Goal: Task Accomplishment & Management: Complete application form

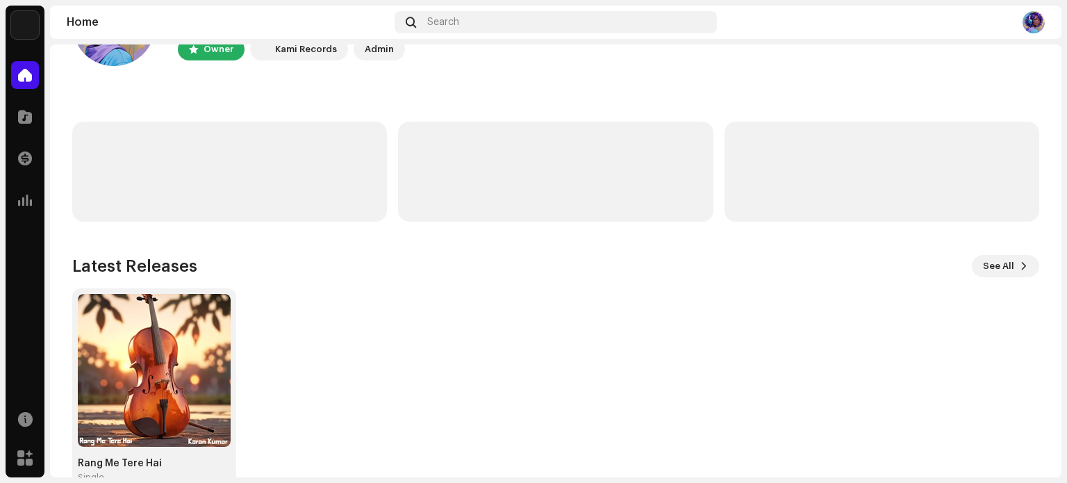
scroll to position [117, 0]
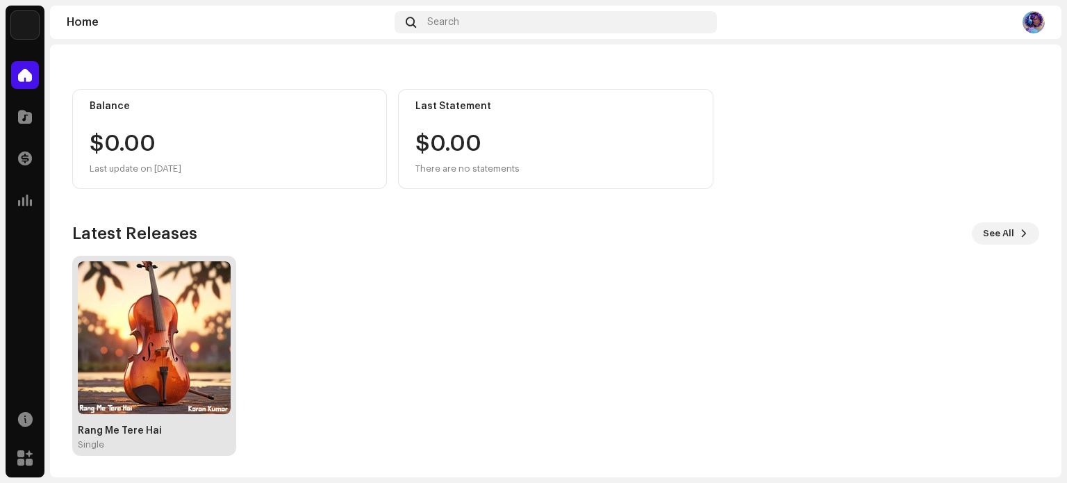
click at [170, 399] on img at bounding box center [154, 337] width 153 height 153
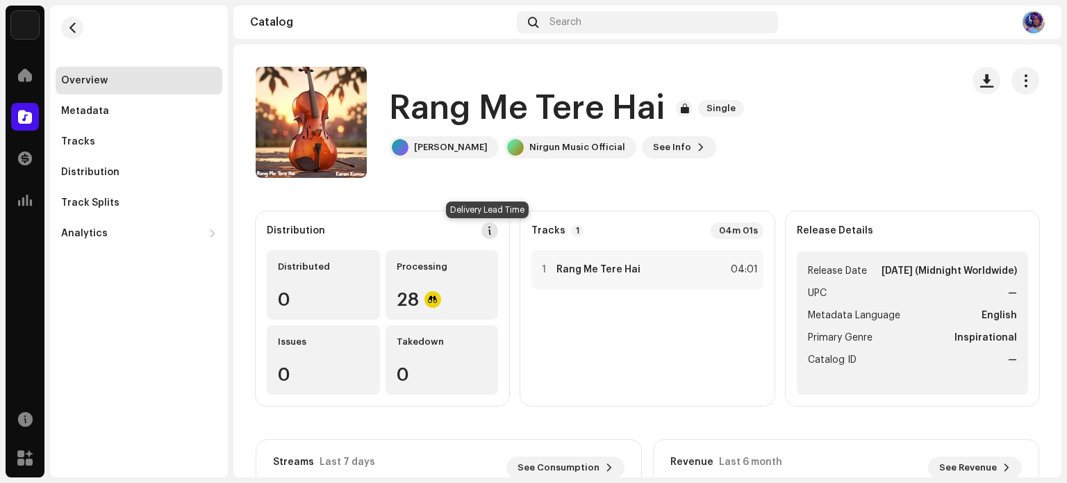
click at [485, 230] on span at bounding box center [490, 230] width 10 height 11
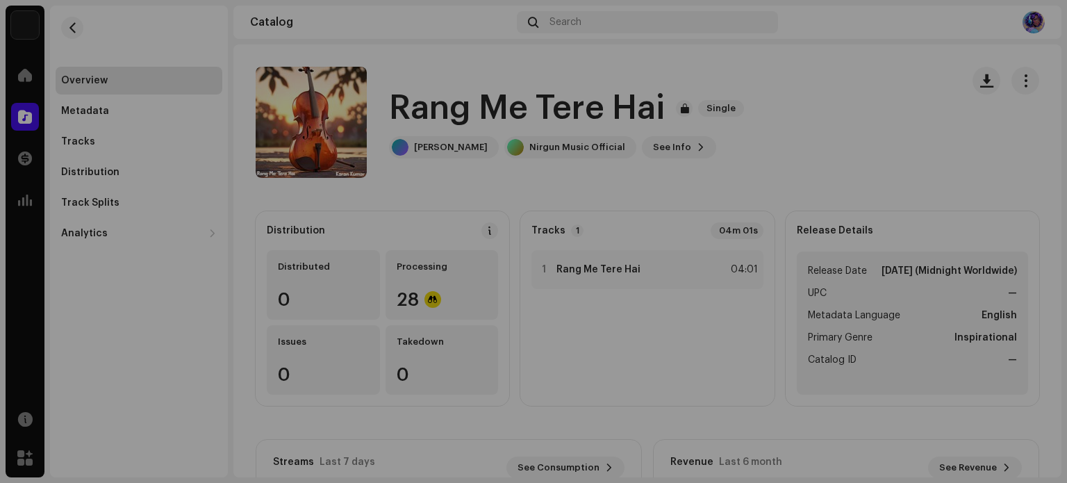
click at [846, 110] on div "DSP Guidelines for Delivery Lead Time We usually deliver your releases within h…" at bounding box center [533, 241] width 1067 height 483
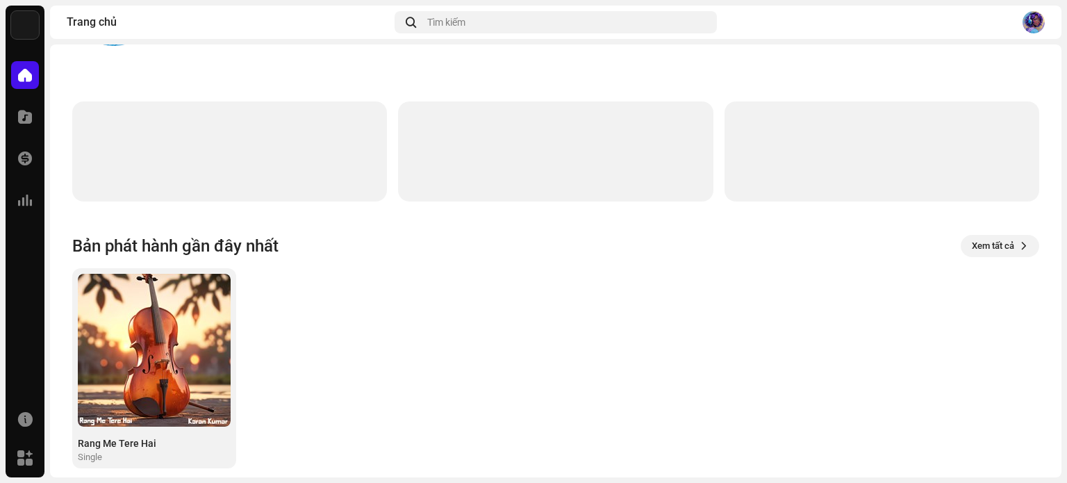
scroll to position [117, 0]
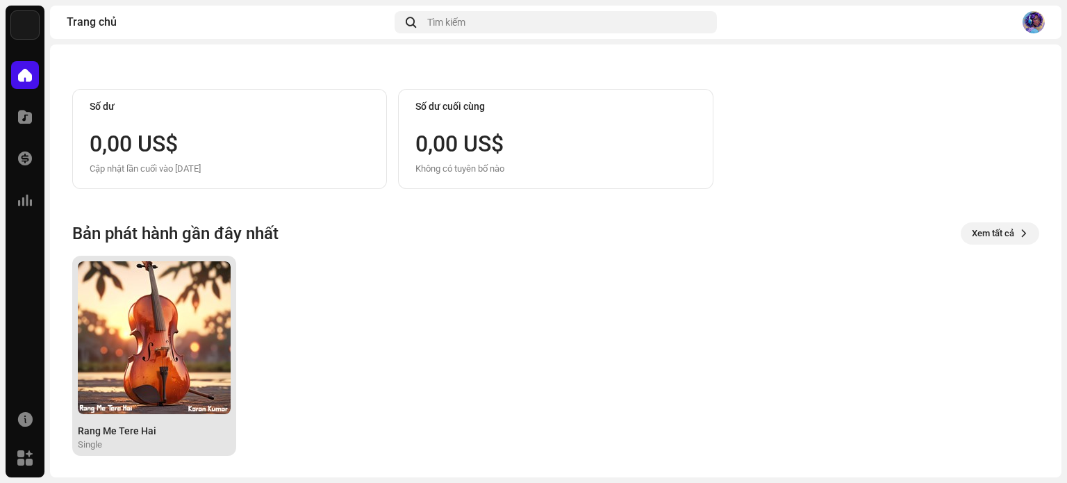
click at [166, 377] on img at bounding box center [154, 337] width 153 height 153
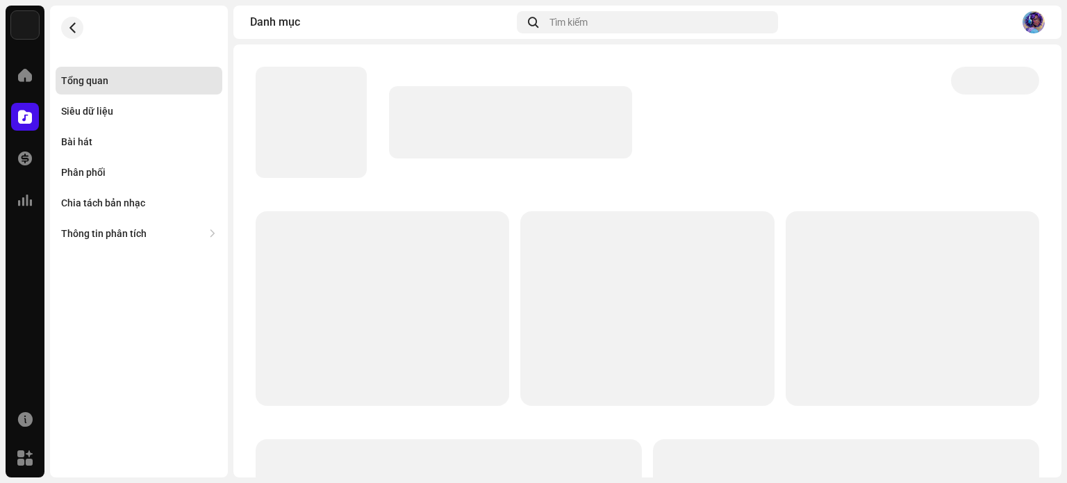
click at [1037, 24] on img at bounding box center [1034, 22] width 22 height 22
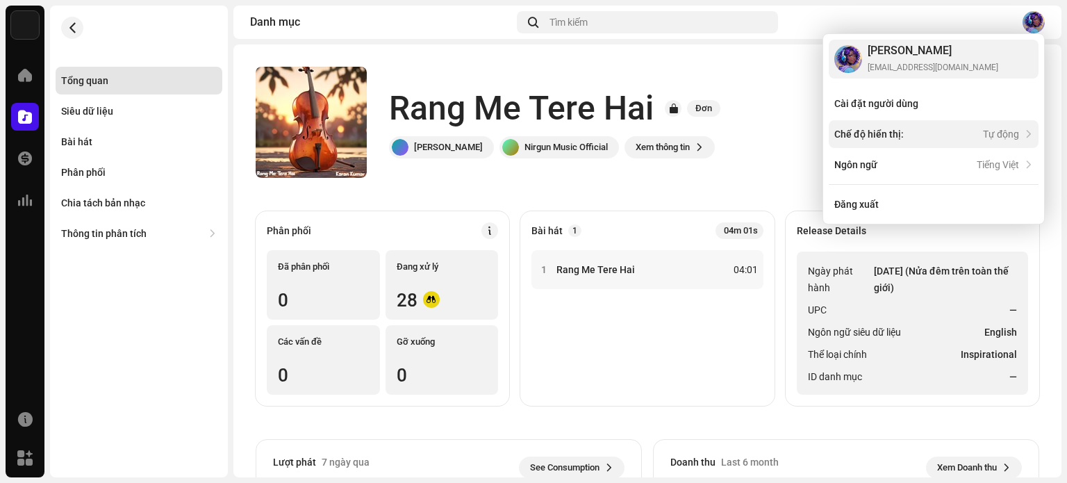
click at [994, 138] on div "Tự động" at bounding box center [1001, 134] width 36 height 11
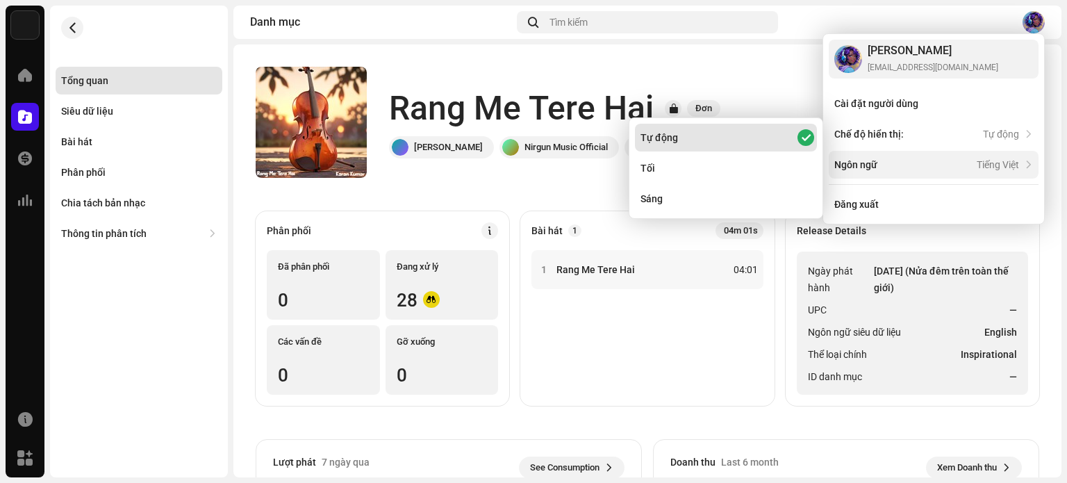
click at [992, 166] on div "Tiếng Việt" at bounding box center [998, 164] width 42 height 11
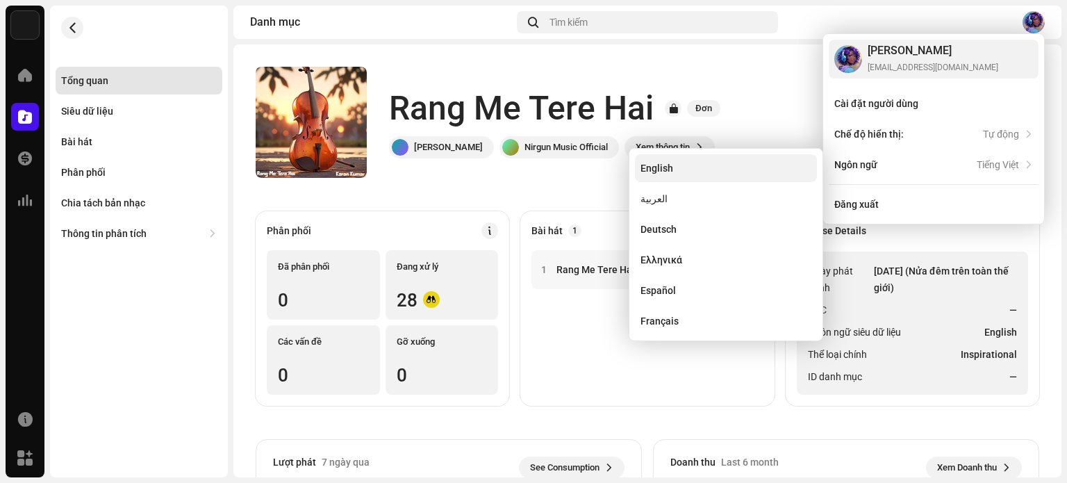
click at [682, 172] on div "English" at bounding box center [726, 168] width 182 height 28
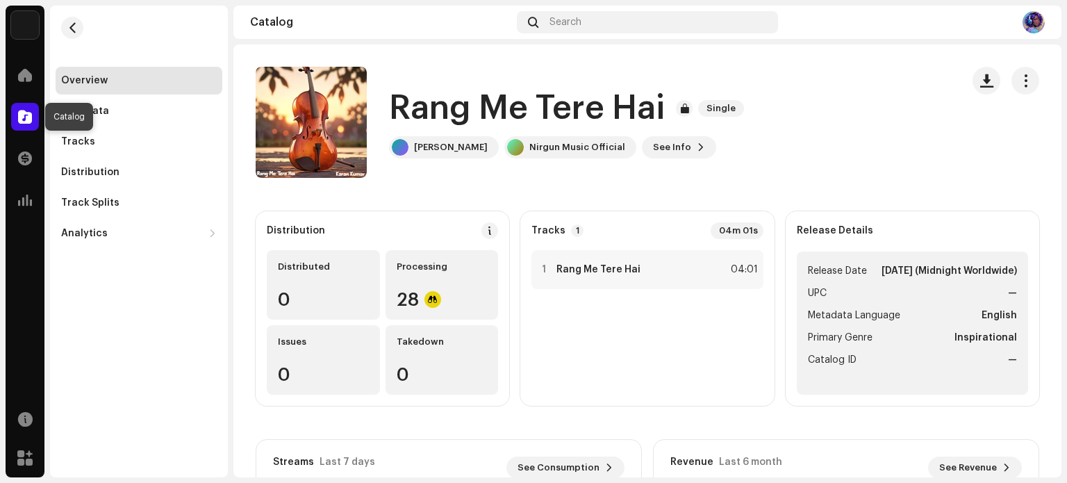
click at [25, 119] on span at bounding box center [25, 116] width 14 height 11
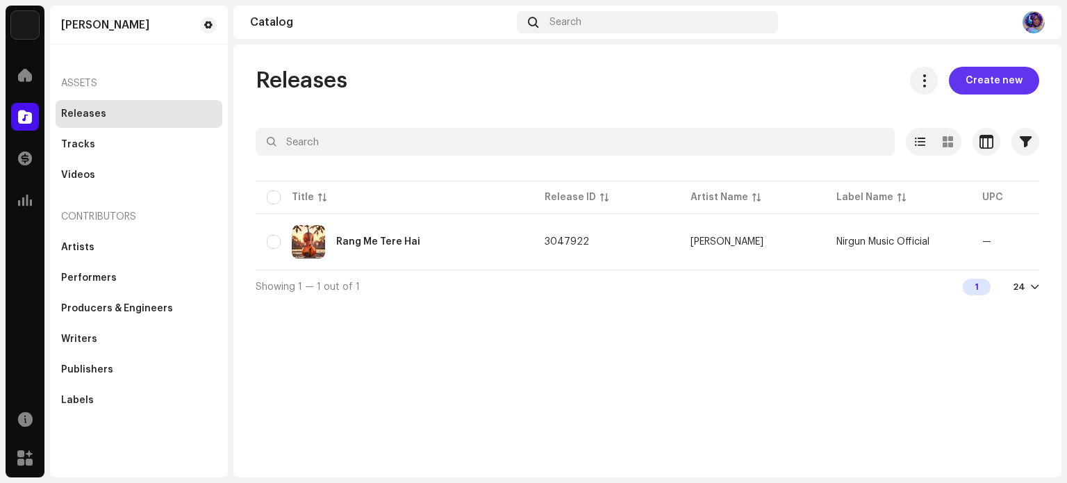
click at [997, 76] on span "Create new" at bounding box center [994, 81] width 57 height 28
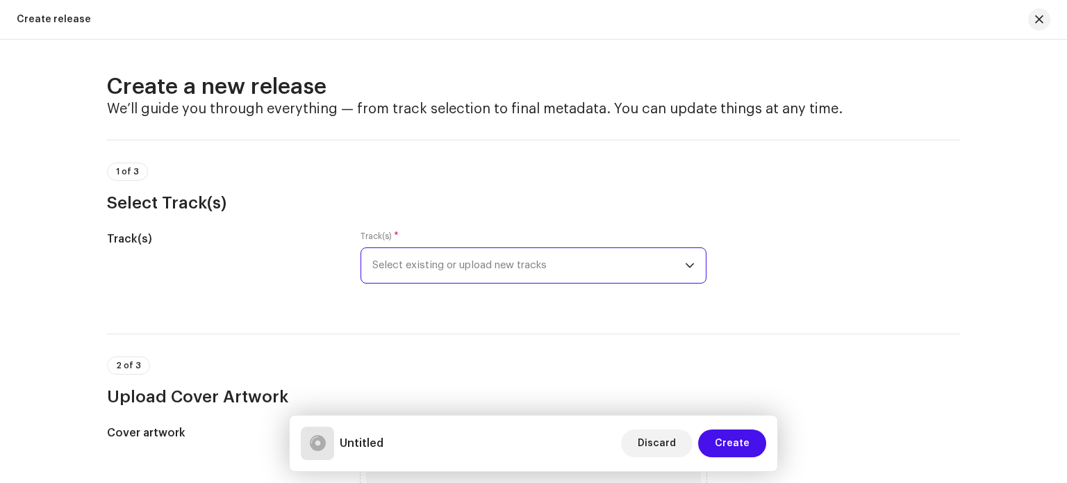
click at [469, 268] on span "Select existing or upload new tracks" at bounding box center [528, 265] width 313 height 35
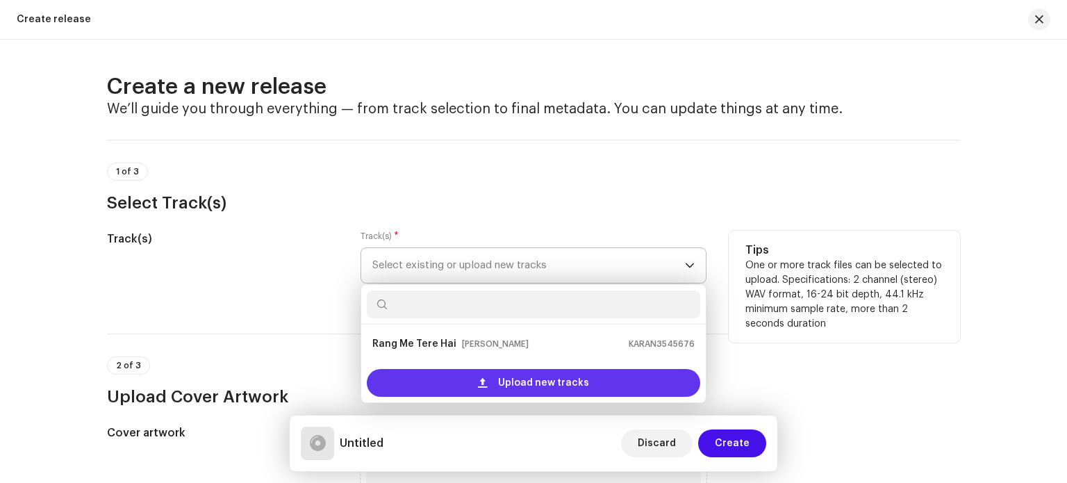
click at [486, 387] on div "Upload new tracks" at bounding box center [534, 383] width 334 height 28
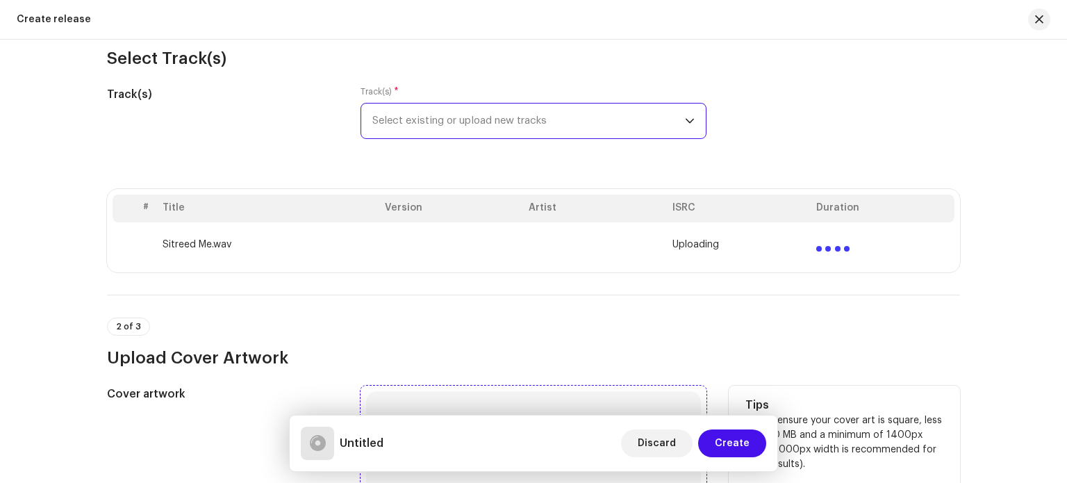
scroll to position [139, 0]
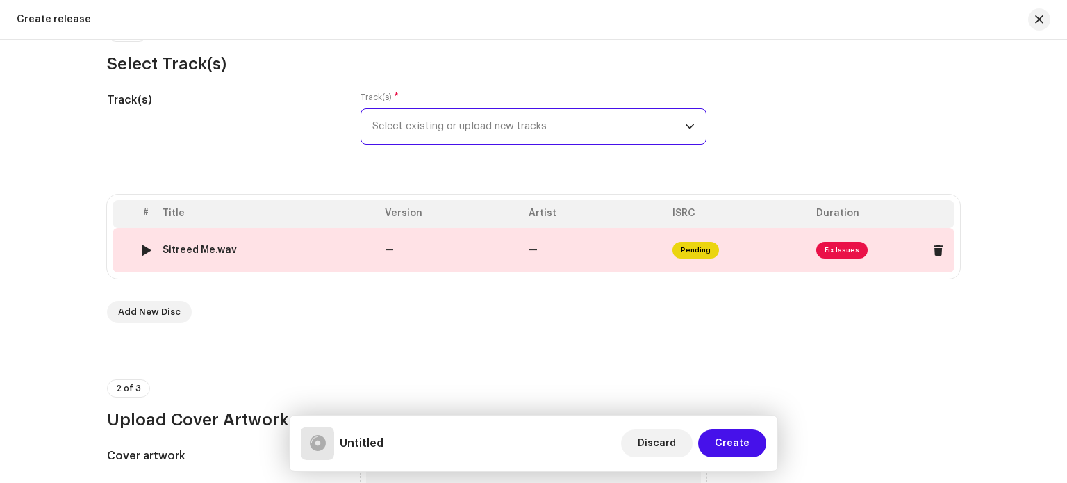
click at [839, 250] on span "Fix Issues" at bounding box center [841, 250] width 51 height 17
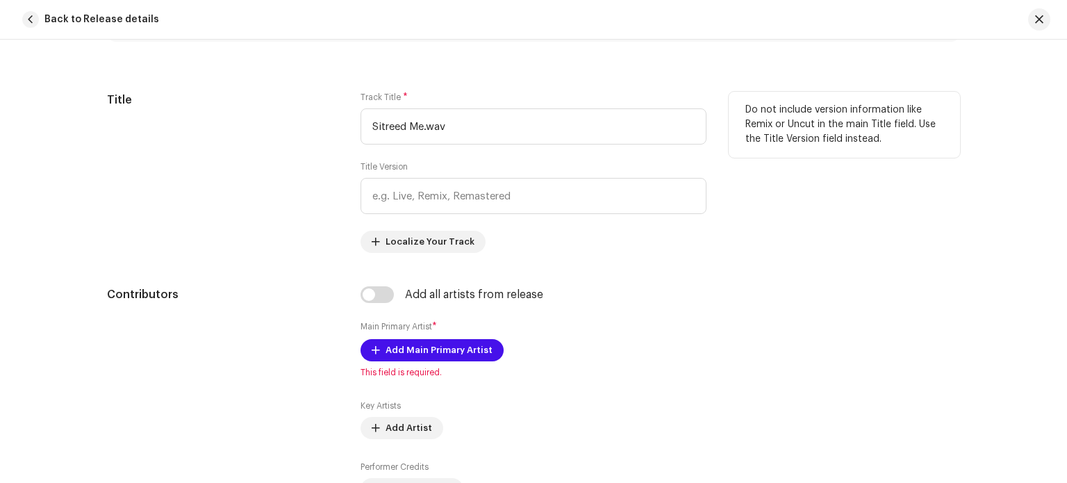
scroll to position [495, 0]
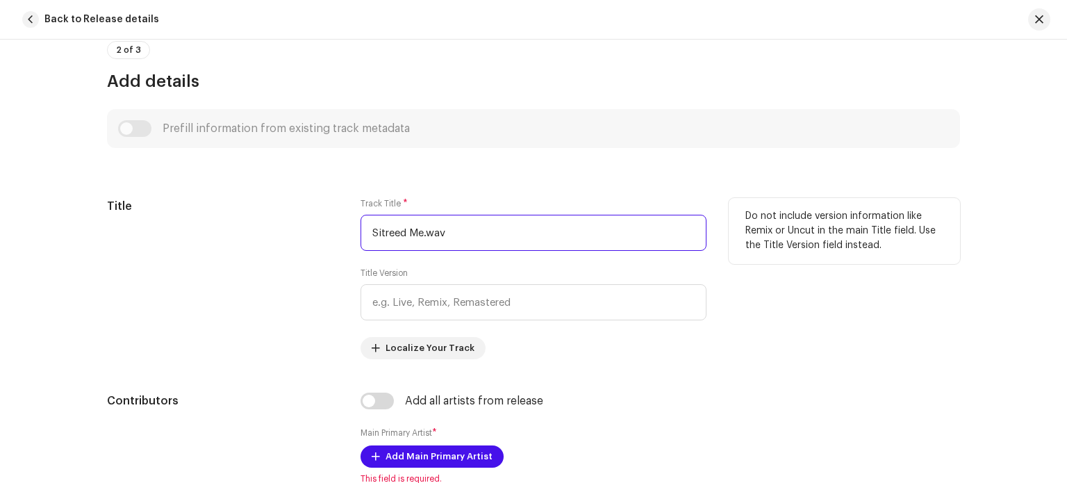
click at [497, 217] on input "Sitreed Me.wav" at bounding box center [534, 233] width 346 height 36
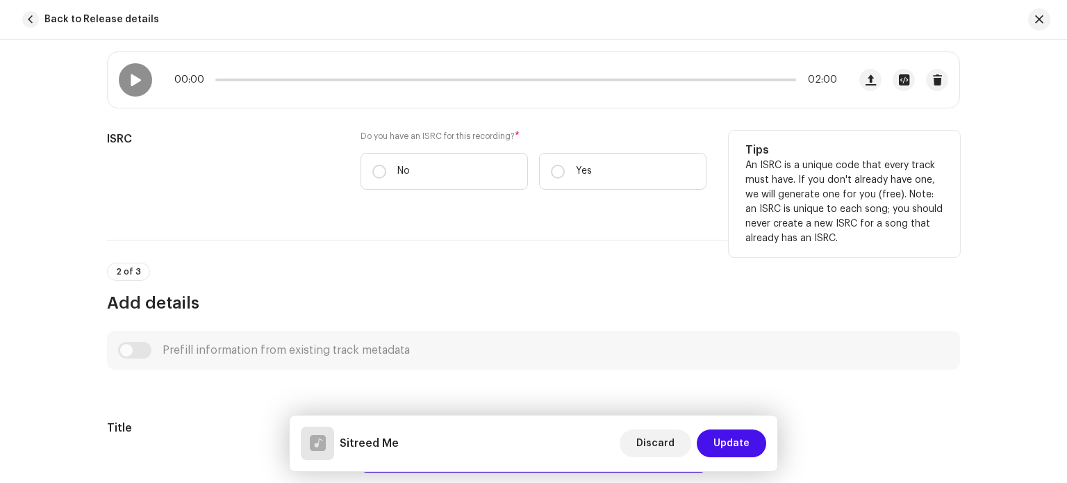
scroll to position [217, 0]
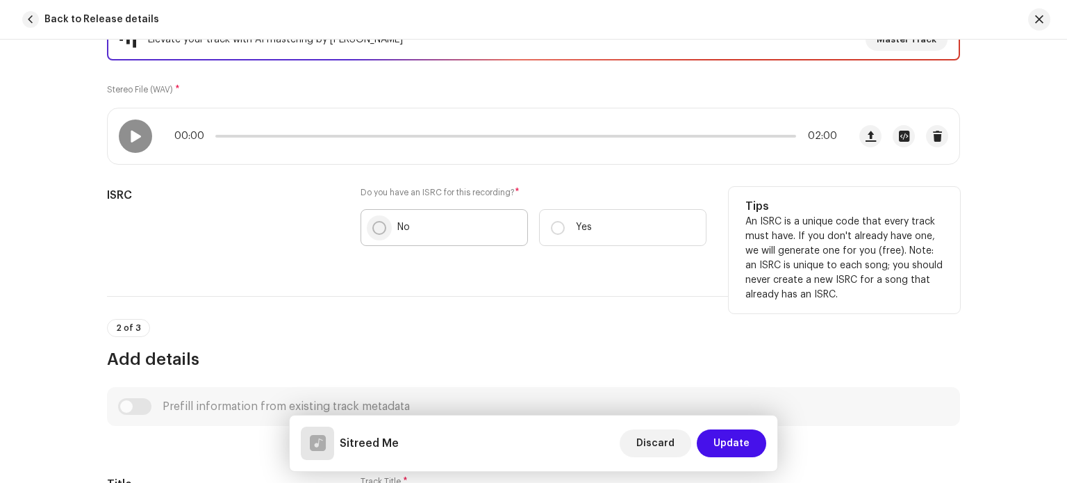
type input "Sitreed Me"
click at [372, 225] on input "No" at bounding box center [379, 228] width 14 height 14
radio input "true"
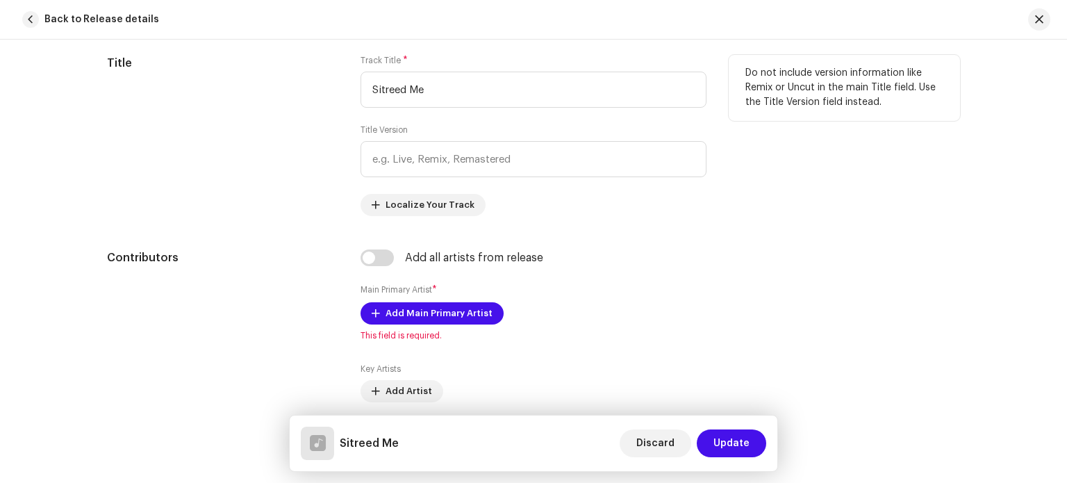
scroll to position [704, 0]
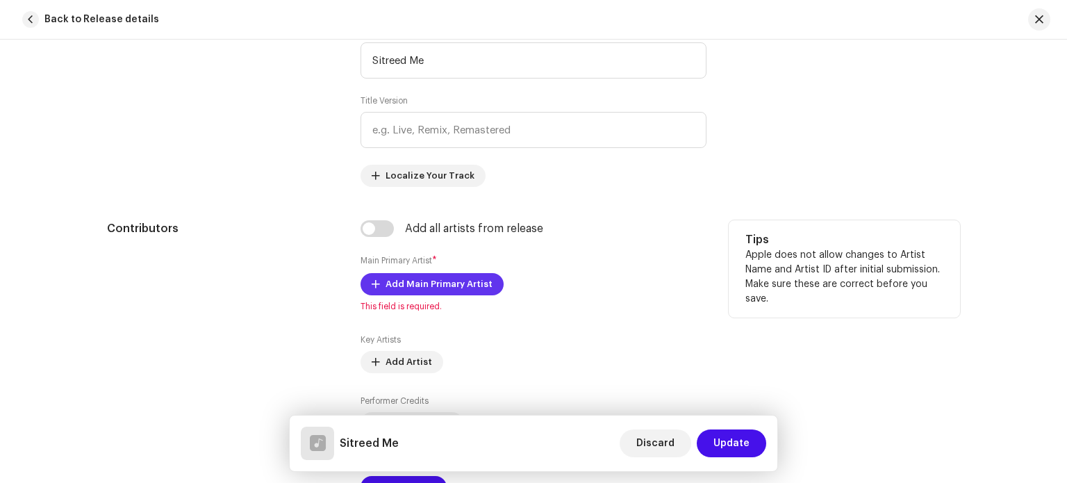
click at [434, 287] on span "Add Main Primary Artist" at bounding box center [439, 284] width 107 height 28
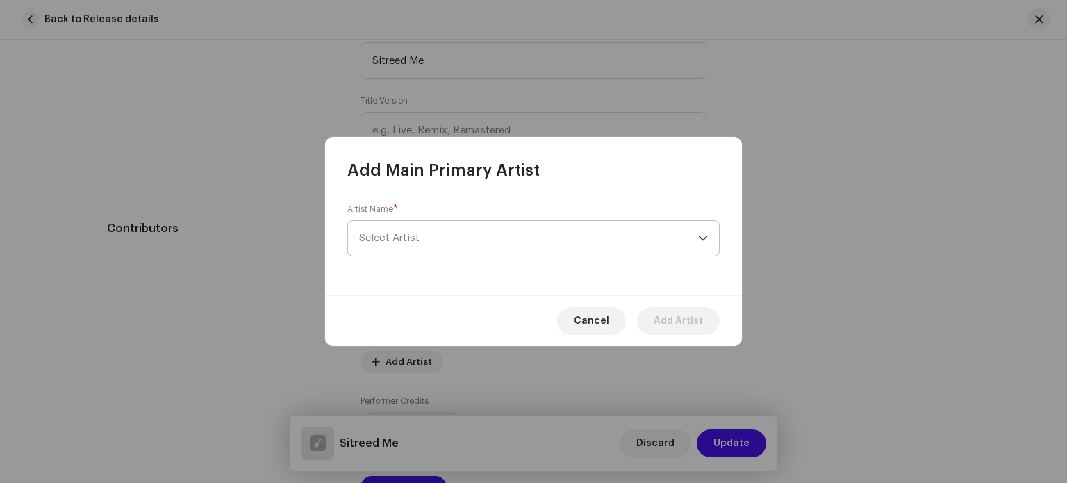
click at [457, 244] on span "Select Artist" at bounding box center [528, 238] width 339 height 35
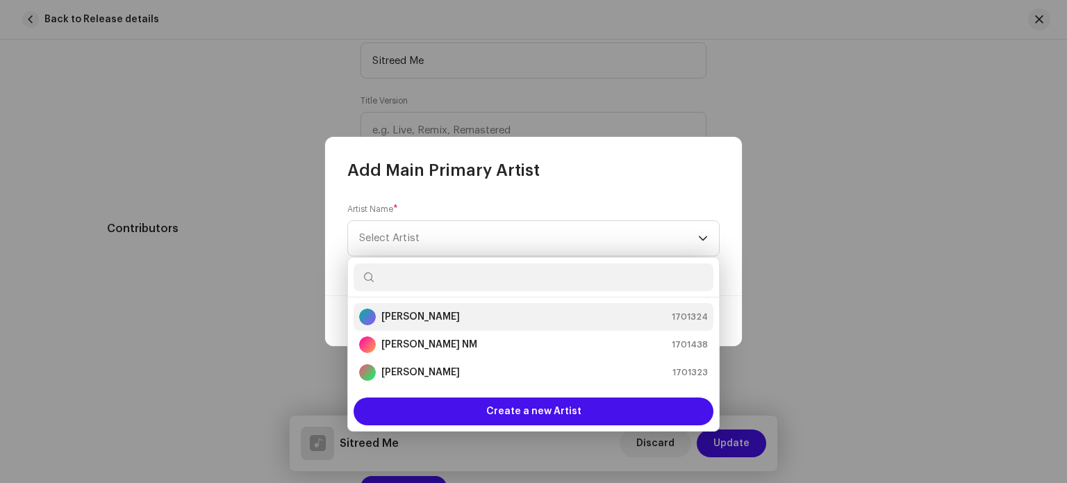
click at [441, 318] on div "Karan Kumar 1701324" at bounding box center [533, 317] width 349 height 17
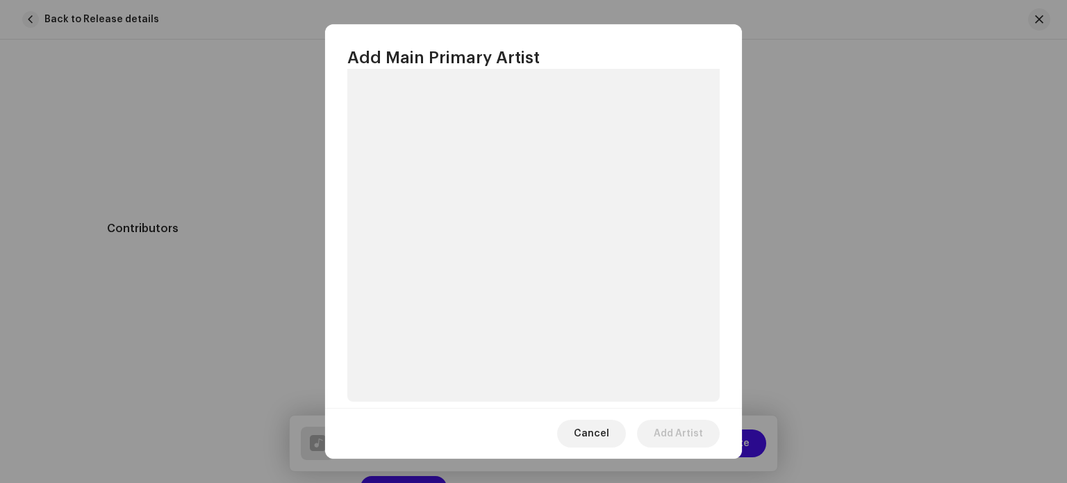
scroll to position [83, 0]
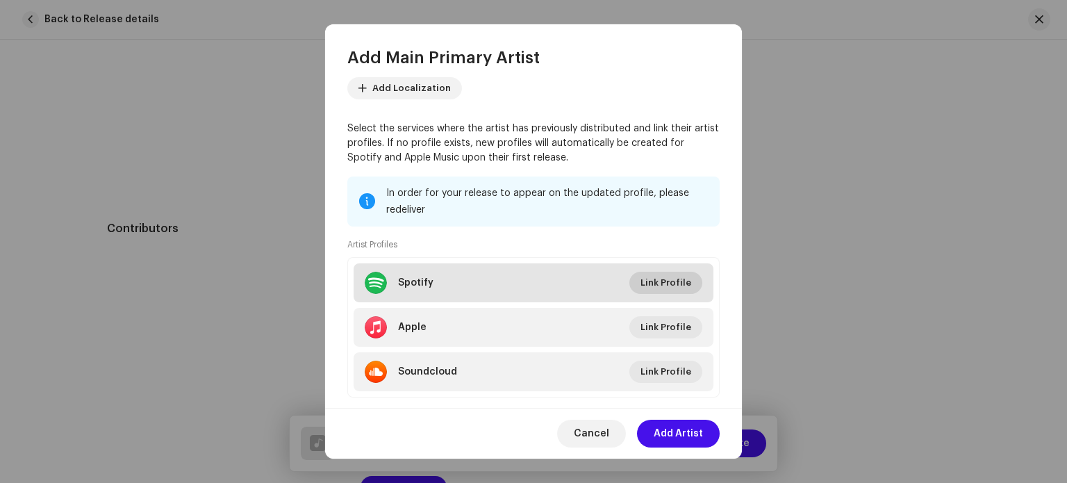
click at [661, 283] on span "Link Profile" at bounding box center [666, 283] width 51 height 28
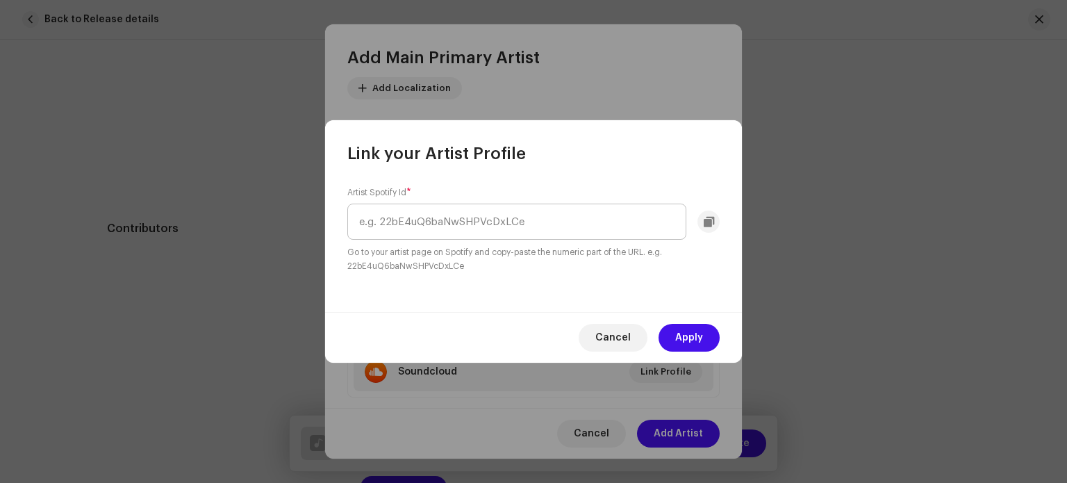
click at [470, 224] on input "text" at bounding box center [516, 222] width 339 height 36
click at [427, 216] on input "text" at bounding box center [516, 222] width 339 height 36
click at [625, 340] on span "Cancel" at bounding box center [612, 338] width 35 height 28
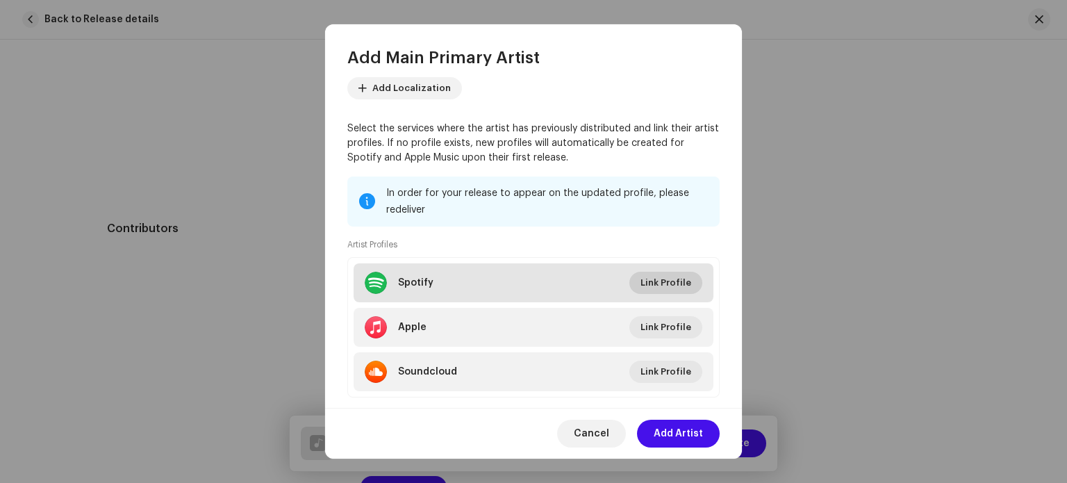
click at [670, 284] on span "Link Profile" at bounding box center [666, 283] width 51 height 28
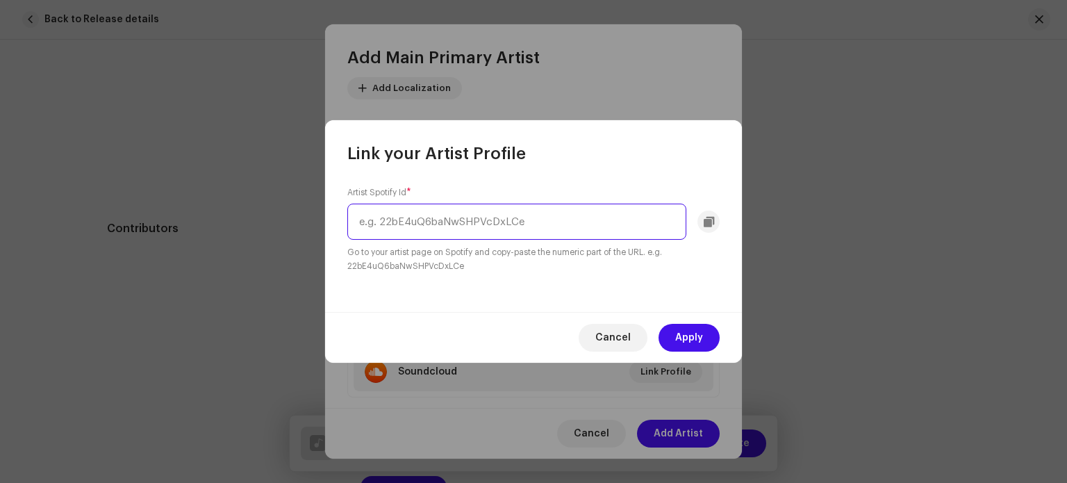
click at [538, 227] on input "text" at bounding box center [516, 222] width 339 height 36
paste input "https://open.spotify.com/artist/4esxUTBTIs2yXhe2VHo0jY?si=y0i1VefdQlinY1KqmDHSTw"
type input "https://open.spotify.com/artist/4esxUTBTIs2yXhe2VHo0jY?si=y0i1VefdQlinY1KqmDHSTw"
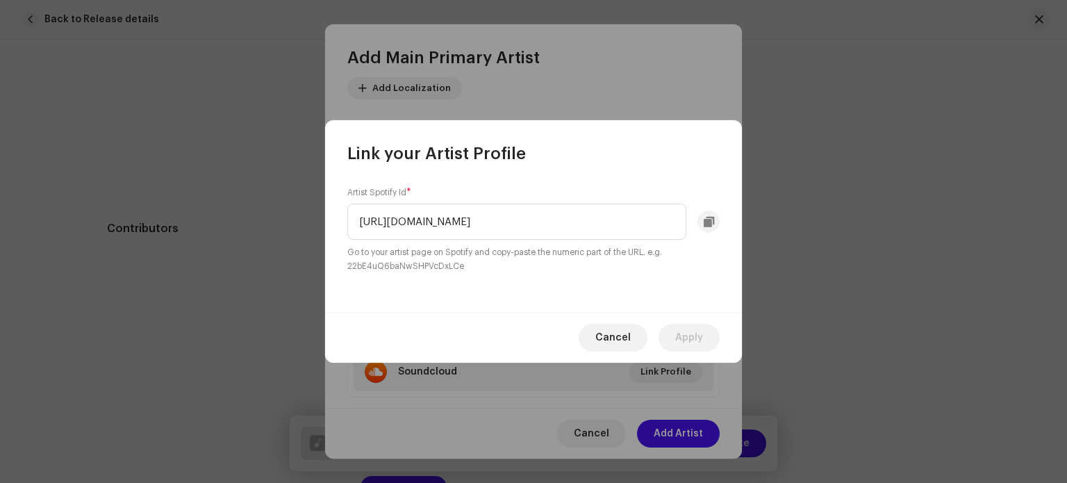
click at [695, 294] on div "Artist Spotify Id * https://open.spotify.com/artist/4esxUTBTIs2yXhe2VHo0jY?si=y…" at bounding box center [533, 238] width 417 height 147
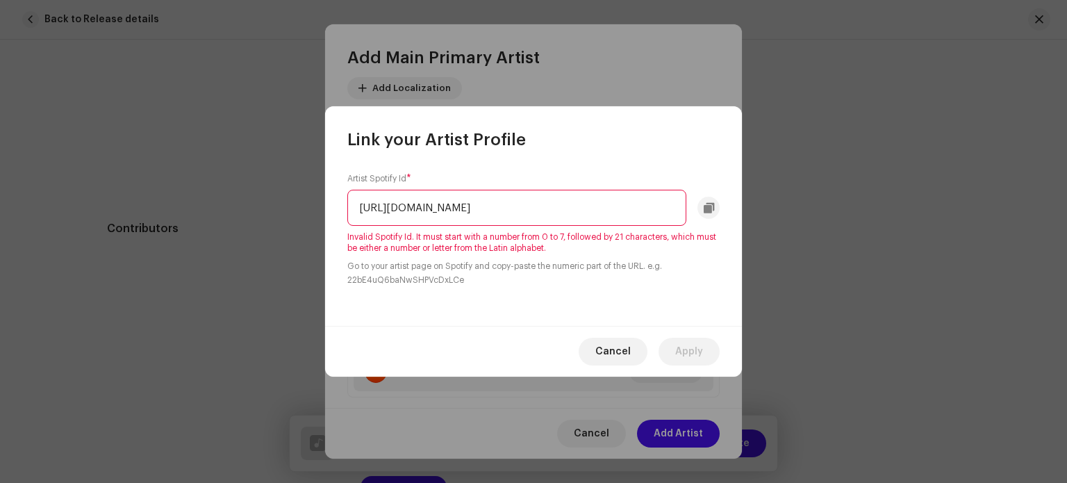
click at [605, 217] on input "https://open.spotify.com/artist/4esxUTBTIs2yXhe2VHo0jY?si=y0i1VefdQlinY1KqmDHSTw" at bounding box center [516, 208] width 339 height 36
click at [582, 205] on input "https://open.spotify.com/artist/4esxUTBTIs2yXhe2VHo0jY?si=y0i1VefdQlinY1KqmDHSTw" at bounding box center [516, 208] width 339 height 36
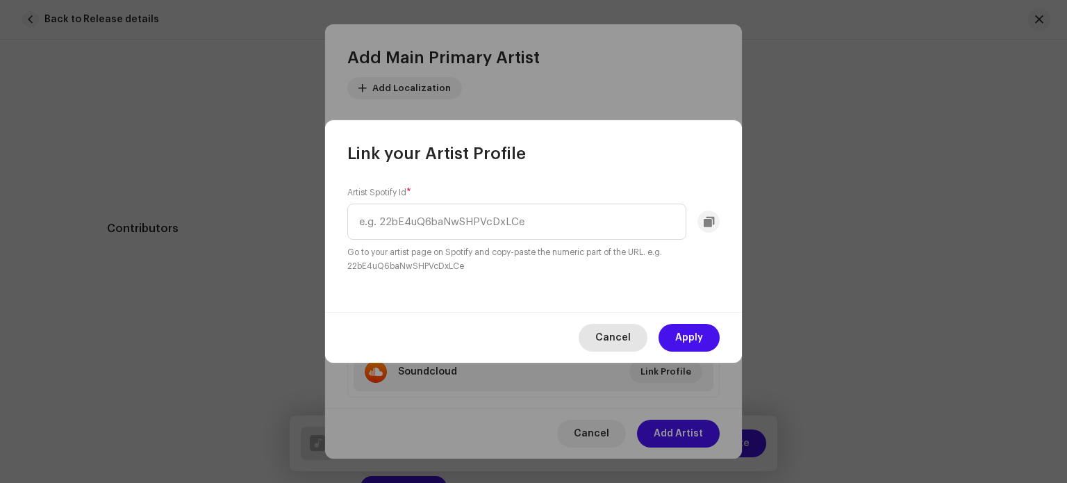
click at [623, 339] on span "Cancel" at bounding box center [612, 338] width 35 height 28
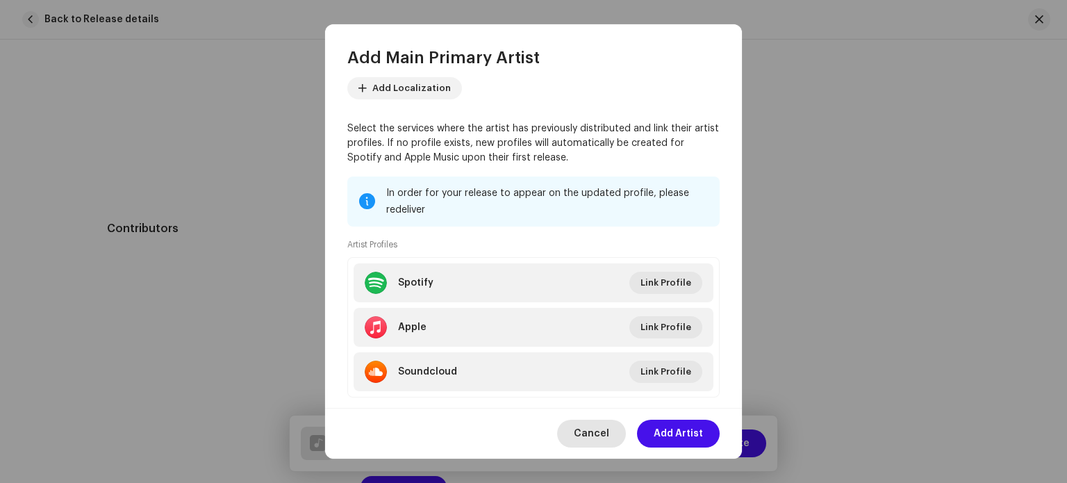
click at [600, 428] on span "Cancel" at bounding box center [591, 434] width 35 height 28
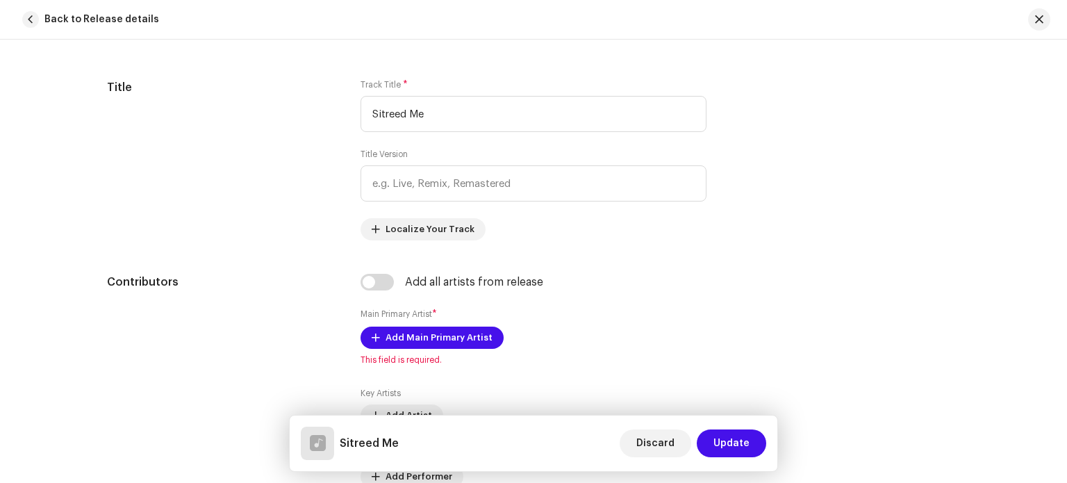
scroll to position [704, 0]
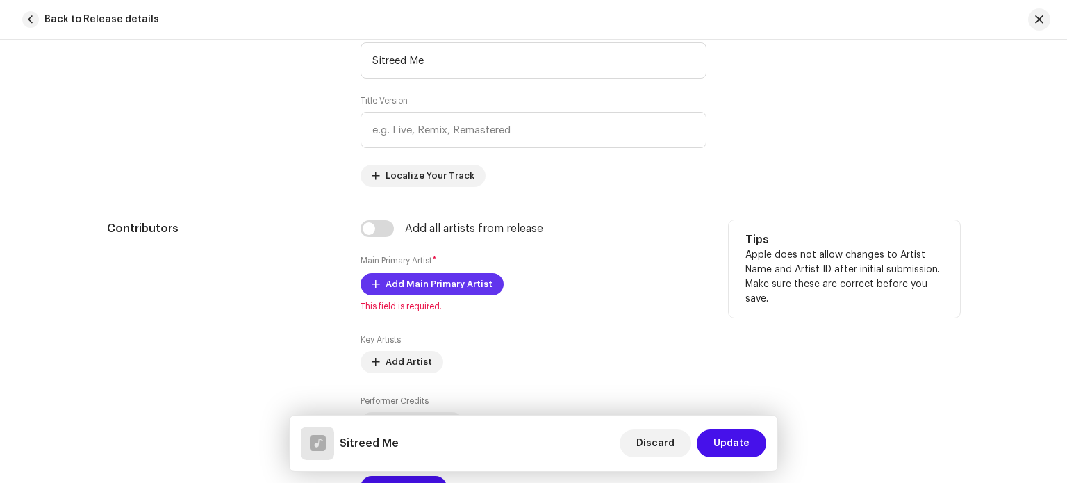
click at [421, 287] on span "Add Main Primary Artist" at bounding box center [439, 284] width 107 height 28
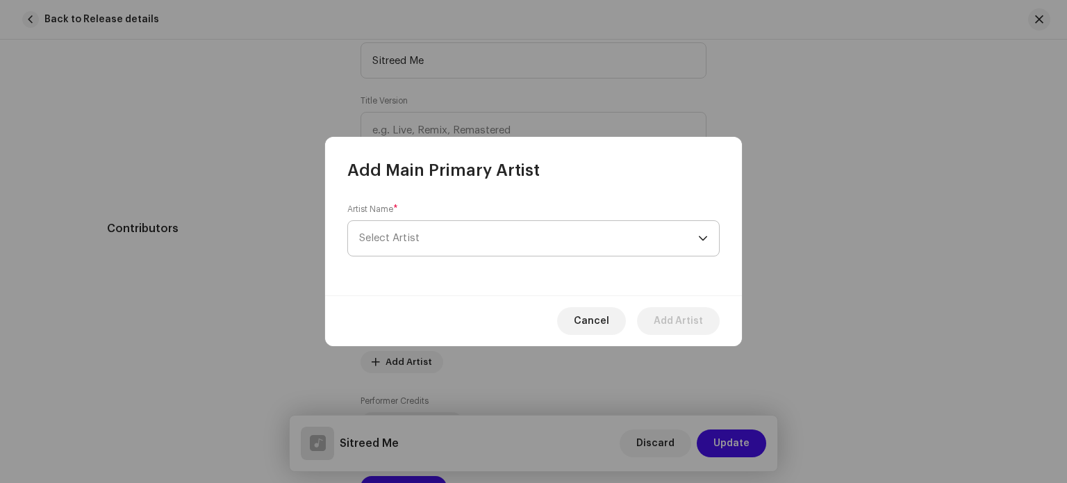
click at [457, 231] on span "Select Artist" at bounding box center [528, 238] width 339 height 35
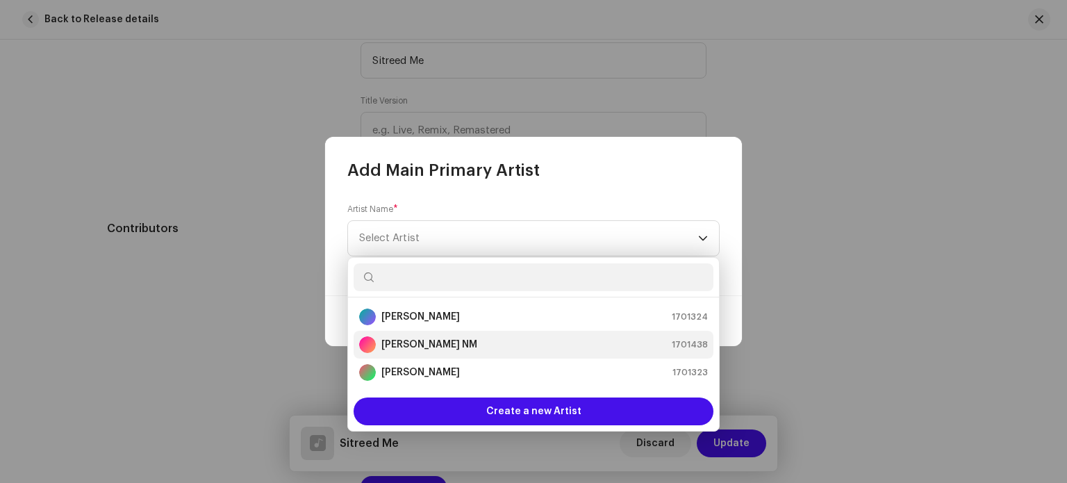
click at [431, 347] on strong "Karan Kumar NM" at bounding box center [429, 345] width 96 height 14
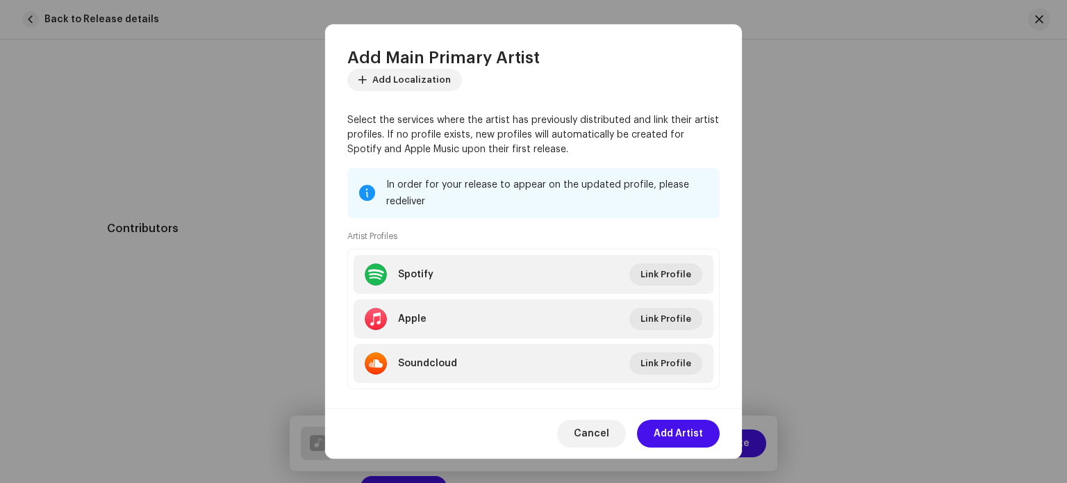
scroll to position [111, 0]
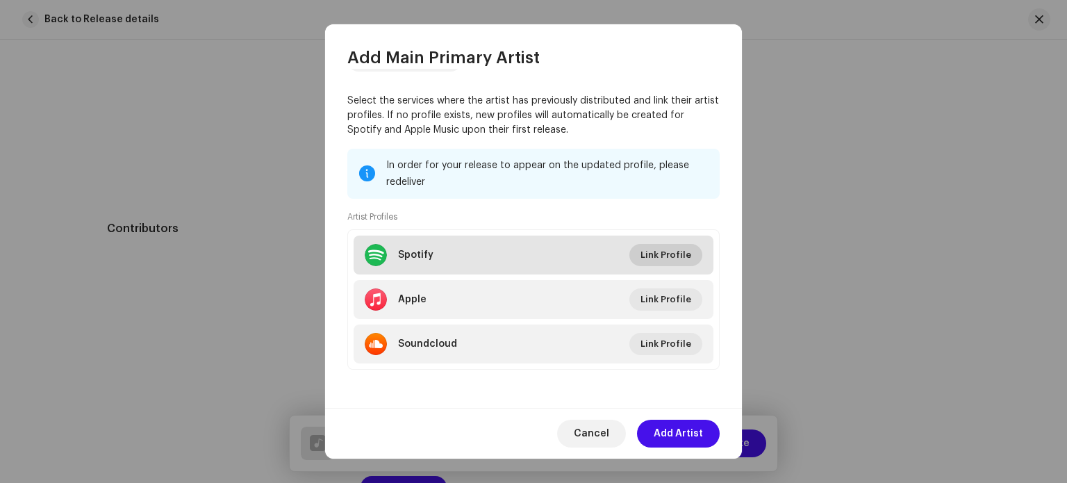
click at [670, 257] on span "Link Profile" at bounding box center [666, 255] width 51 height 28
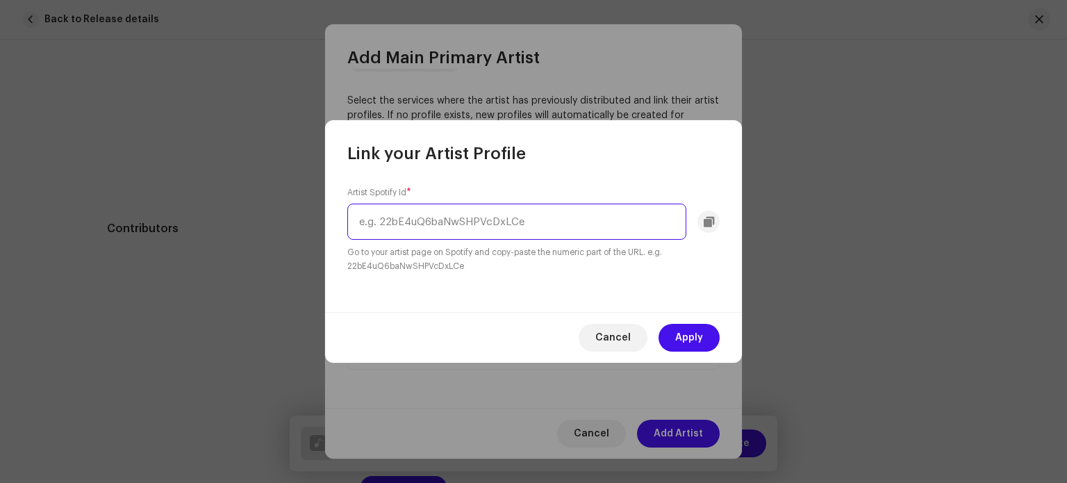
click at [494, 224] on input "text" at bounding box center [516, 222] width 339 height 36
paste input "https://open.spotify.com/user/31ppyjf66lrfgquh5jyr4bcc572i?si=f4d8e862ab4c4d6a"
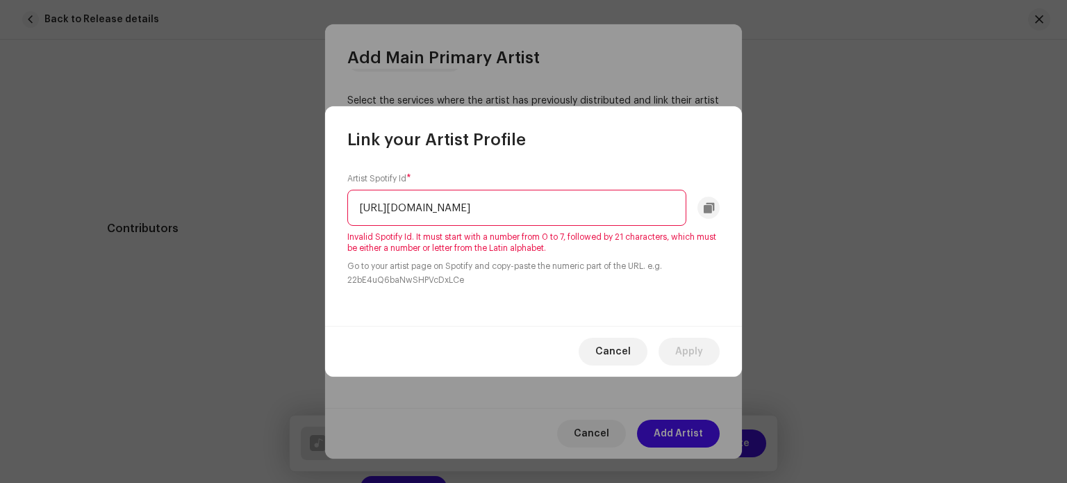
scroll to position [0, 0]
click at [507, 202] on input "https://open.spotify.com/user/31ppyjf66lrfgquh5jyr4bcc572i?si=f4d8e862ab4c4d6a" at bounding box center [516, 208] width 339 height 36
click at [504, 203] on input "https://open.spotify.com/user/31ppyjf66lrfgquh5jyr4bcc572i?si=f4d8e862ab4c4d6a" at bounding box center [516, 208] width 339 height 36
click at [686, 284] on small "Go to your artist page on Spotify and copy-paste the numeric part of the URL. e…" at bounding box center [533, 273] width 372 height 28
click at [693, 304] on div "Artist Spotify Id * 31ppyjf66lrfgquh5jyr4bcc572i?si=f4d8e862ab4c4d6a Invalid Sp…" at bounding box center [533, 238] width 417 height 175
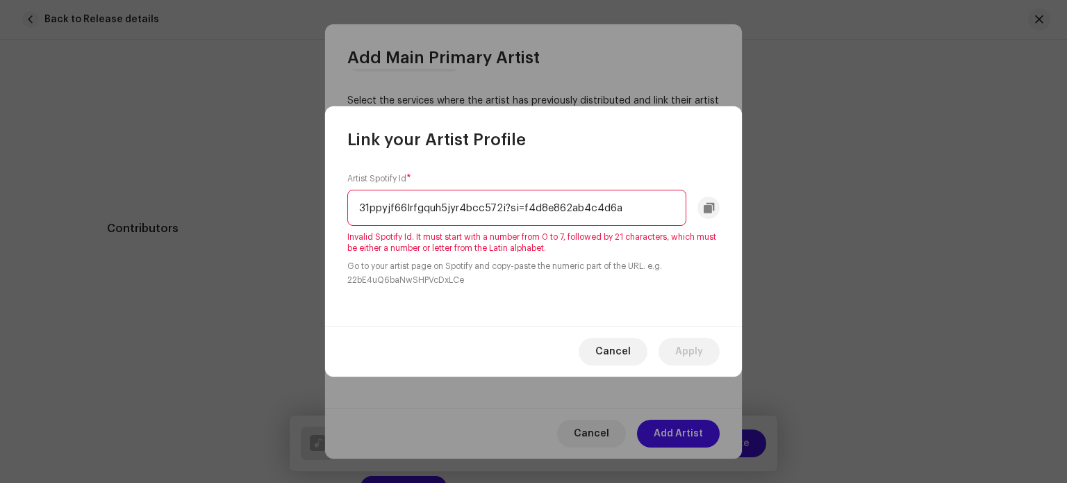
click at [652, 147] on div "Link your Artist Profile" at bounding box center [533, 128] width 417 height 44
click at [652, 208] on input "31ppyjf66lrfgquh5jyr4bcc572i?si=f4d8e862ab4c4d6a" at bounding box center [516, 208] width 339 height 36
click at [641, 199] on input "31ppyjf66lrfgquh5jyr4bcc572i?si=f4d8e862ab4c4d6a" at bounding box center [516, 208] width 339 height 36
type input "3"
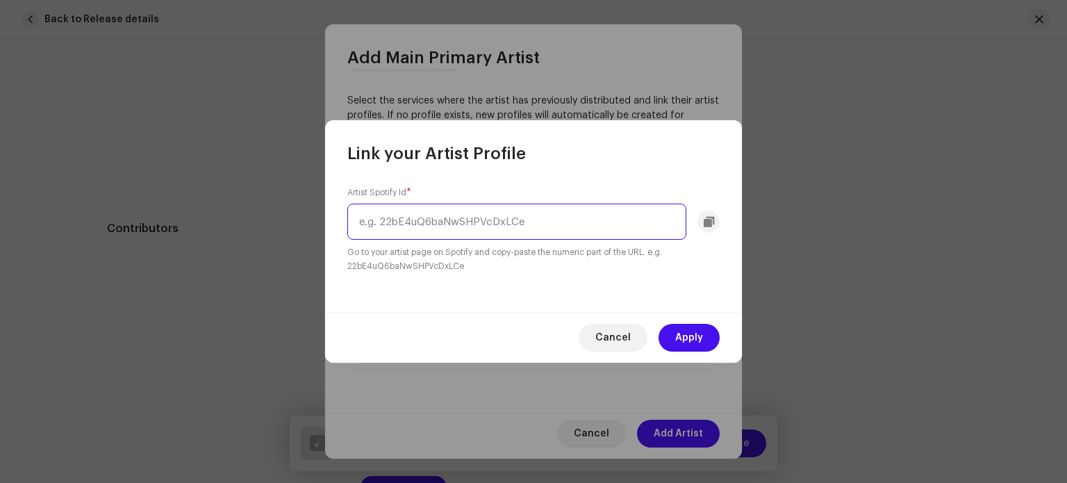
click at [575, 226] on input "text" at bounding box center [516, 222] width 339 height 36
paste input "https://open.spotify.com/user/31ppyjf66lrfgquh5jyr4bcc572i?si=f4d8e862ab4c4d6a"
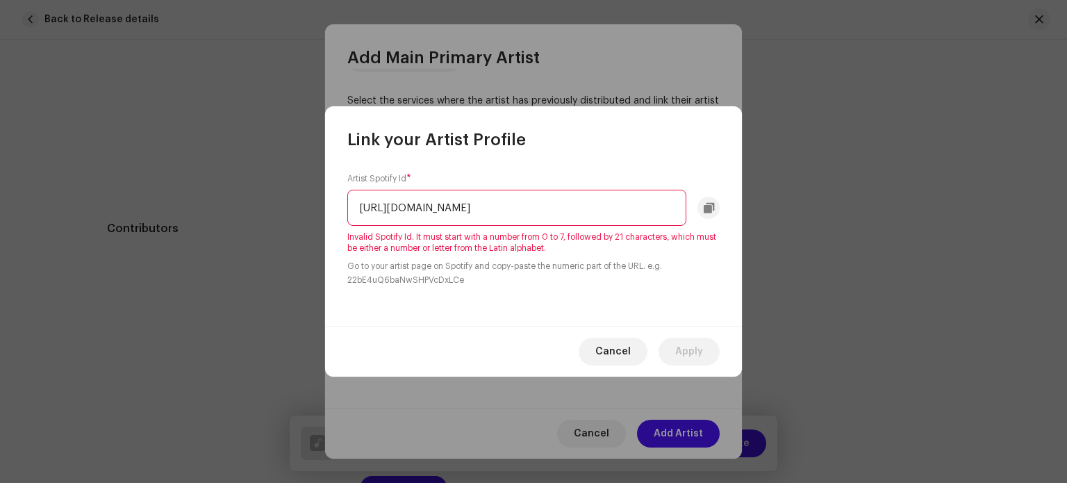
scroll to position [0, 92]
type input "https://open.spotify.com/user/31ppyjf66lrfgquh5jyr4bcc572i?si=f4d8e862ab4c4d6a"
click at [616, 346] on span "Cancel" at bounding box center [612, 352] width 35 height 28
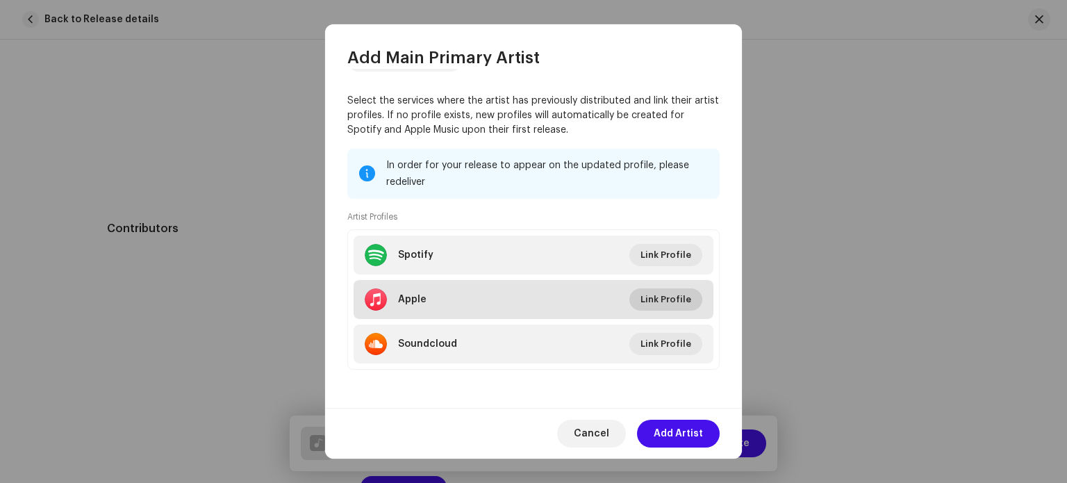
click at [662, 297] on span "Link Profile" at bounding box center [666, 300] width 51 height 28
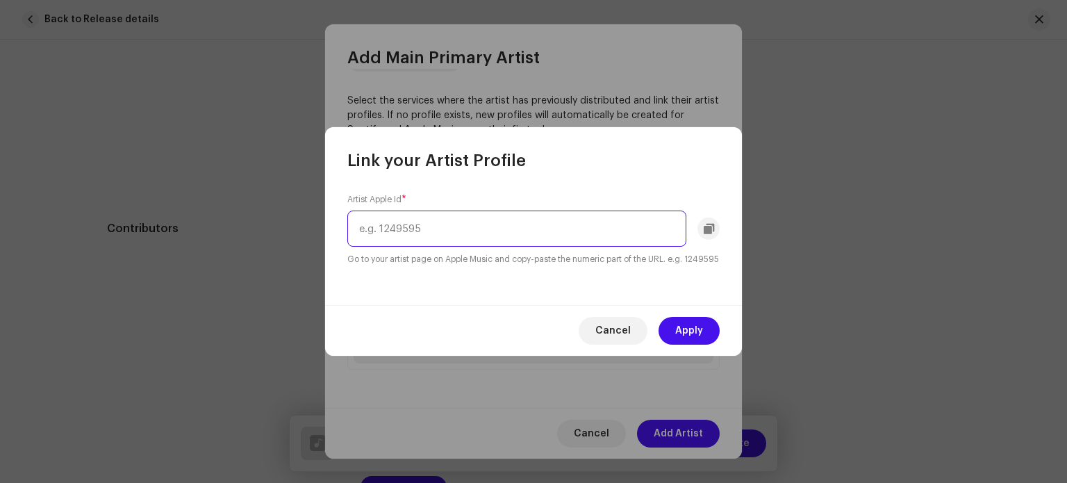
click at [520, 230] on input "text" at bounding box center [516, 229] width 339 height 36
paste input "https://music.apple.com/us/artist/karan-kumar-nm/1630471622"
type input "1630471622"
click at [680, 336] on span "Apply" at bounding box center [689, 331] width 28 height 28
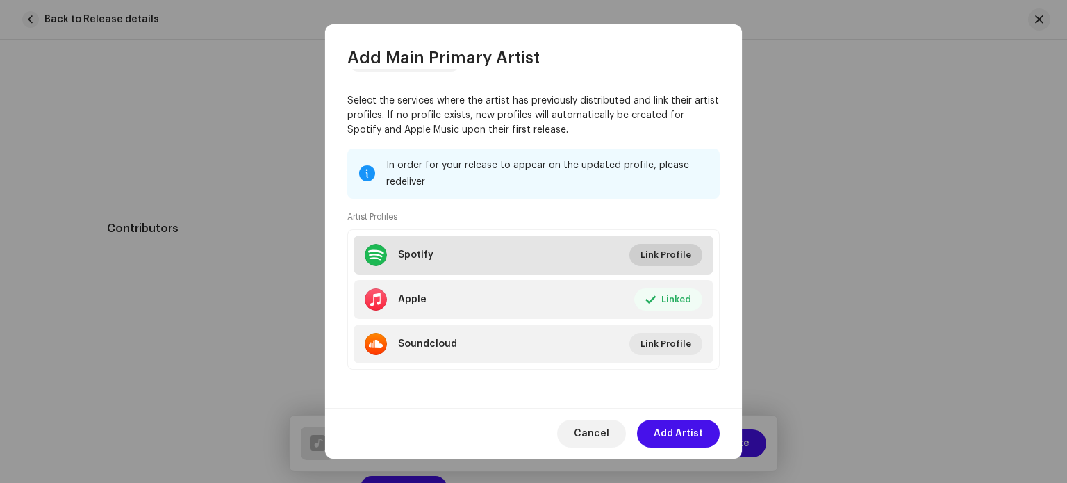
click at [675, 252] on span "Link Profile" at bounding box center [666, 255] width 51 height 28
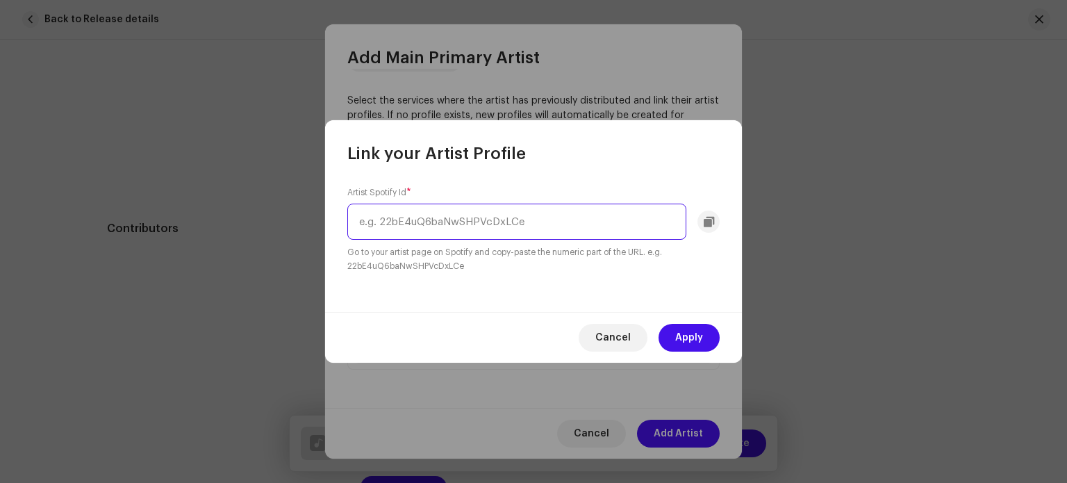
click at [498, 224] on input "text" at bounding box center [516, 222] width 339 height 36
paste input "https://open.spotify.com/user/31ppyjf66lrfgquh5jyr4bcc572i?si=e444af154ae14400"
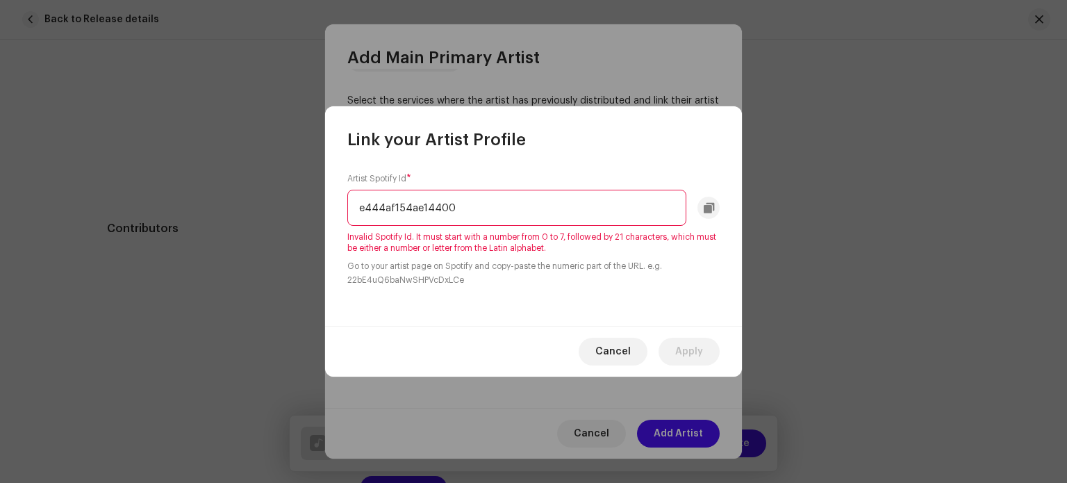
click at [505, 203] on input "e444af154ae14400" at bounding box center [516, 208] width 339 height 36
click at [363, 202] on input "e444af154ae14400" at bounding box center [516, 208] width 339 height 36
click at [420, 208] on input "ae14400" at bounding box center [516, 208] width 339 height 36
type input "a"
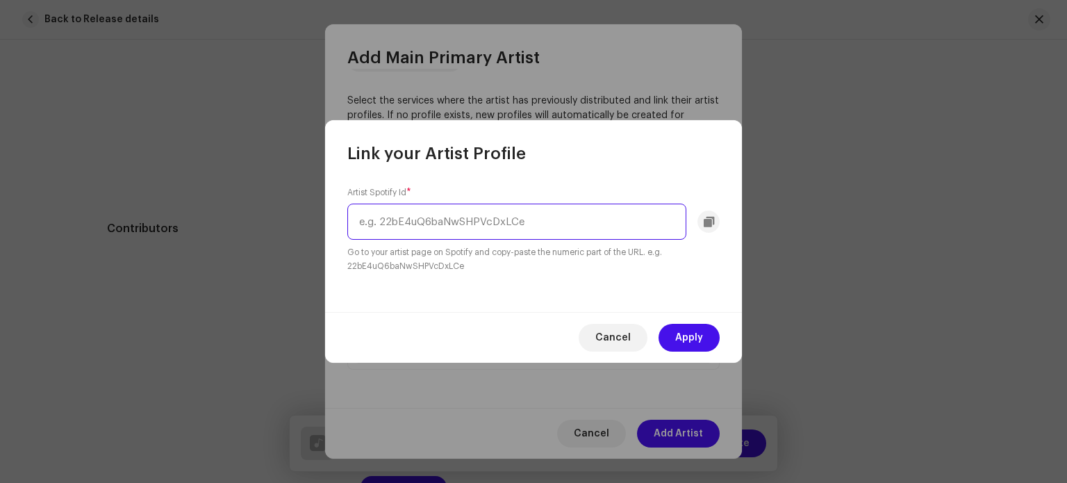
paste input "https://open.spotify.com/user/31ppyjf66lrfgquh5jyr4bcc572i?si=e444af154ae14400"
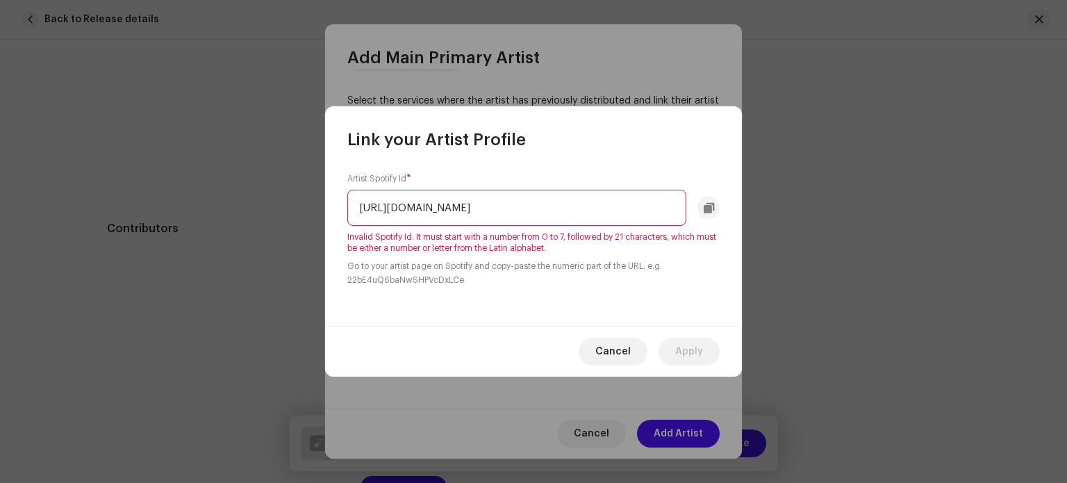
click at [541, 203] on input "https://open.spotify.com/user/31ppyjf66lrfgquh5jyr4bcc572i?si=e444af154ae14400" at bounding box center [516, 208] width 339 height 36
click at [541, 199] on input "https://open.spotify.com/user/31ppyjf66lrfgquh5jyr4bcc572i?si=e444af154ae14400" at bounding box center [516, 208] width 339 height 36
click at [600, 203] on input "66lrfgquh5jyr4bcc572i?si=e444af154ae14400" at bounding box center [516, 208] width 339 height 36
type input "6"
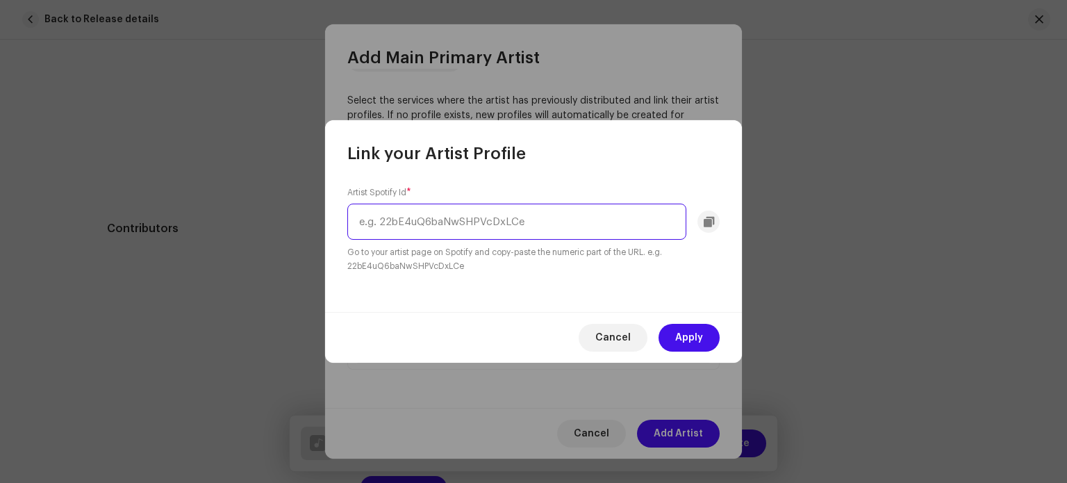
click at [495, 221] on input "text" at bounding box center [516, 222] width 339 height 36
paste input "https://open.spotify.com/artist/5RKY6AtHH3VbvyconGjk4n?si=KR_QUG4wSjuCrHB_emGqfw"
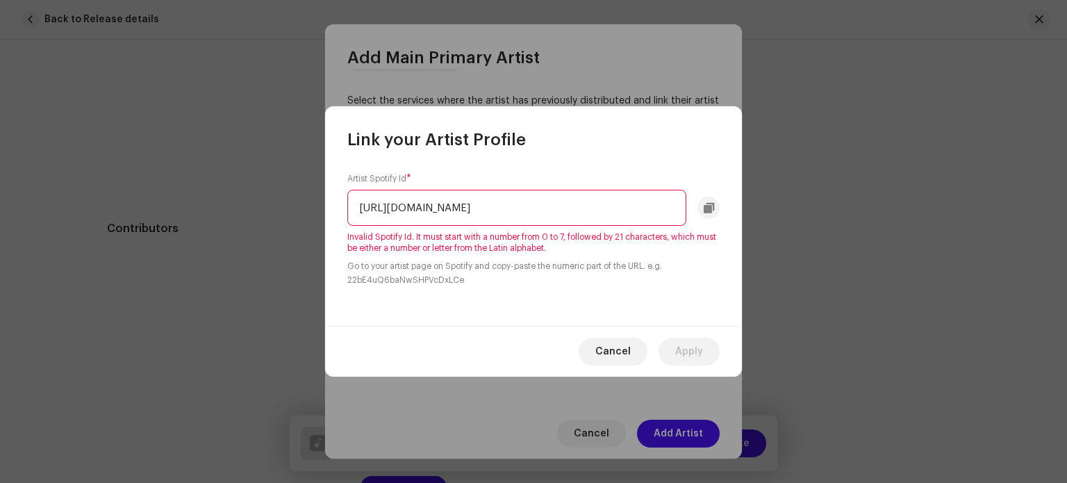
scroll to position [0, 131]
click at [520, 206] on input "https://open.spotify.com/artist/5RKY6AtHH3VbvyconGjk4n?si=KR_QUG4wSjuCrHB_emGqfw" at bounding box center [516, 208] width 339 height 36
type input "si=KR_QUG4wSjuCrHB_emGqfw"
click at [550, 209] on input "si=KR_QUG4wSjuCrHB_emGqfw" at bounding box center [516, 208] width 339 height 36
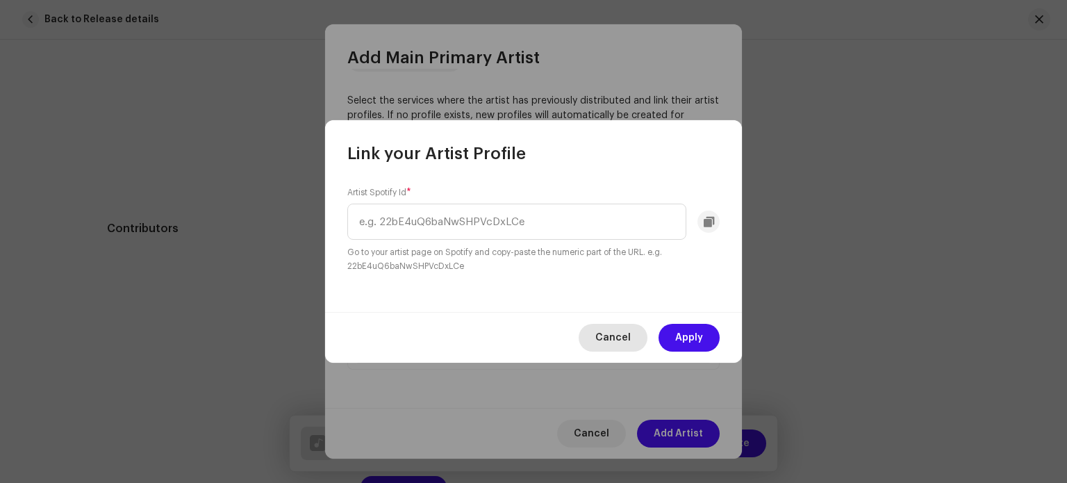
click at [617, 334] on span "Cancel" at bounding box center [612, 338] width 35 height 28
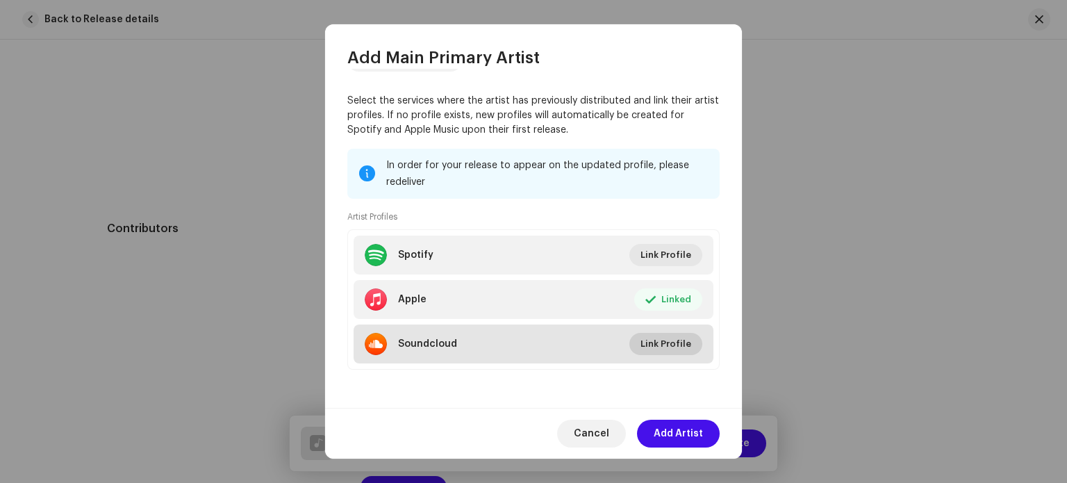
click at [648, 344] on span "Link Profile" at bounding box center [666, 344] width 51 height 28
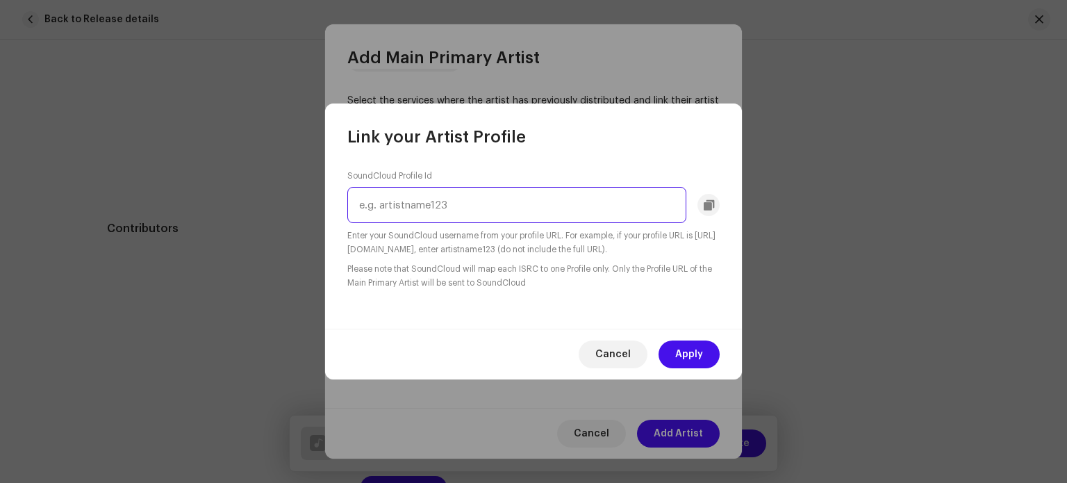
click at [465, 206] on input "text" at bounding box center [516, 205] width 339 height 36
paste input "https://soundcloud.com/karankumarnm?utm_source=clipboard&utm_medium=text&utm_ca…"
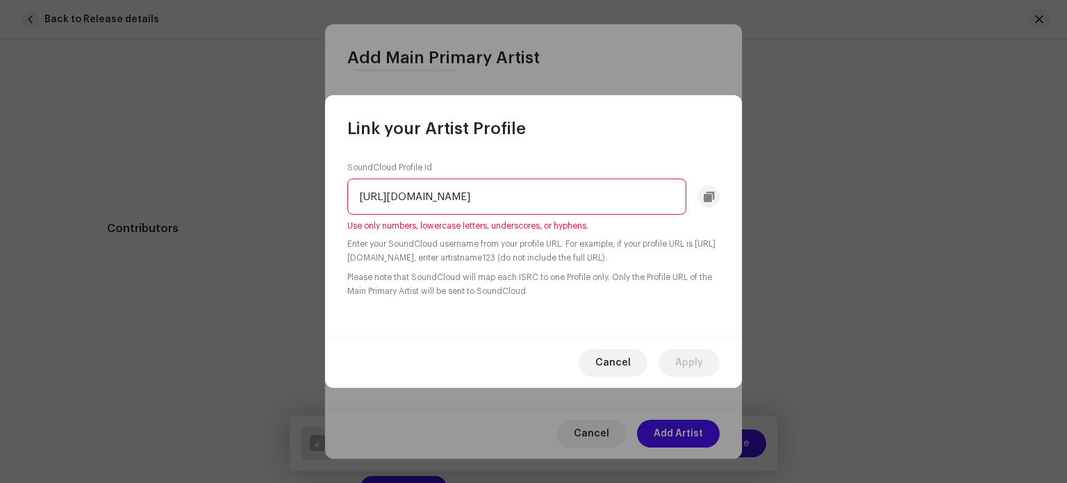
scroll to position [0, 239]
click at [536, 197] on input "https://soundcloud.com/karankumarnm?utm_source=clipboard&utm_medium=text&utm_ca…" at bounding box center [516, 197] width 339 height 36
click at [595, 318] on div "SoundCloud Profile Id karankumarnm?utm Use only numbers, lowercase letters, und…" at bounding box center [533, 238] width 417 height 197
click at [516, 206] on input "karankumarnm?utm" at bounding box center [516, 197] width 339 height 36
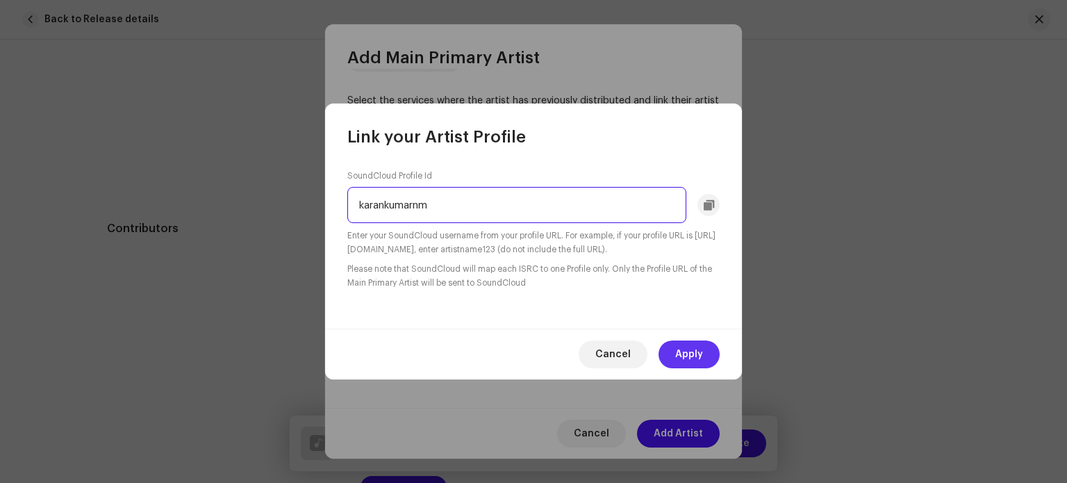
type input "karankumarnm"
click at [703, 352] on button "Apply" at bounding box center [689, 354] width 61 height 28
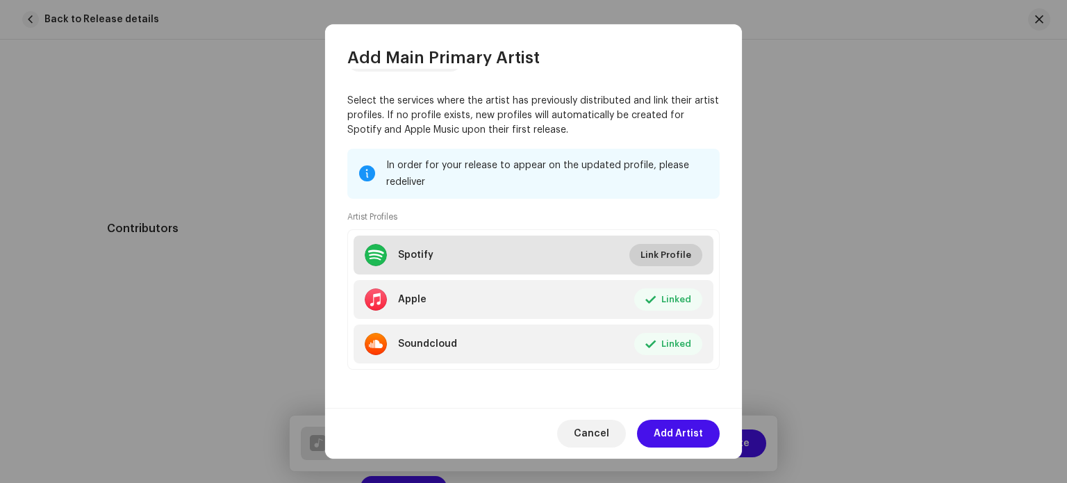
click at [676, 258] on span "Link Profile" at bounding box center [666, 255] width 51 height 28
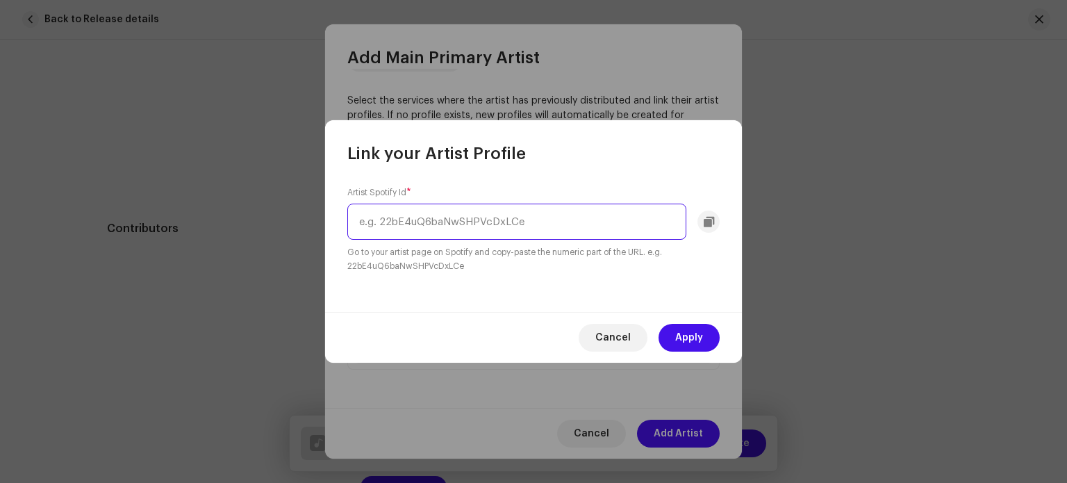
click at [455, 222] on input "text" at bounding box center [516, 222] width 339 height 36
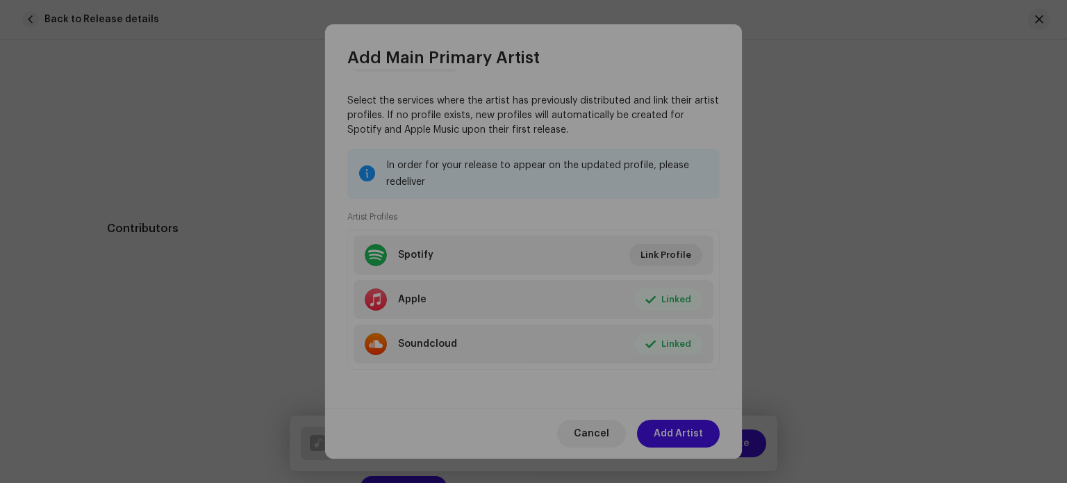
click at [674, 394] on div "Link your Artist Profile Artist Spotify Id * Go to your artist page on Spotify …" at bounding box center [533, 241] width 1067 height 483
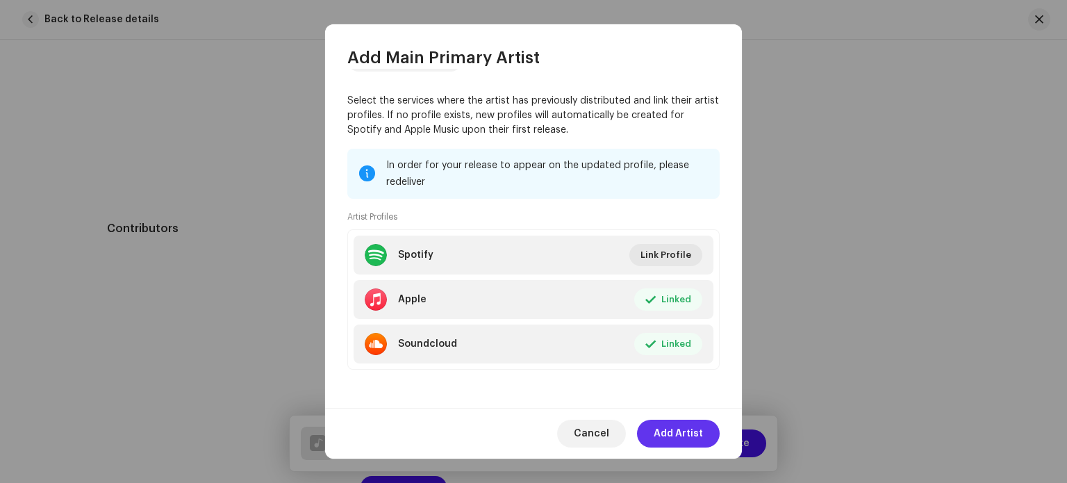
click at [700, 432] on span "Add Artist" at bounding box center [678, 434] width 49 height 28
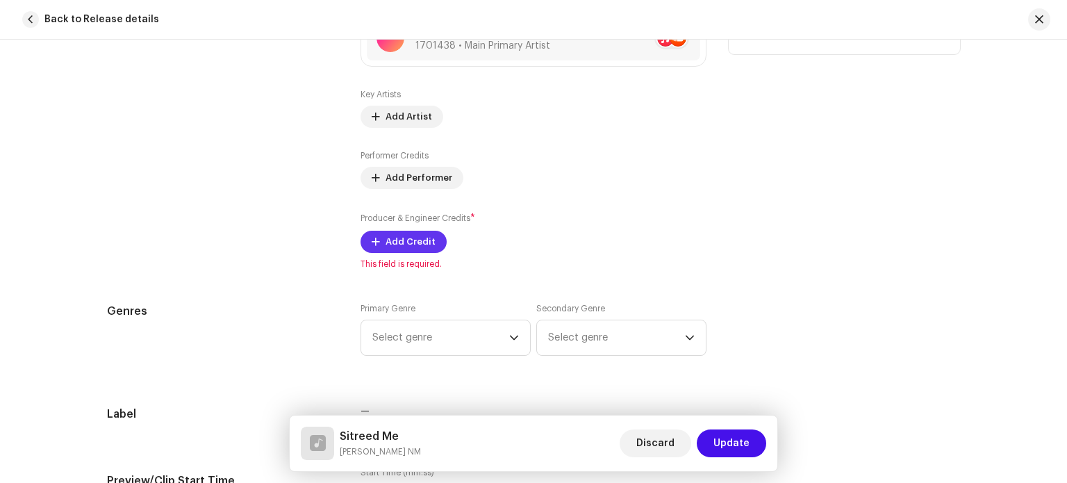
scroll to position [973, 0]
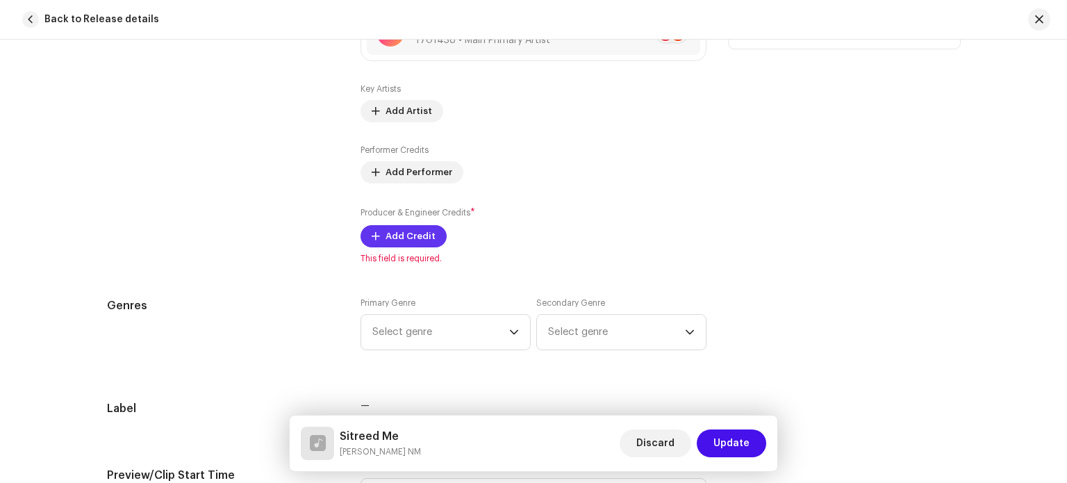
click at [432, 227] on button "Add Credit" at bounding box center [404, 236] width 86 height 22
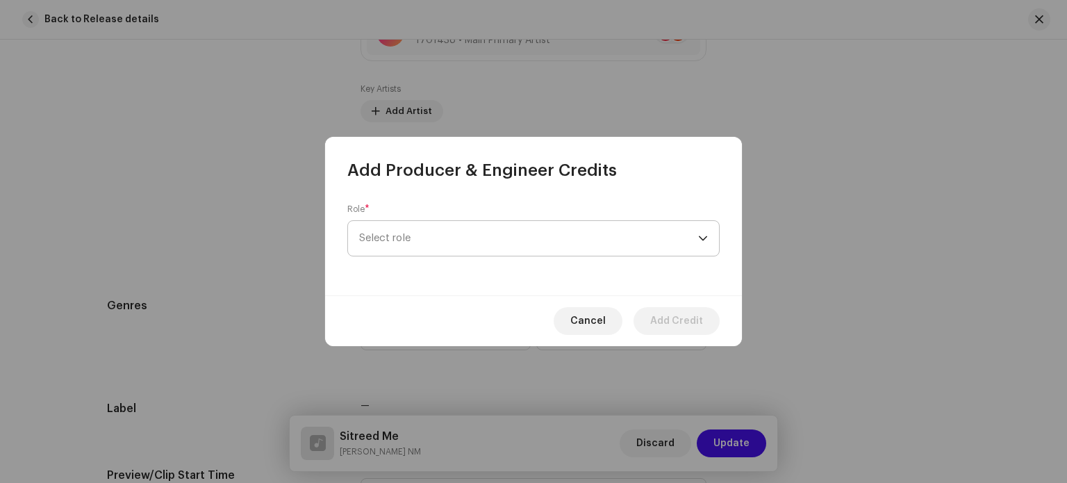
click at [444, 246] on span "Select role" at bounding box center [528, 238] width 339 height 35
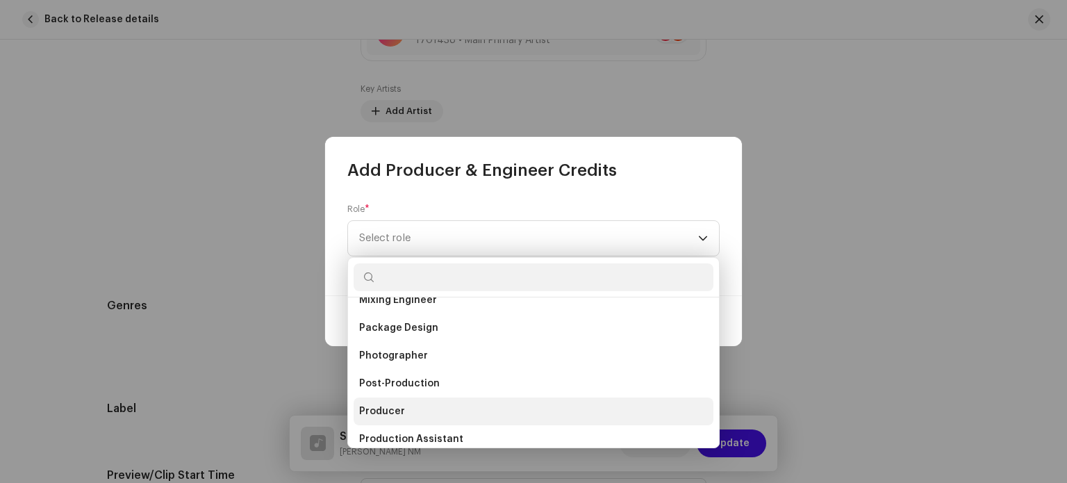
scroll to position [486, 0]
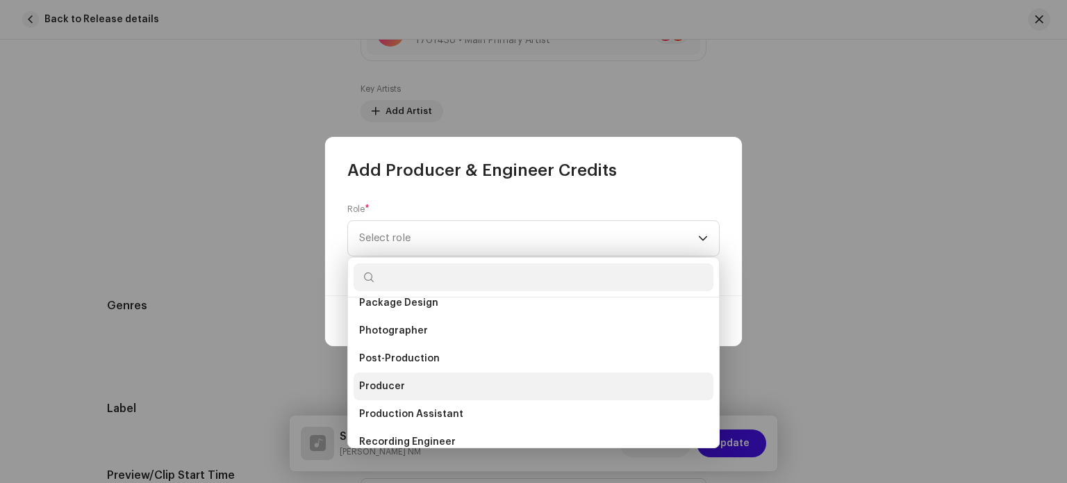
click at [413, 381] on li "Producer" at bounding box center [534, 386] width 360 height 28
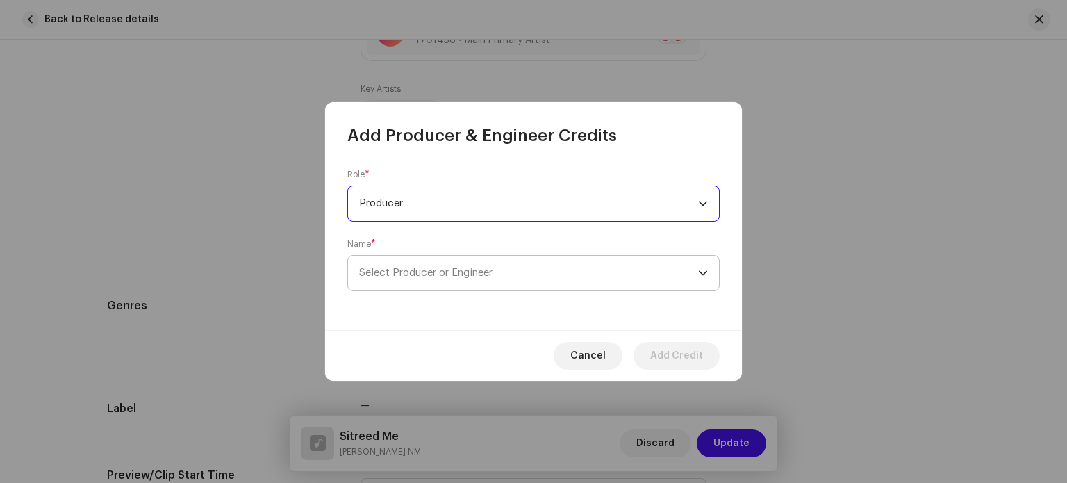
click at [501, 277] on span "Select Producer or Engineer" at bounding box center [528, 273] width 339 height 35
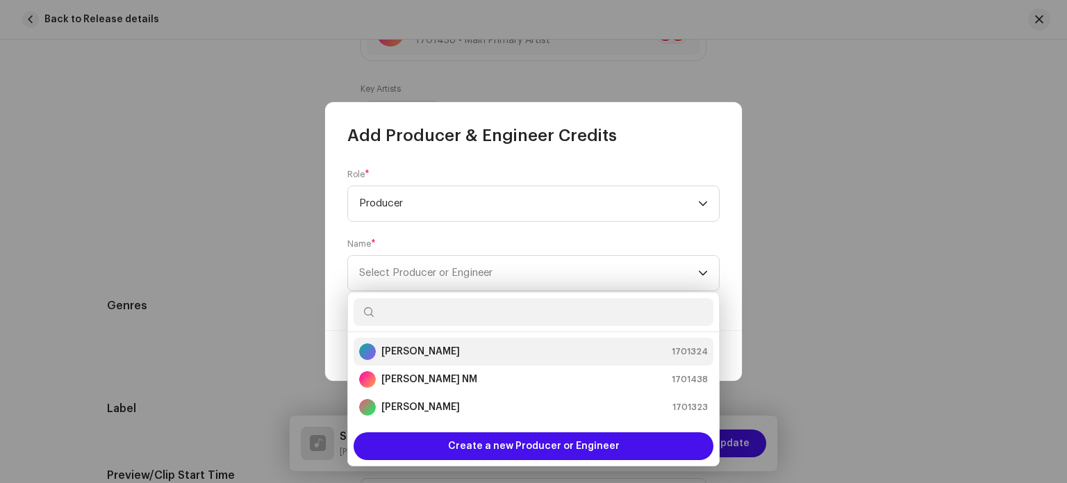
click at [412, 349] on strong "Karan Kumar" at bounding box center [420, 352] width 79 height 14
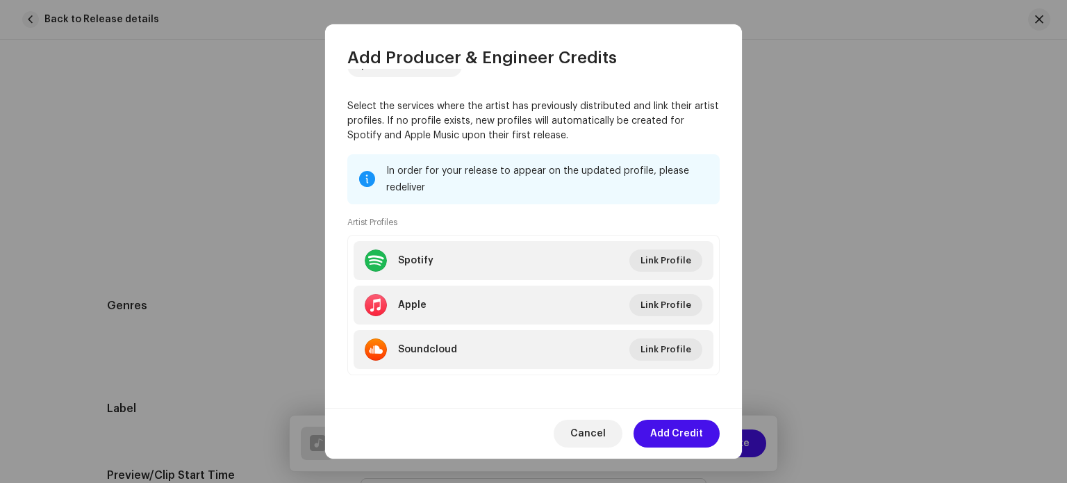
scroll to position [181, 0]
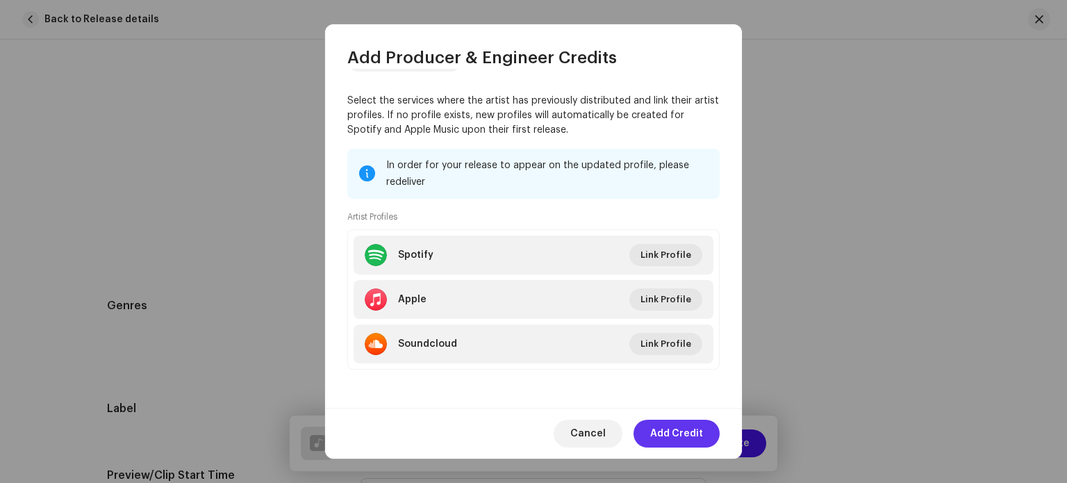
click at [676, 433] on span "Add Credit" at bounding box center [676, 434] width 53 height 28
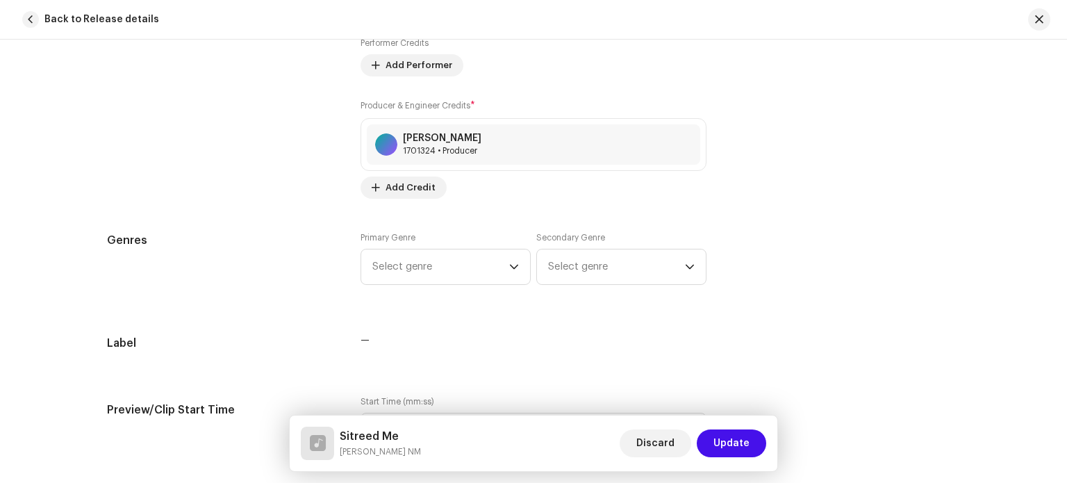
scroll to position [1112, 0]
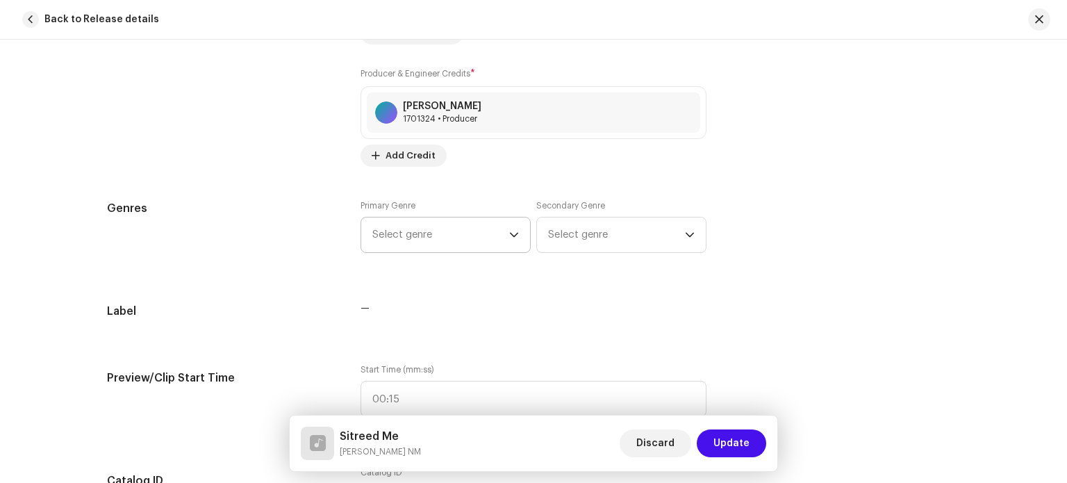
click at [447, 234] on span "Select genre" at bounding box center [440, 234] width 137 height 35
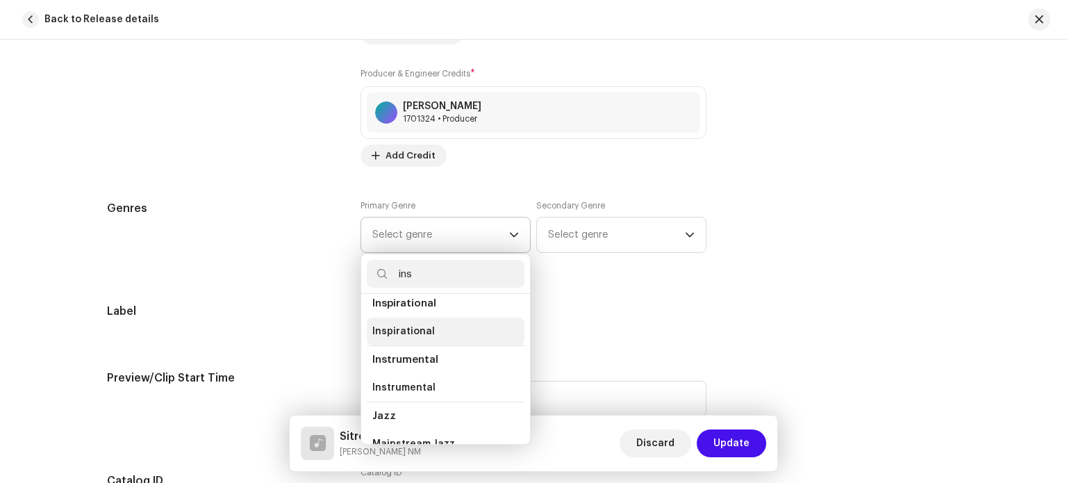
scroll to position [85, 0]
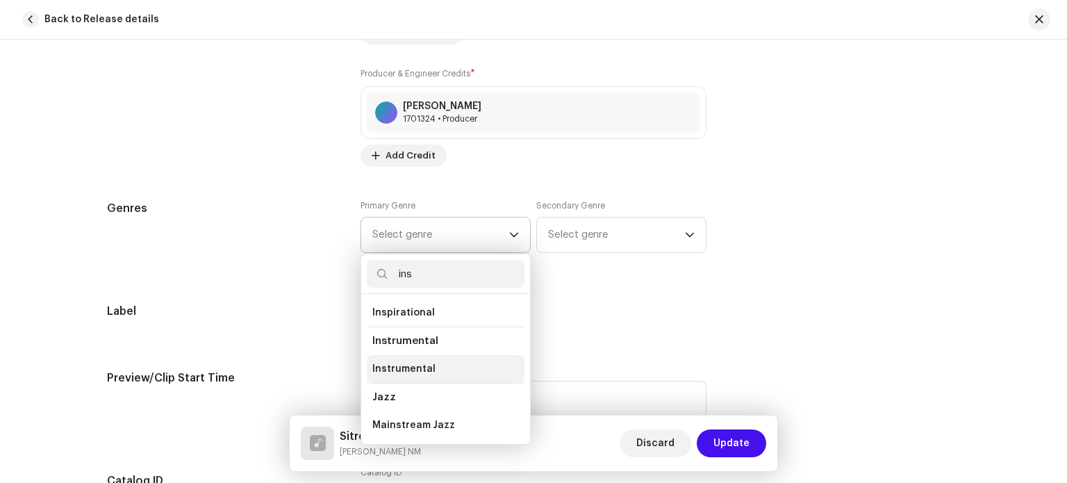
type input "ins"
click at [404, 368] on span "Instrumental" at bounding box center [403, 369] width 63 height 14
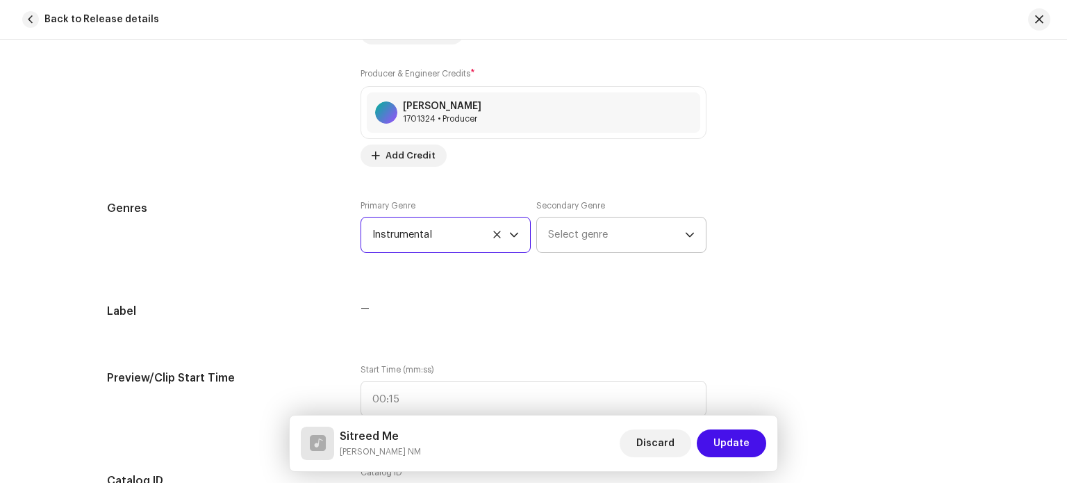
click at [586, 227] on span "Select genre" at bounding box center [616, 234] width 137 height 35
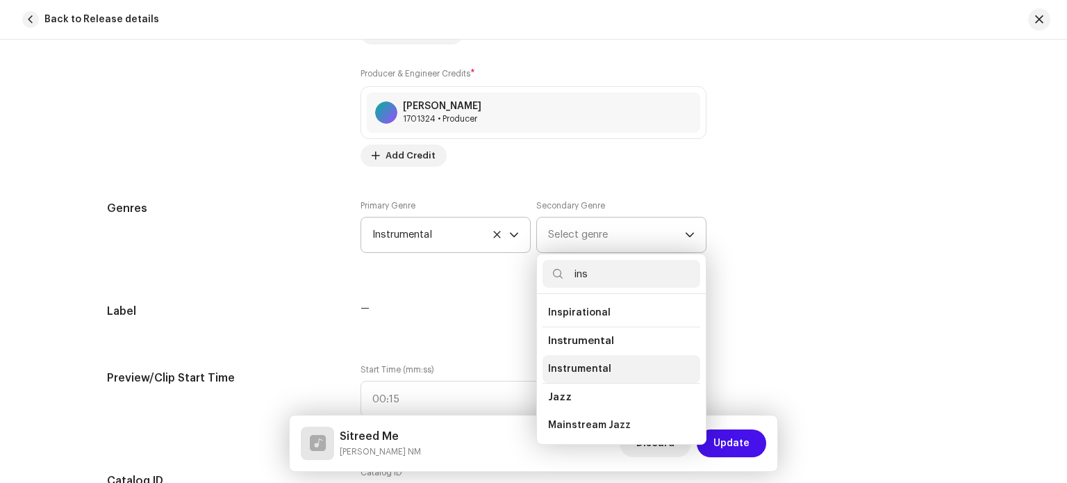
type input "ins"
click at [575, 366] on span "Instrumental" at bounding box center [579, 369] width 63 height 14
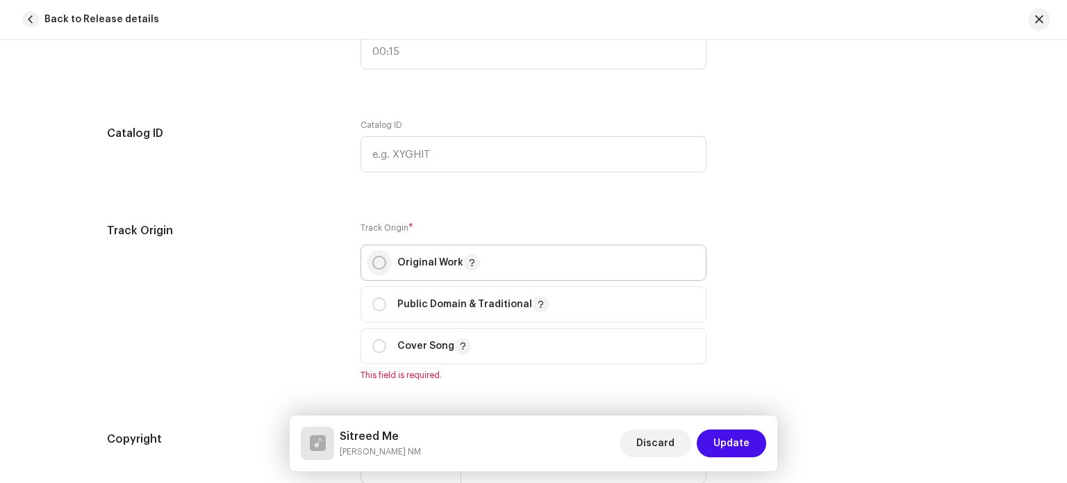
click at [380, 261] on input "radio" at bounding box center [379, 263] width 14 height 14
radio input "true"
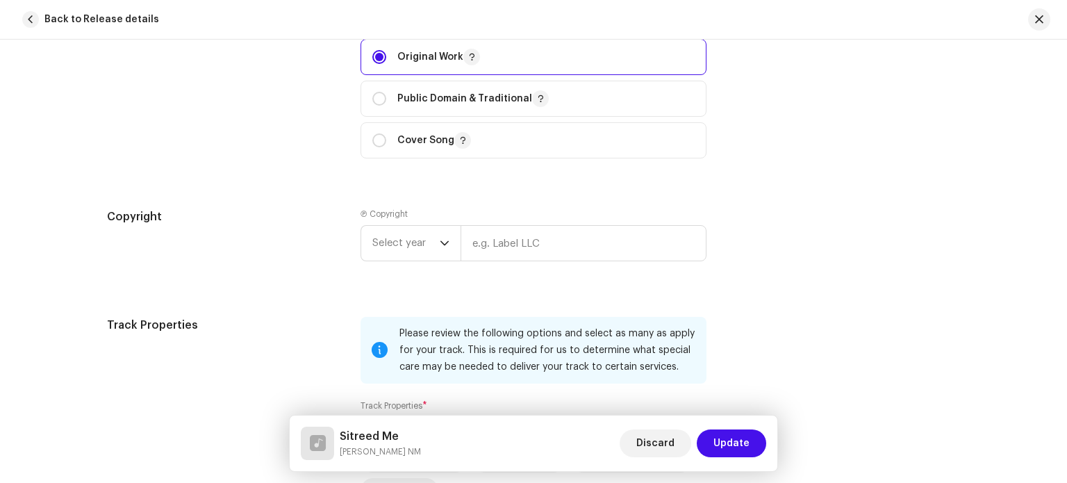
scroll to position [1668, 0]
click at [428, 244] on span "Select year" at bounding box center [405, 240] width 67 height 35
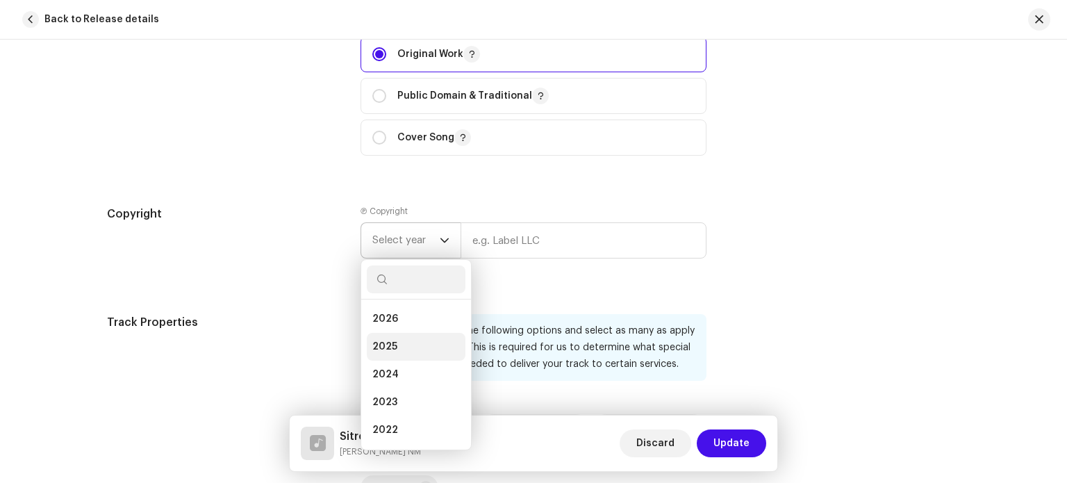
click at [406, 340] on li "2025" at bounding box center [416, 347] width 99 height 28
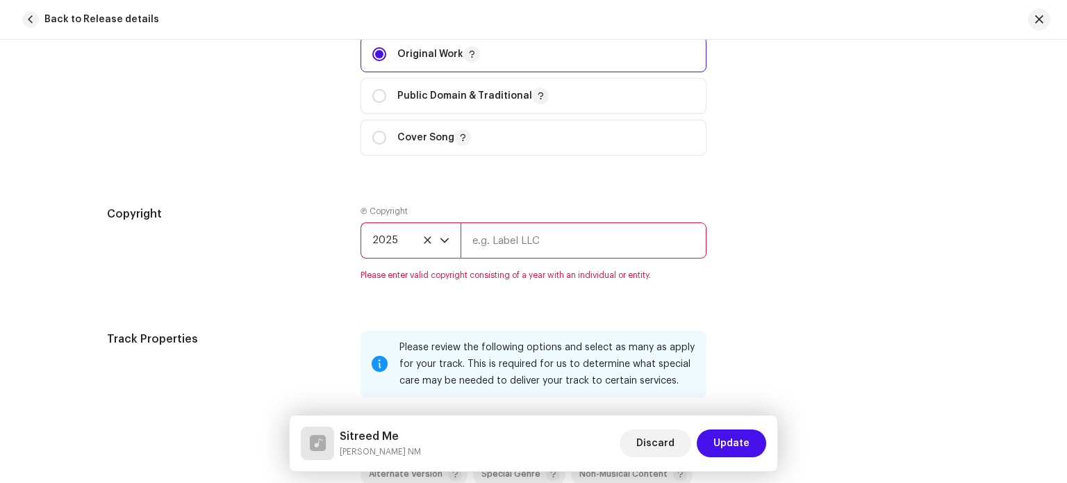
click at [528, 249] on input "text" at bounding box center [584, 240] width 246 height 36
type input "Nirgun Music Official"
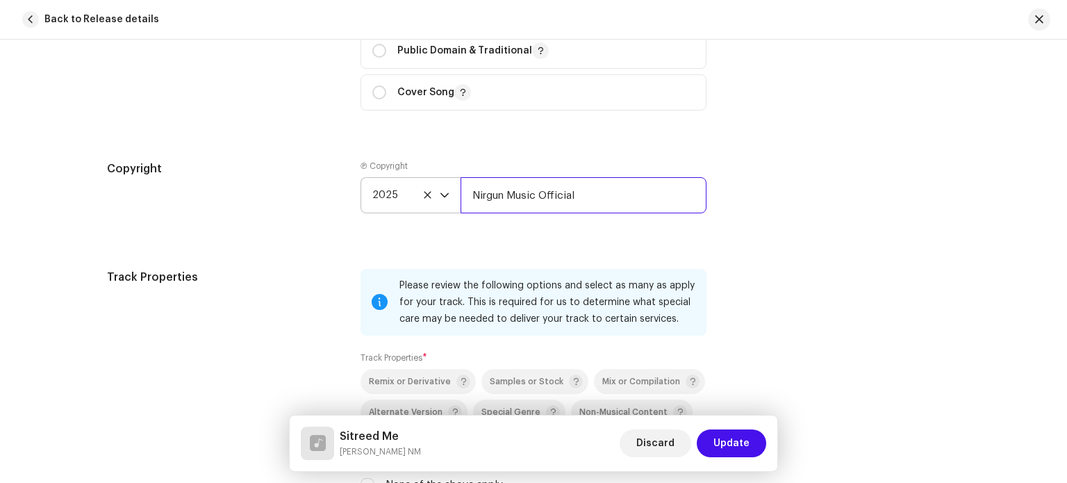
scroll to position [1876, 0]
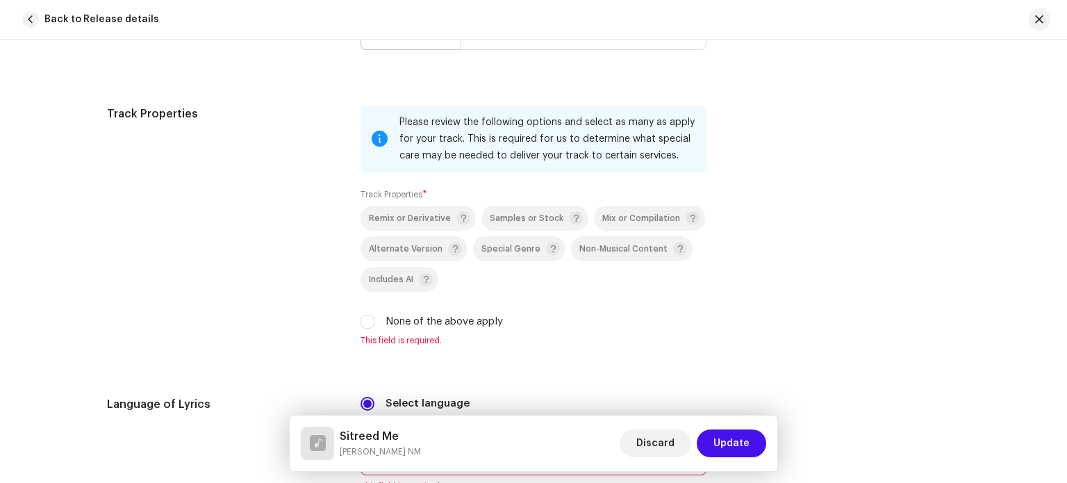
click at [392, 320] on label "None of the above apply" at bounding box center [444, 321] width 117 height 15
click at [375, 320] on input "None of the above apply" at bounding box center [368, 322] width 14 height 14
checkbox input "true"
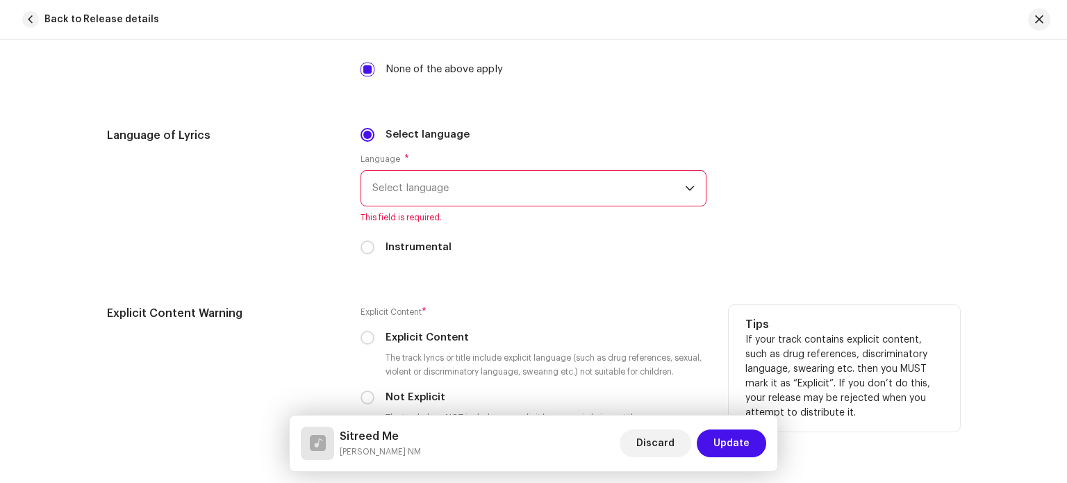
scroll to position [2154, 0]
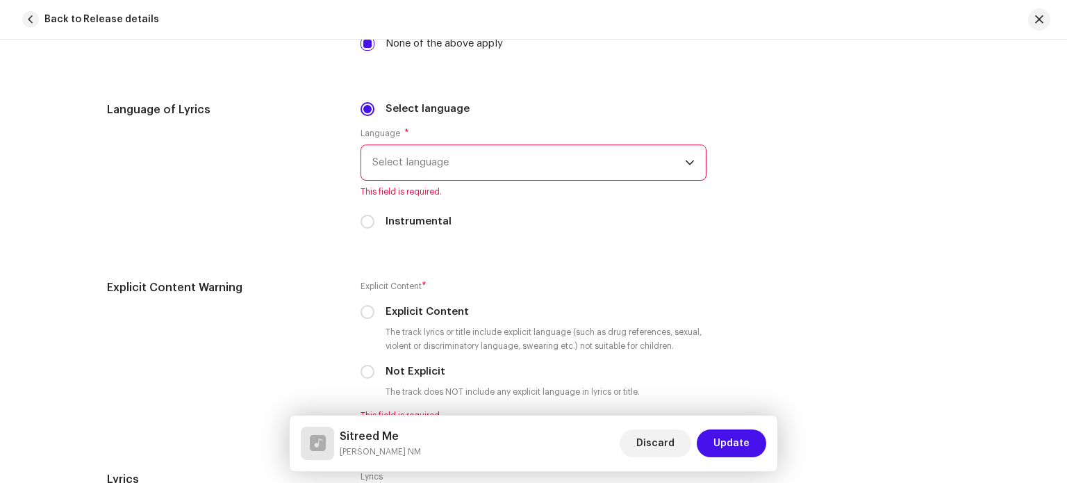
click at [425, 157] on span "Select language" at bounding box center [528, 162] width 313 height 35
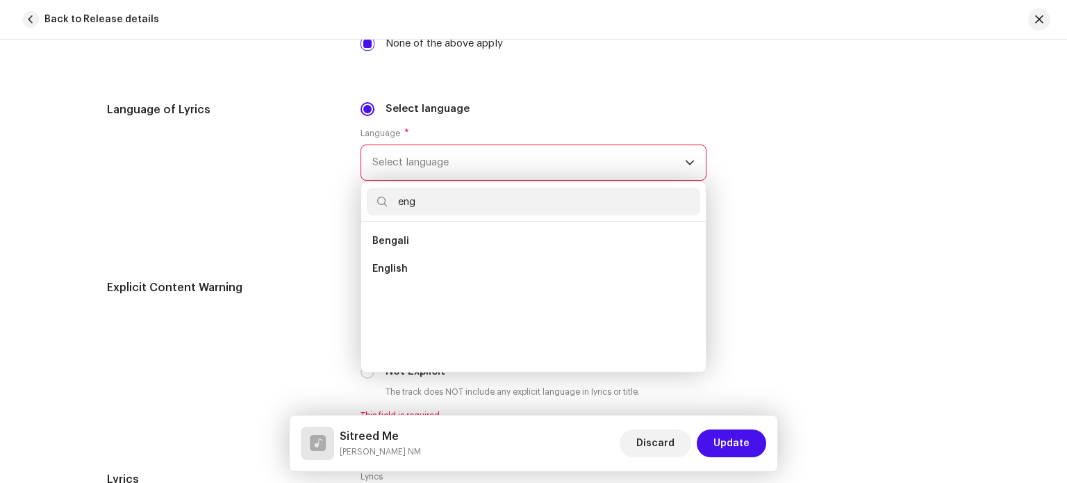
scroll to position [0, 0]
type input "eng"
click at [407, 273] on li "English" at bounding box center [534, 269] width 334 height 28
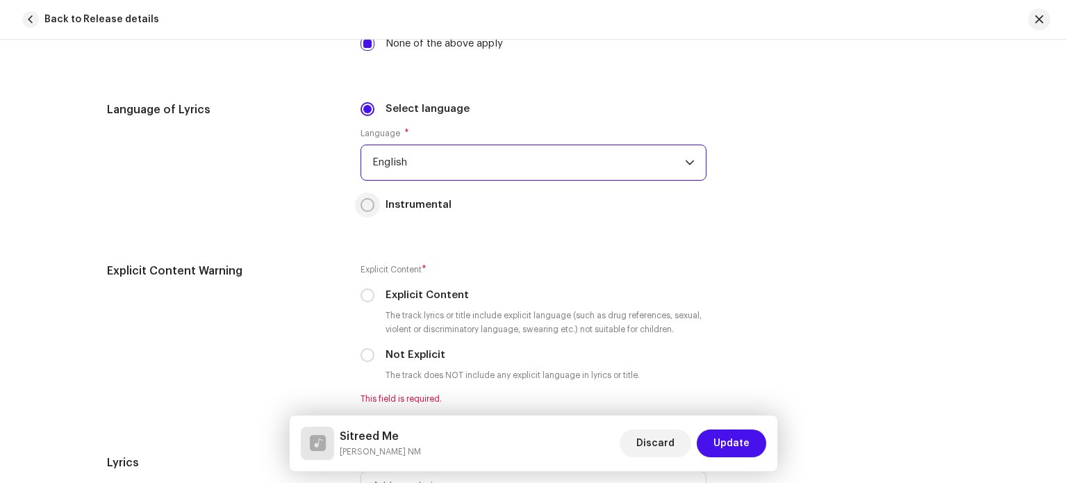
click at [361, 203] on input "Instrumental" at bounding box center [368, 205] width 14 height 14
radio input "true"
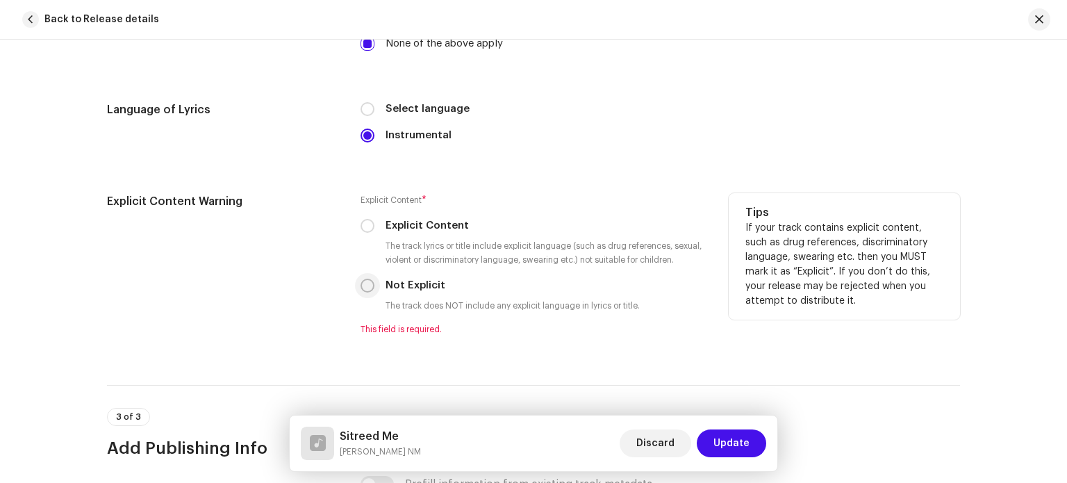
click at [363, 290] on input "Not Explicit" at bounding box center [368, 286] width 14 height 14
radio input "true"
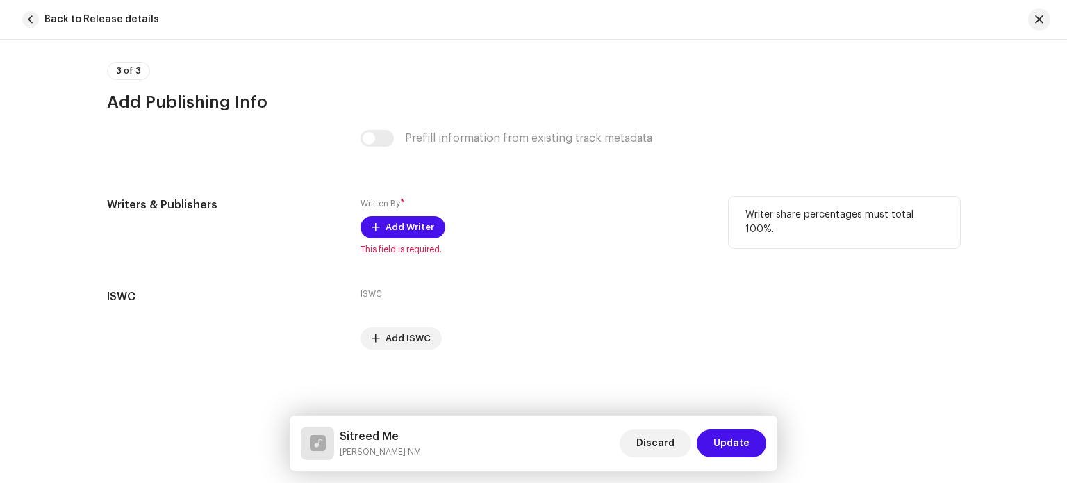
scroll to position [2485, 0]
click at [401, 229] on span "Add Writer" at bounding box center [410, 227] width 49 height 28
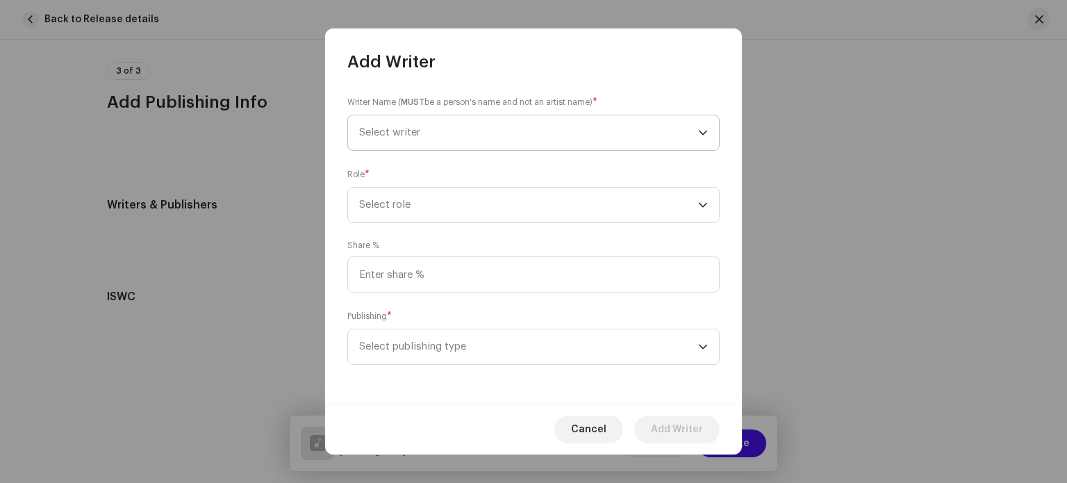
click at [416, 129] on span "Select writer" at bounding box center [389, 132] width 61 height 10
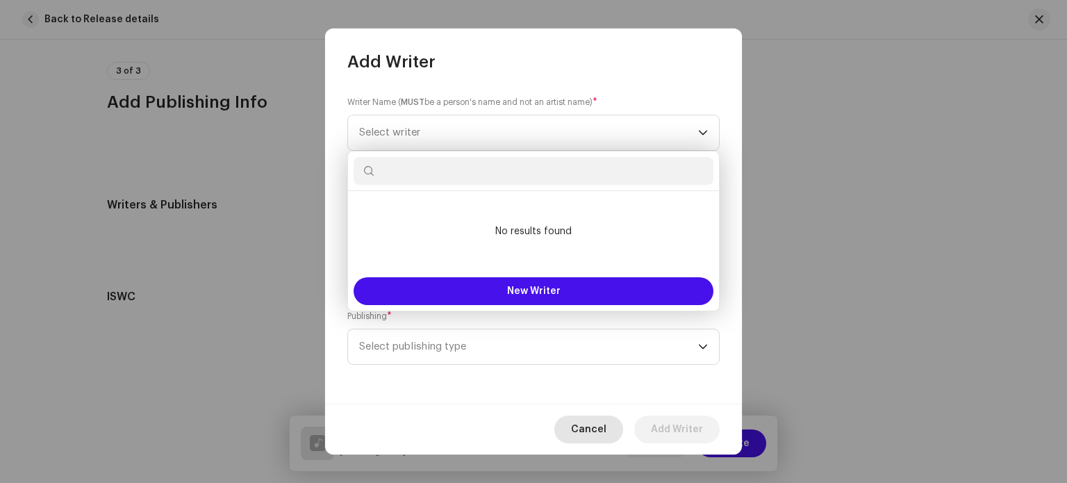
click at [591, 430] on span "Cancel" at bounding box center [588, 430] width 35 height 28
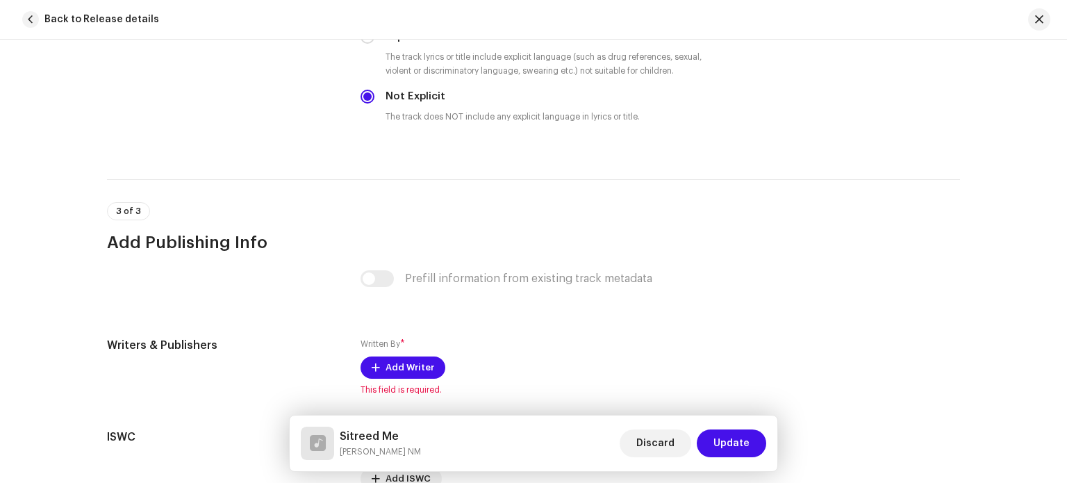
scroll to position [2415, 0]
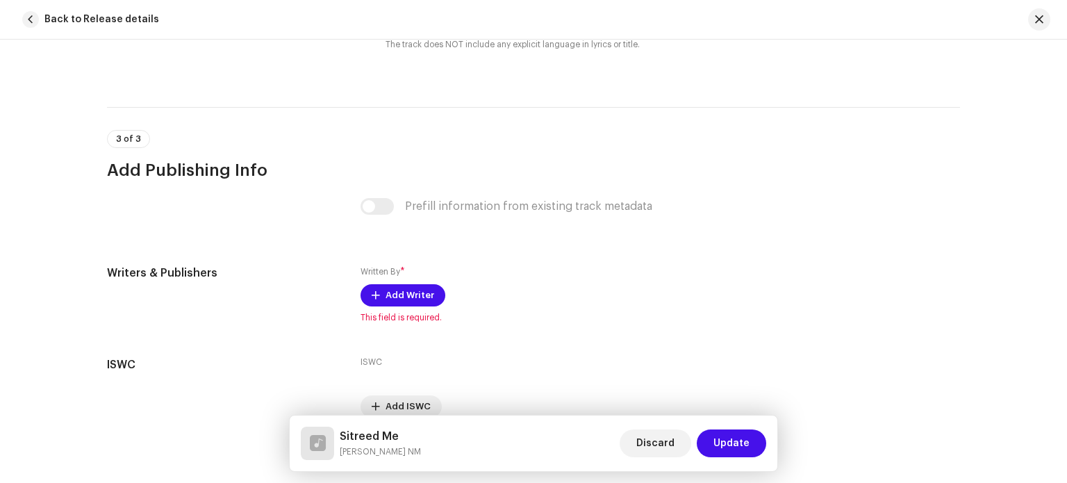
click at [379, 206] on div "Prefill information from existing track metadata" at bounding box center [534, 206] width 346 height 17
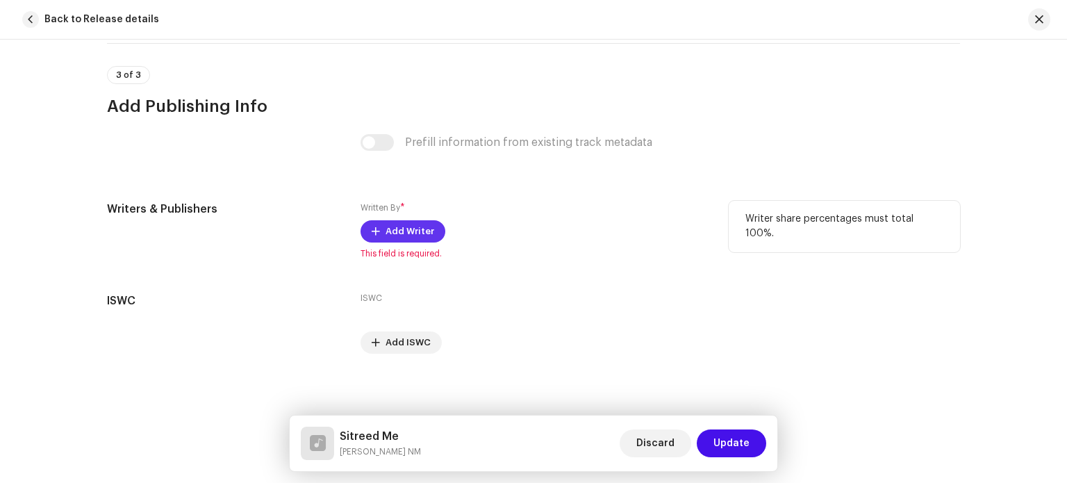
scroll to position [2485, 0]
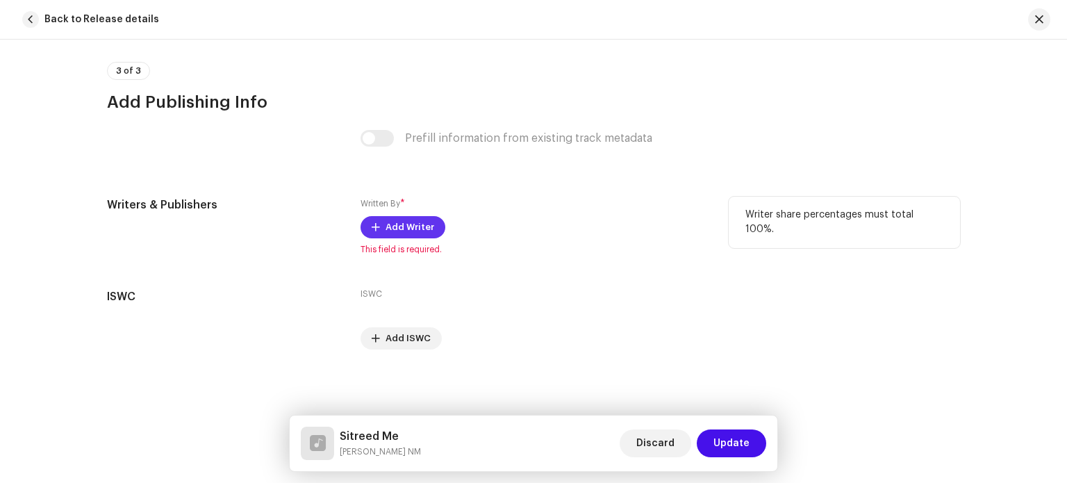
click at [416, 224] on span "Add Writer" at bounding box center [410, 227] width 49 height 28
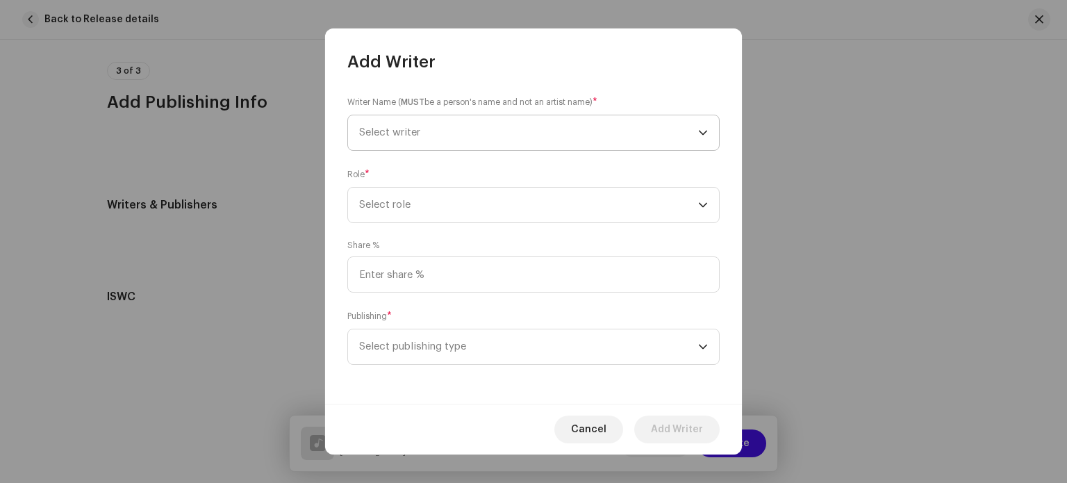
click at [472, 141] on span "Select writer" at bounding box center [528, 132] width 339 height 35
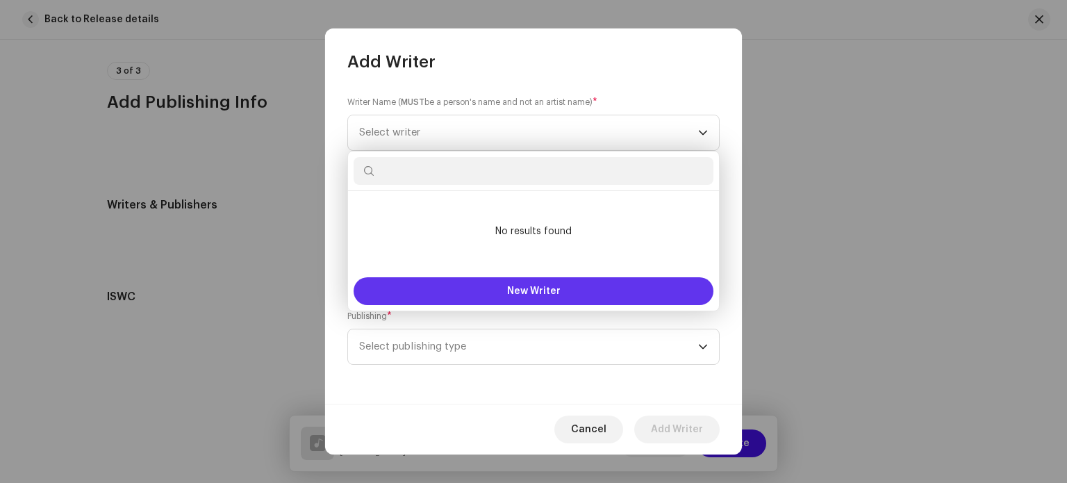
click at [492, 290] on button "New Writer" at bounding box center [534, 291] width 360 height 28
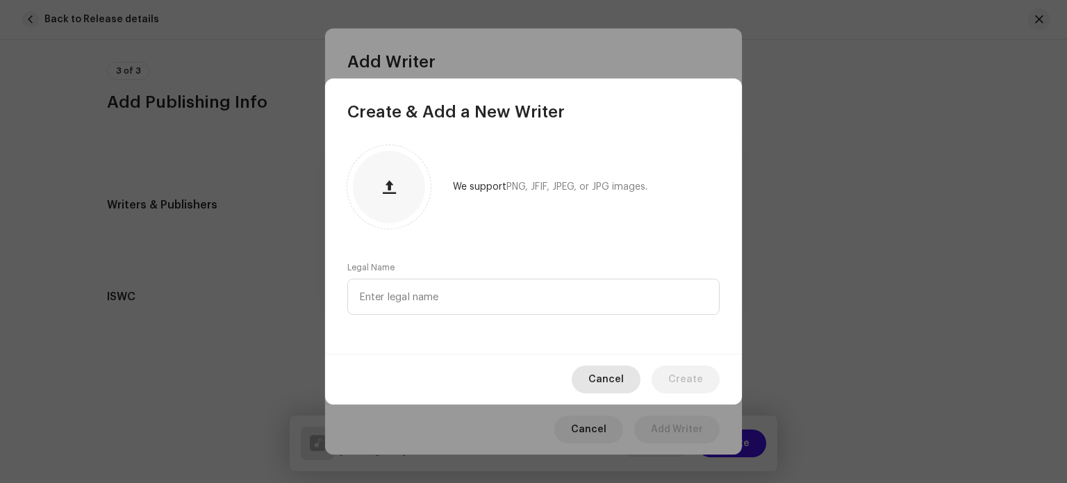
click at [611, 375] on span "Cancel" at bounding box center [606, 379] width 35 height 28
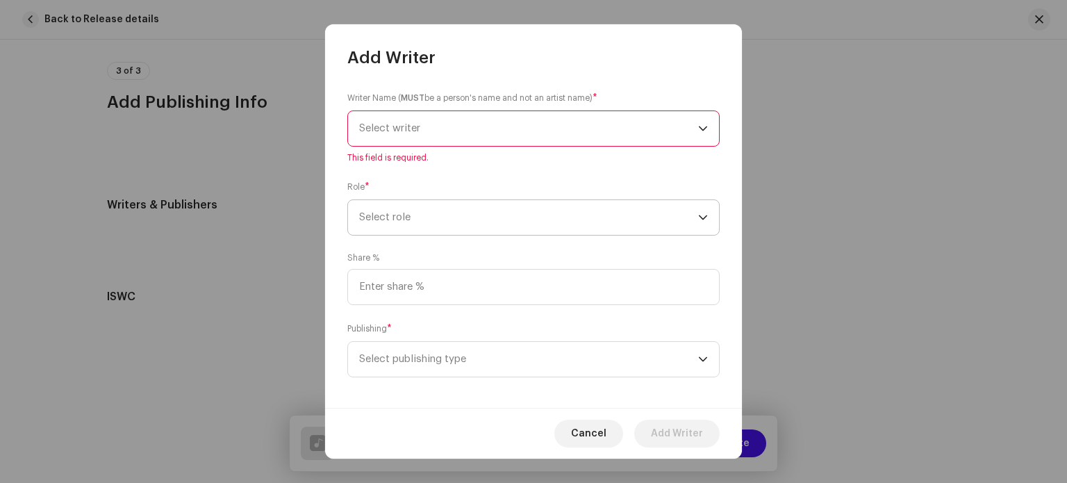
click at [413, 216] on span "Select role" at bounding box center [528, 217] width 339 height 35
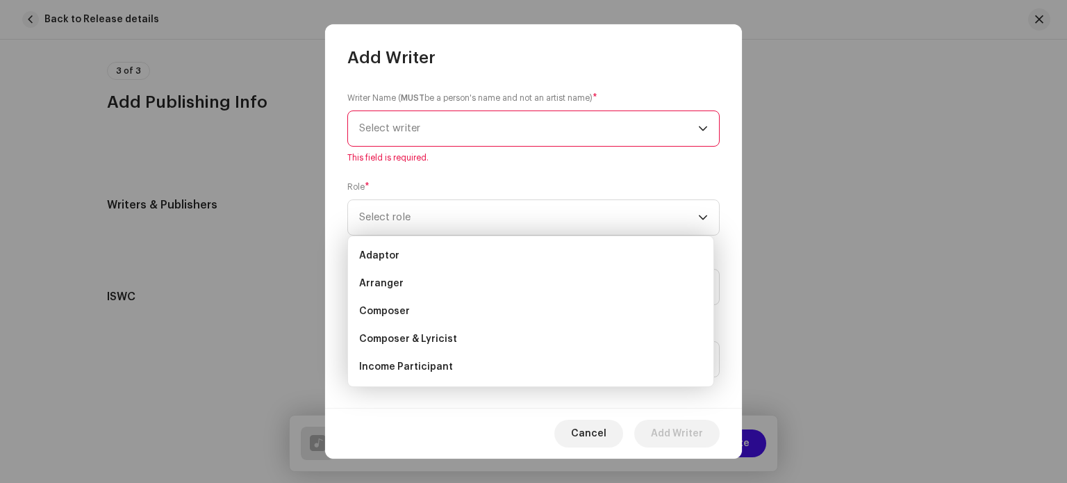
click at [436, 127] on span "Select writer" at bounding box center [528, 128] width 339 height 35
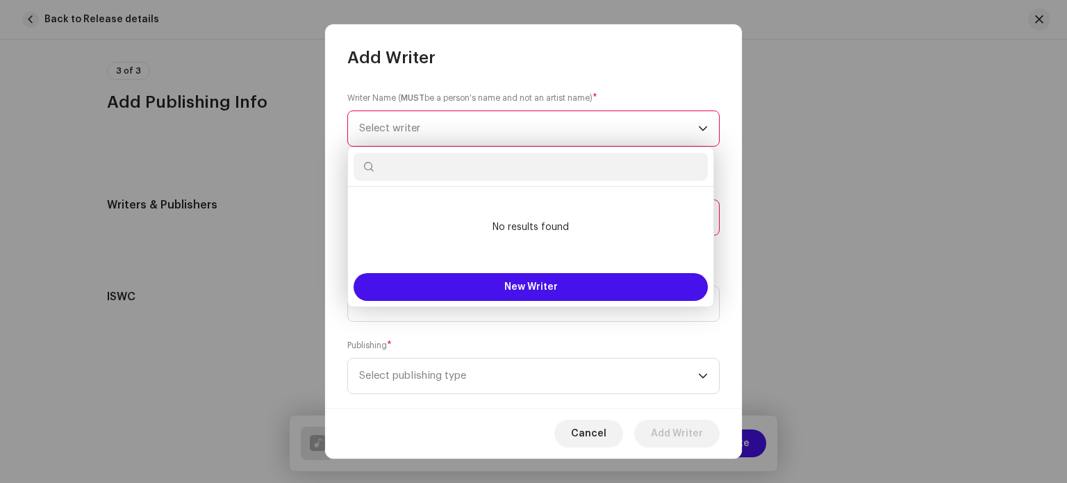
click at [434, 124] on span "Select writer" at bounding box center [528, 128] width 339 height 35
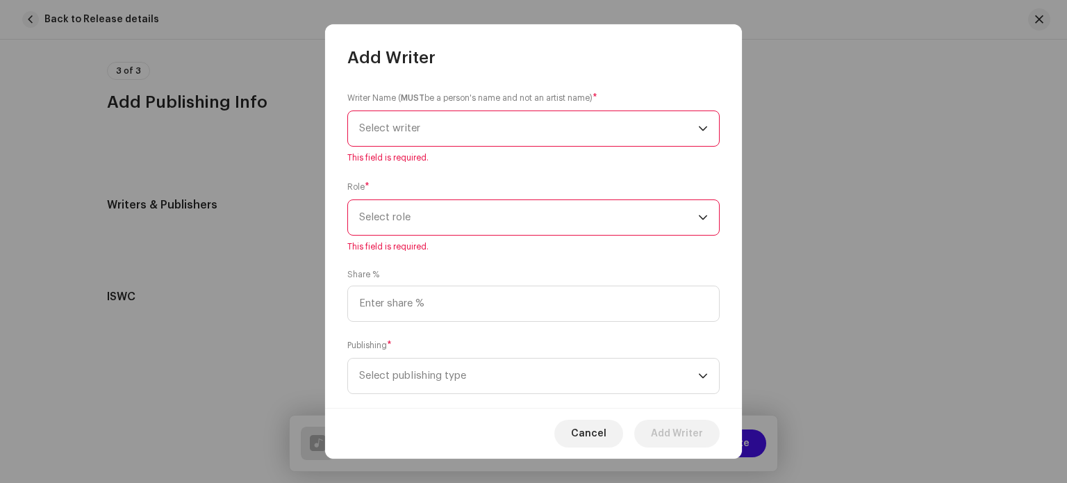
drag, startPoint x: 434, startPoint y: 124, endPoint x: 434, endPoint y: 133, distance: 9.1
click at [434, 123] on span "Select writer" at bounding box center [528, 128] width 339 height 35
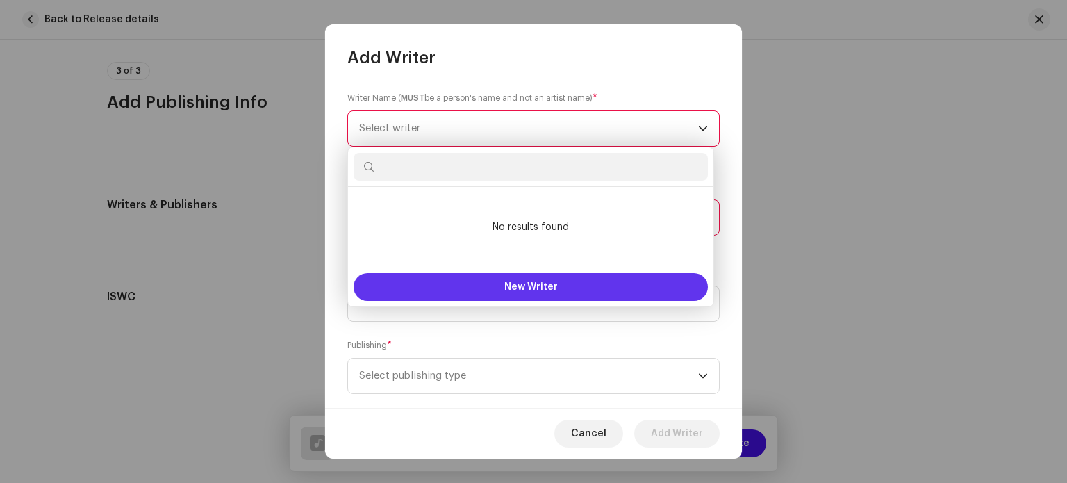
click at [497, 277] on button "New Writer" at bounding box center [531, 287] width 354 height 28
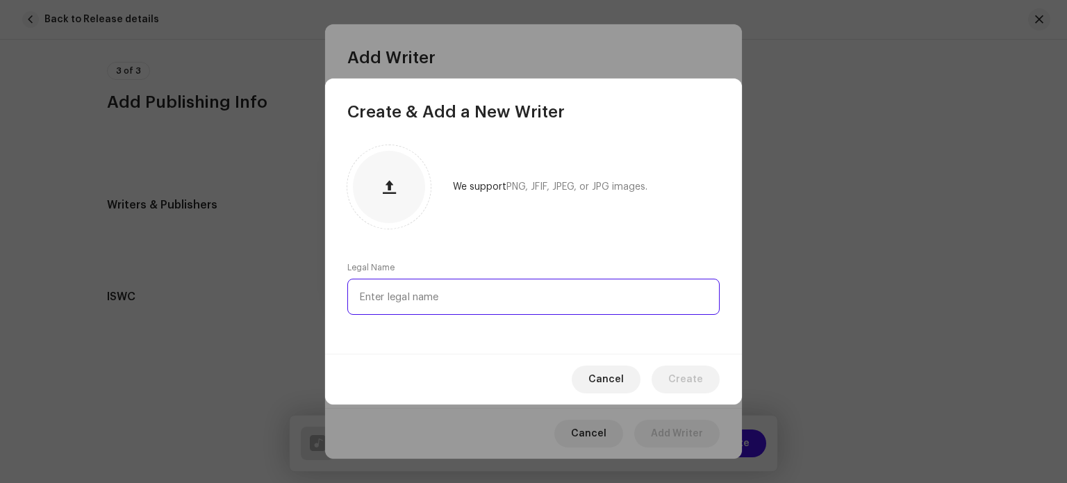
click at [448, 299] on input "text" at bounding box center [533, 297] width 372 height 36
type input "Karan Kumar"
click at [693, 383] on span "Create" at bounding box center [685, 379] width 35 height 28
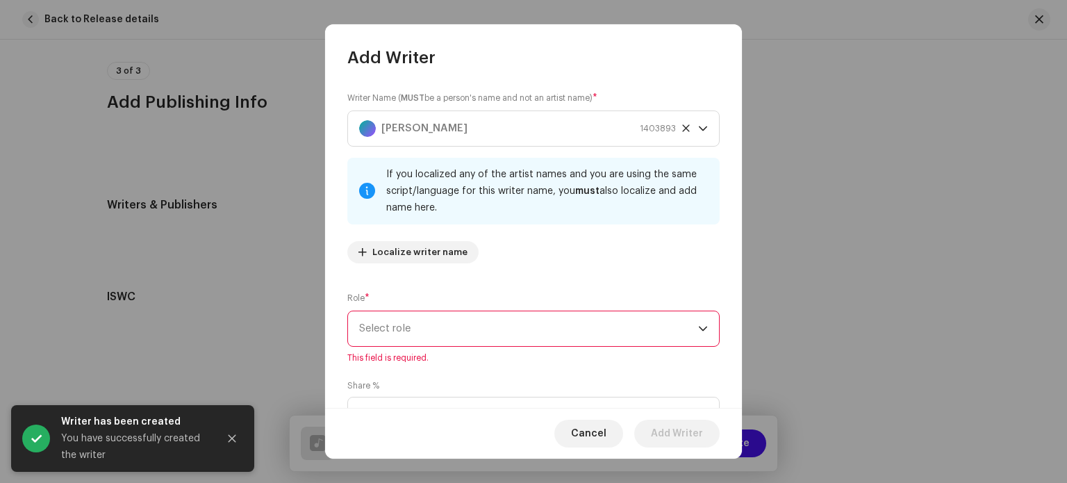
click at [464, 334] on span "Select role" at bounding box center [528, 328] width 339 height 35
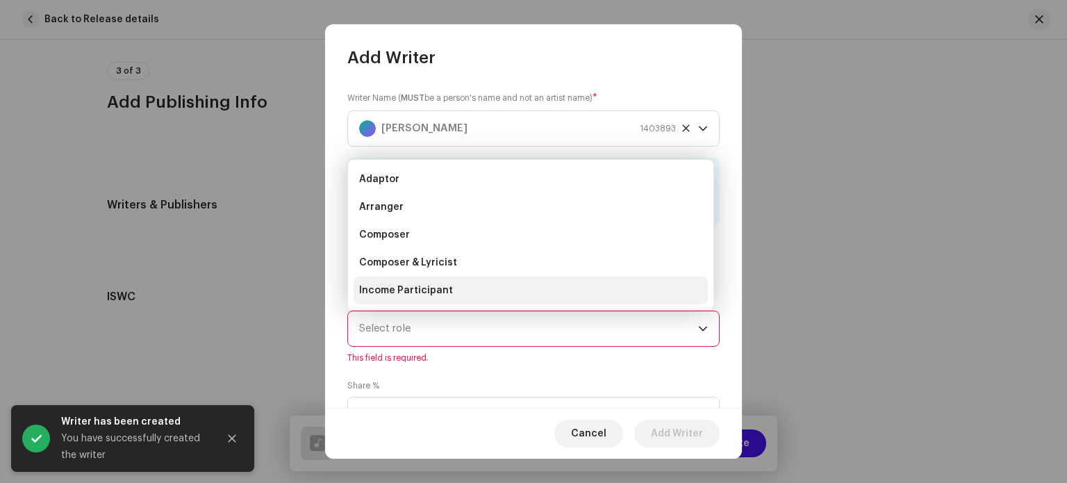
scroll to position [22, 0]
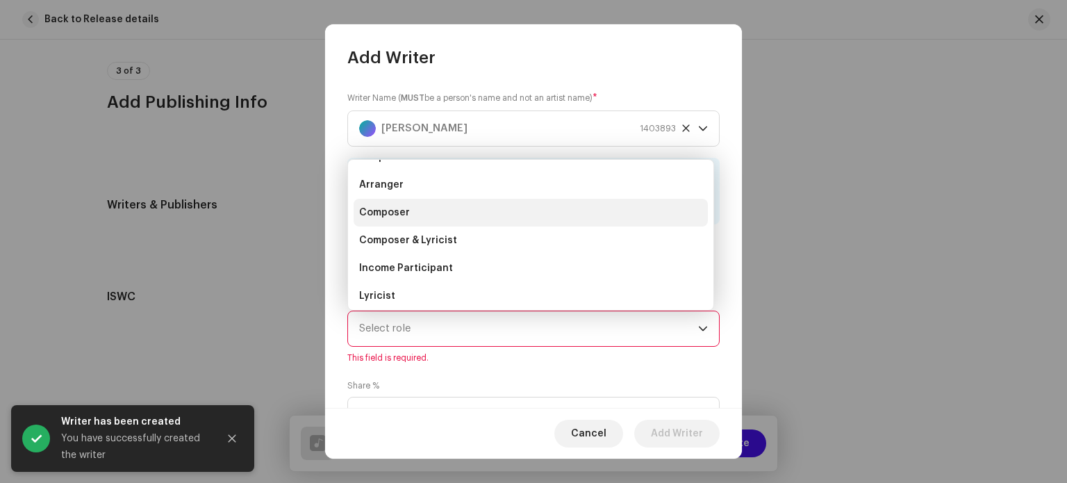
click at [400, 216] on span "Composer" at bounding box center [384, 213] width 51 height 14
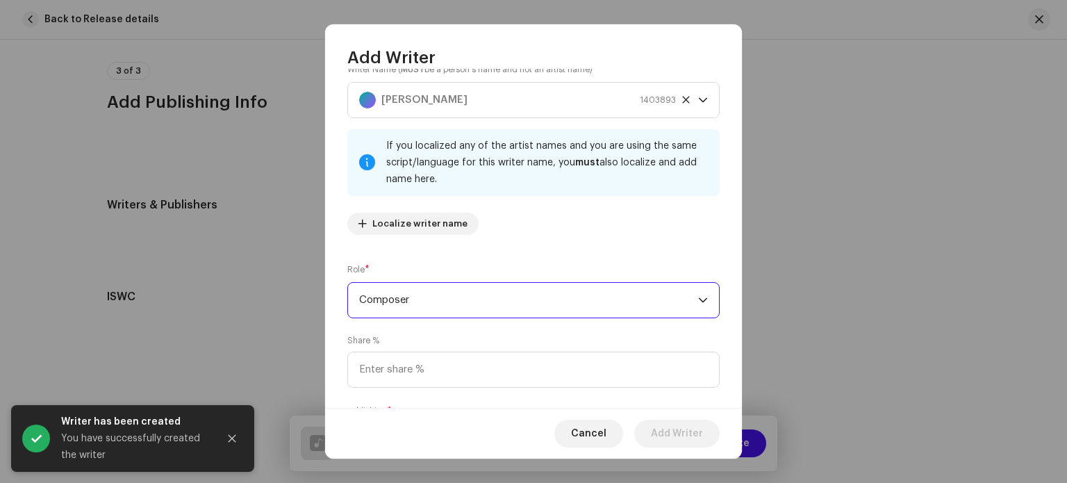
scroll to position [119, 0]
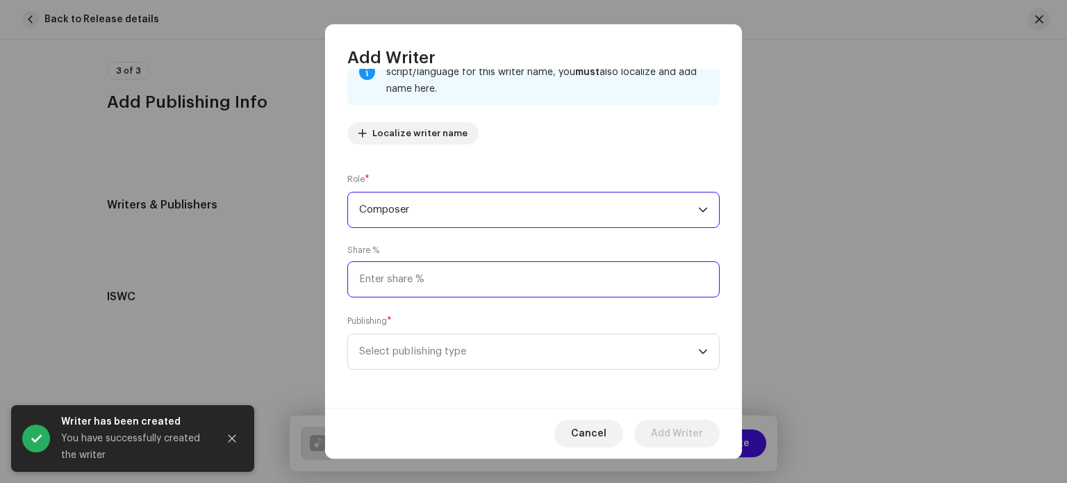
click at [424, 285] on input at bounding box center [533, 279] width 372 height 36
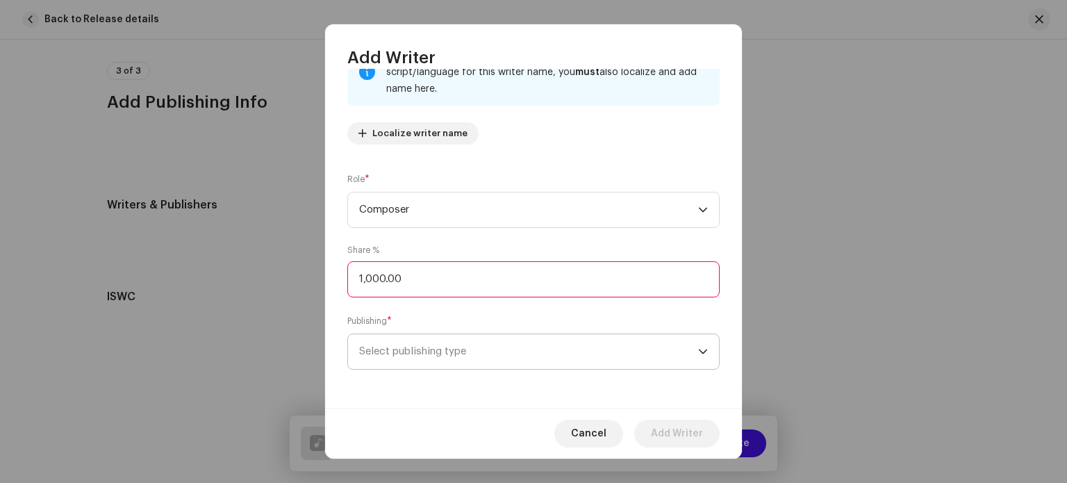
type input "100.00"
click at [448, 354] on span "Select publishing type" at bounding box center [528, 351] width 339 height 35
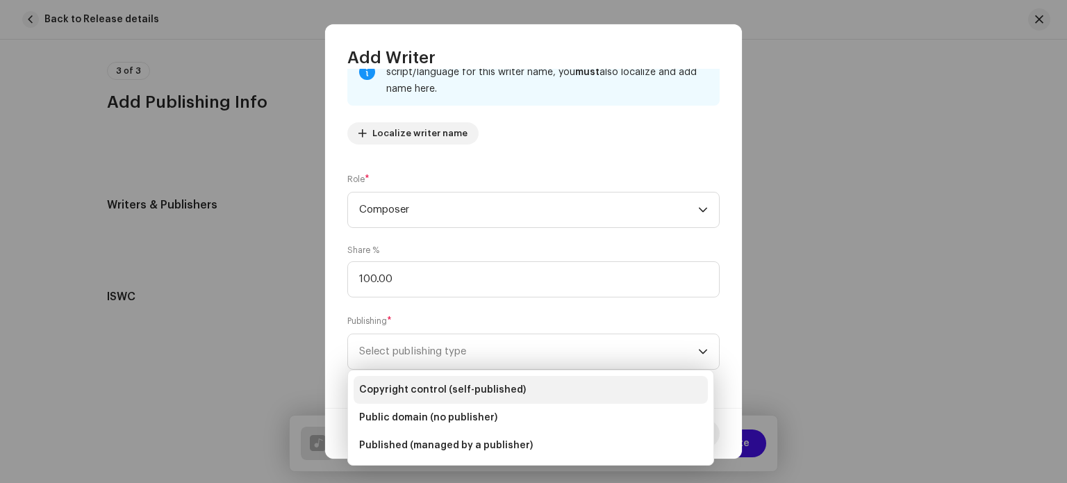
click at [435, 391] on span "Copyright control (self-published)" at bounding box center [442, 390] width 167 height 14
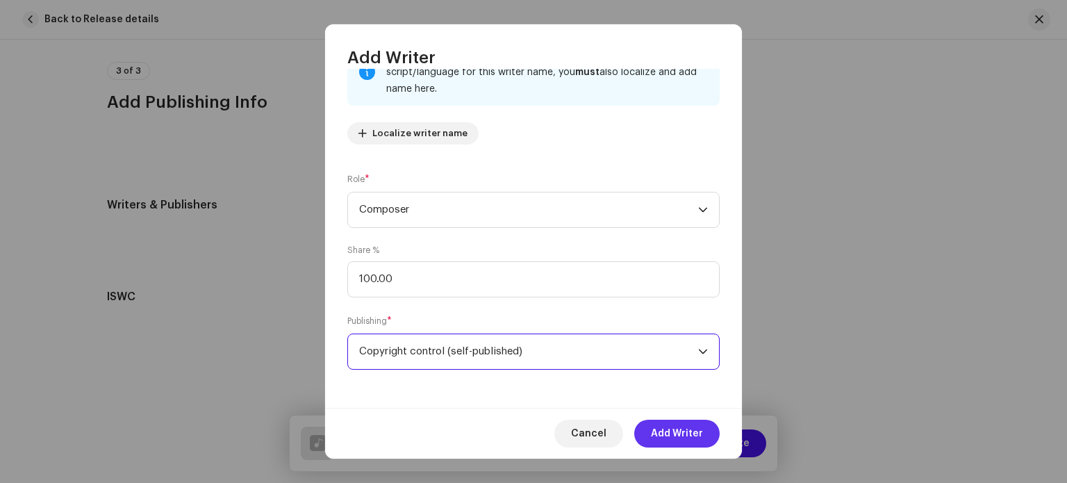
click at [675, 435] on span "Add Writer" at bounding box center [677, 434] width 52 height 28
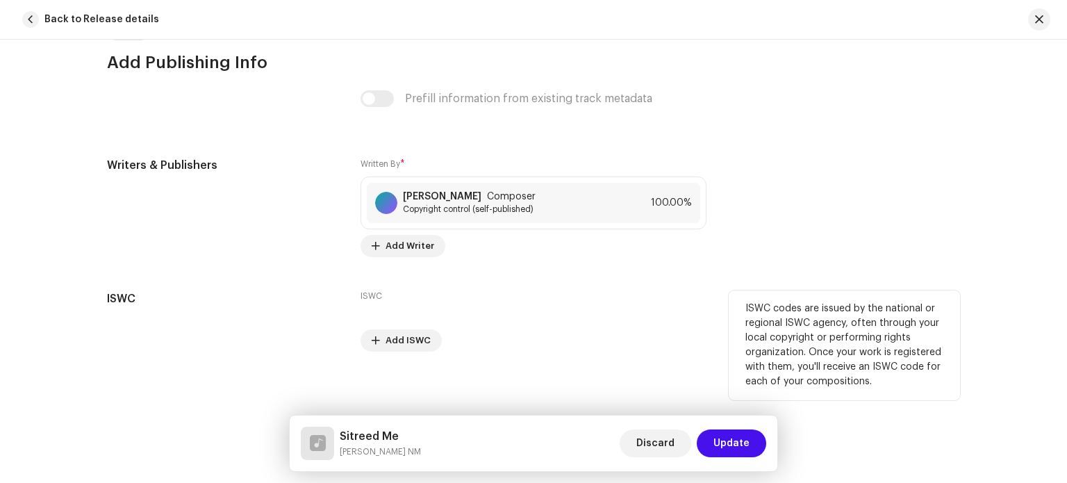
scroll to position [2526, 0]
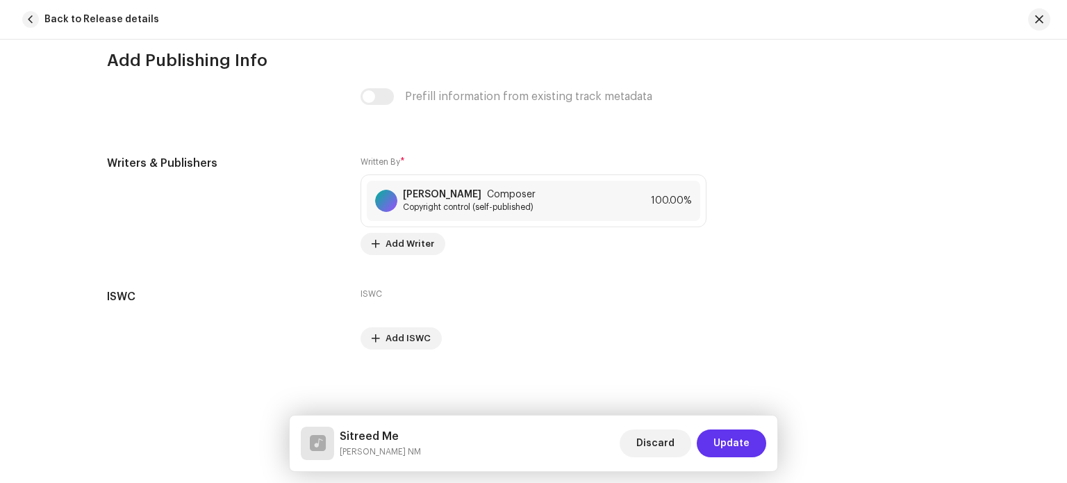
click at [743, 438] on span "Update" at bounding box center [732, 443] width 36 height 28
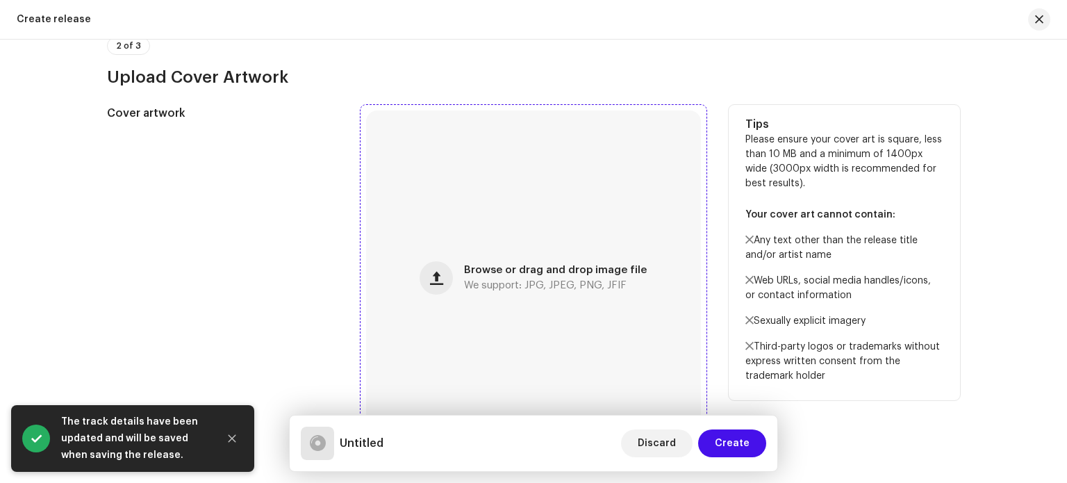
scroll to position [486, 0]
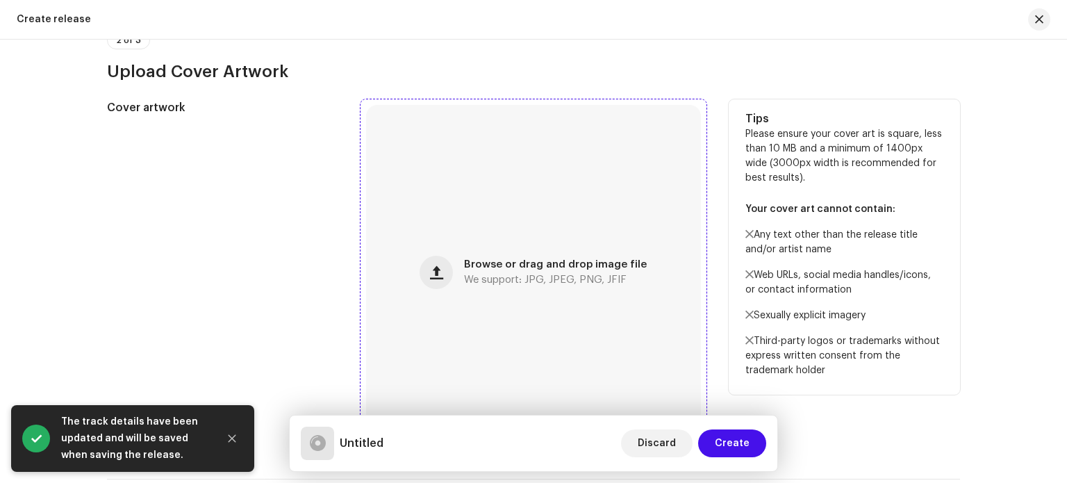
click at [520, 257] on div "Browse or drag and drop image file We support: JPG, JPEG, PNG, JFIF" at bounding box center [533, 272] width 335 height 335
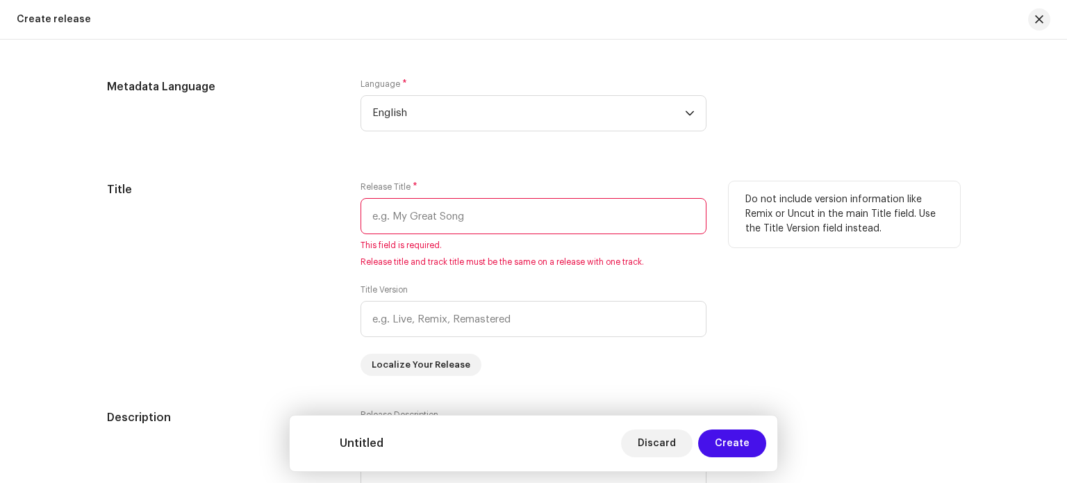
scroll to position [1181, 0]
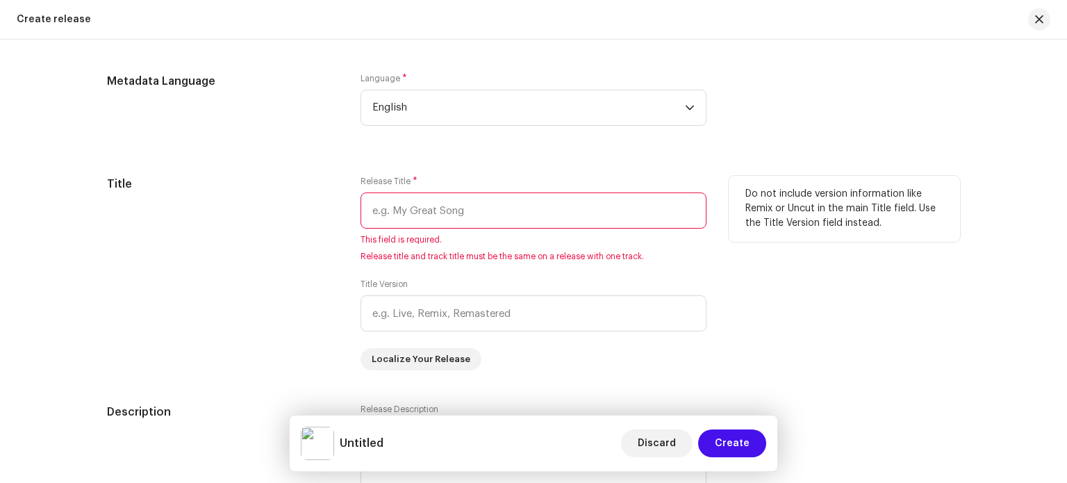
click at [439, 211] on input "text" at bounding box center [534, 210] width 346 height 36
paste input "https://soundcloud.com/karankumarnm?utm_source=clipboard&utm_medium=text&utm_ca…"
type input "https://soundcloud.com/karankumarnm?utm_source=clipboard&utm_medium=text&utm_ca…"
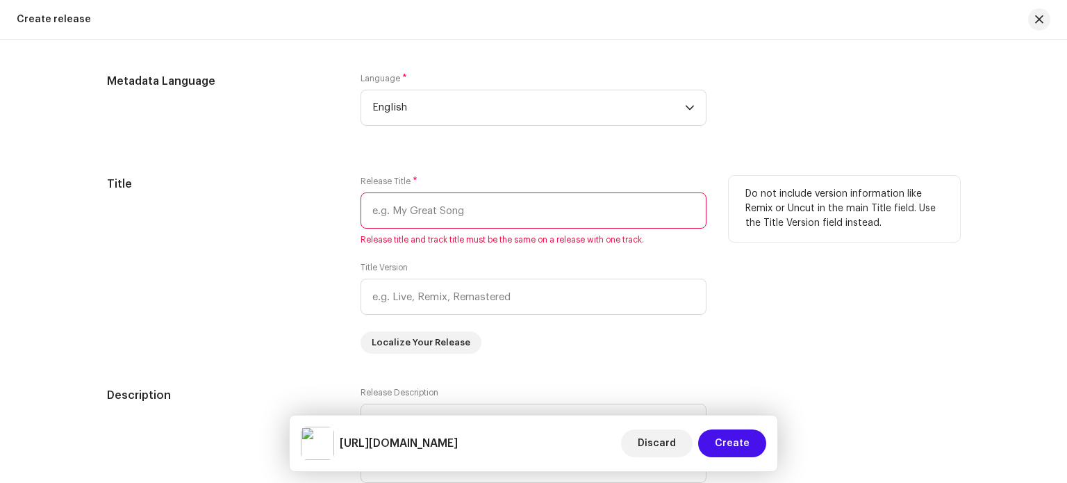
scroll to position [0, 0]
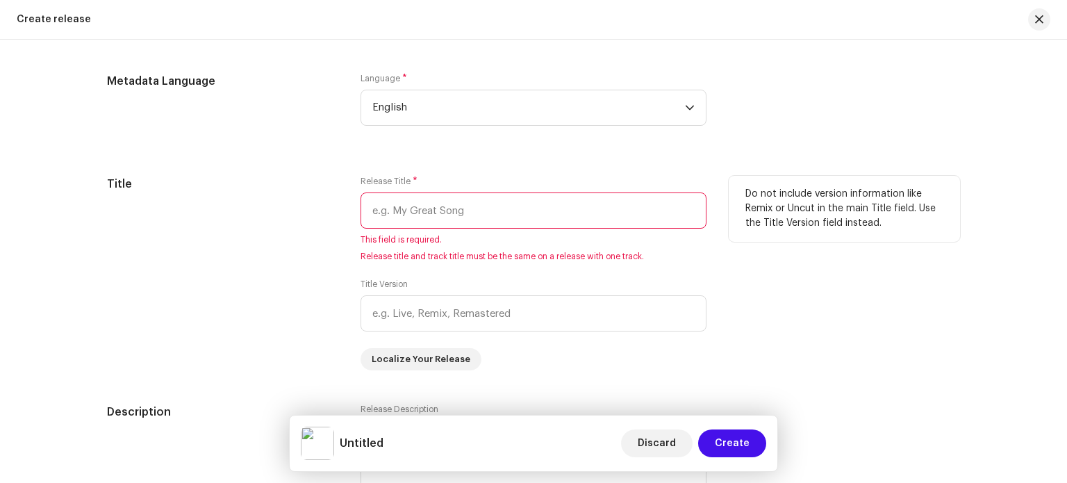
click at [504, 219] on input "text" at bounding box center [534, 210] width 346 height 36
paste input "Sitreed Me"
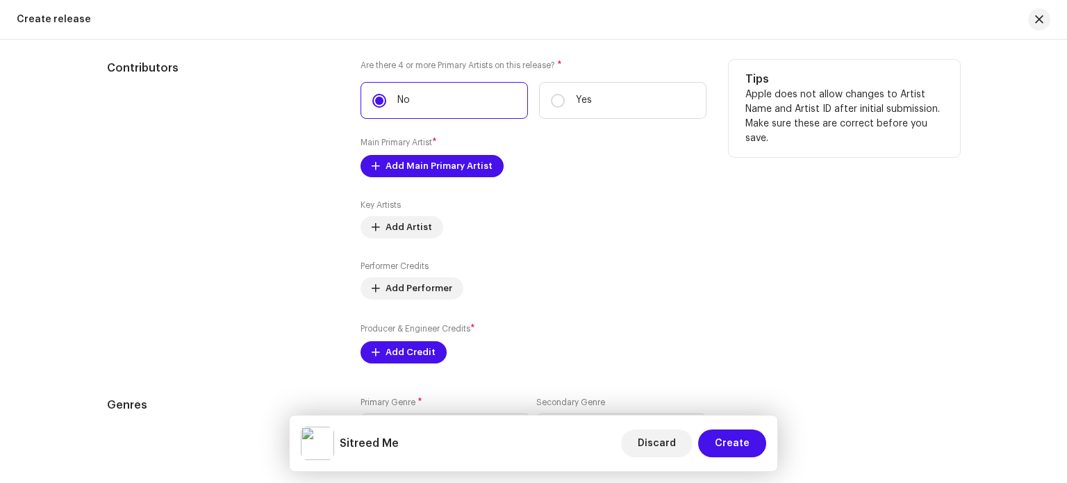
scroll to position [1668, 0]
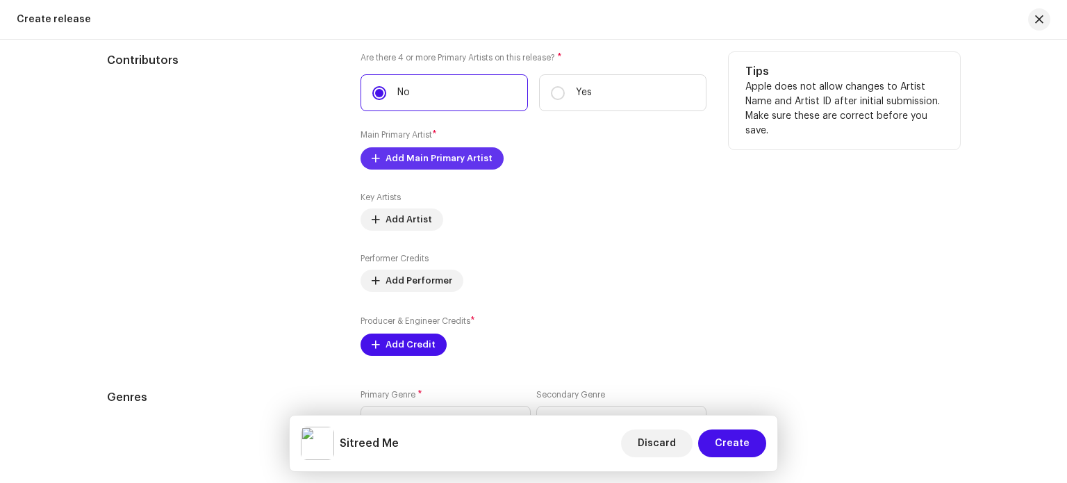
type input "Sitreed Me"
click at [443, 161] on span "Add Main Primary Artist" at bounding box center [439, 159] width 107 height 28
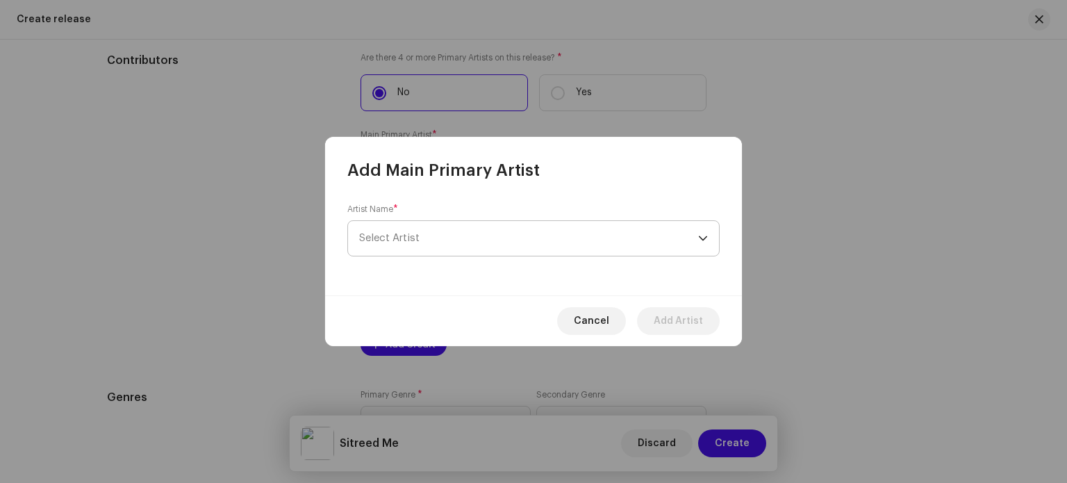
click at [447, 233] on span "Select Artist" at bounding box center [528, 238] width 339 height 35
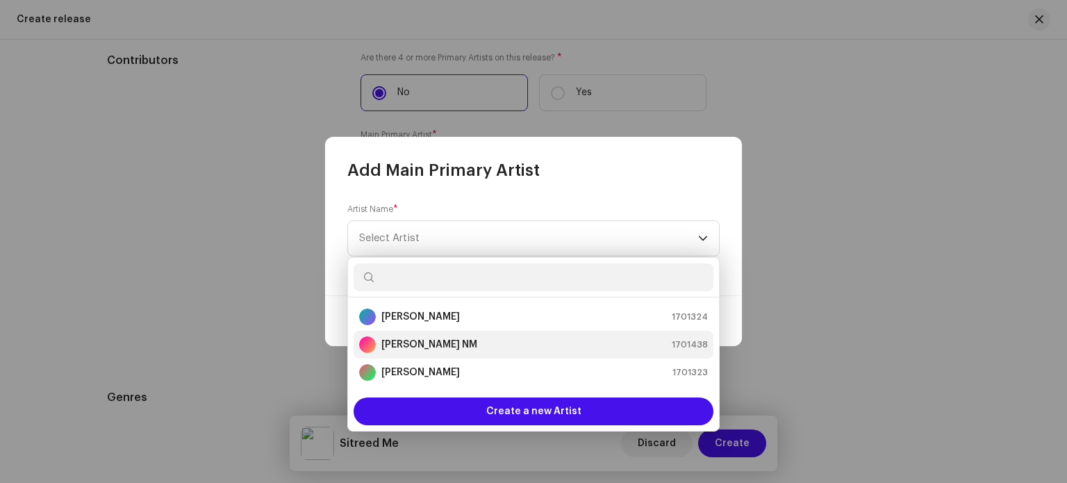
click at [445, 349] on strong "Karan Kumar NM" at bounding box center [429, 345] width 96 height 14
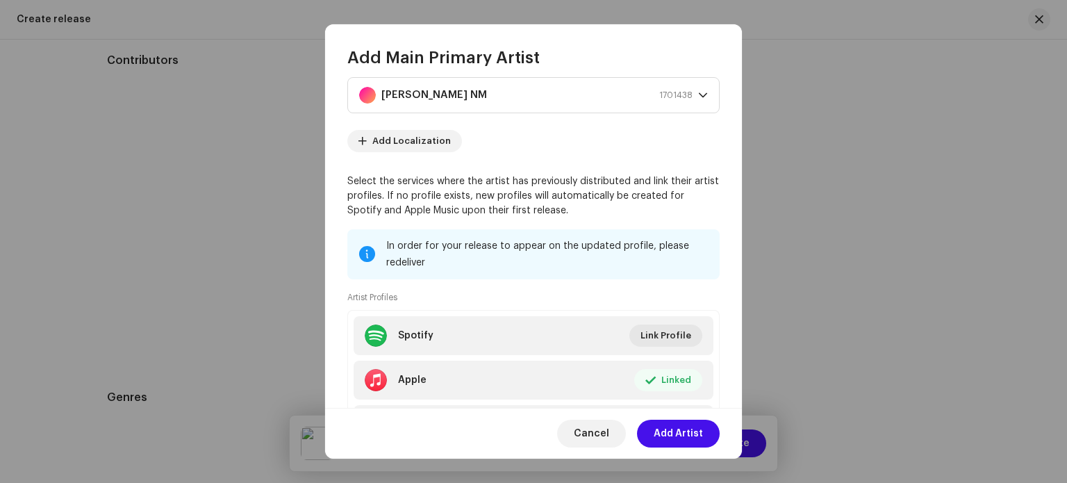
scroll to position [111, 0]
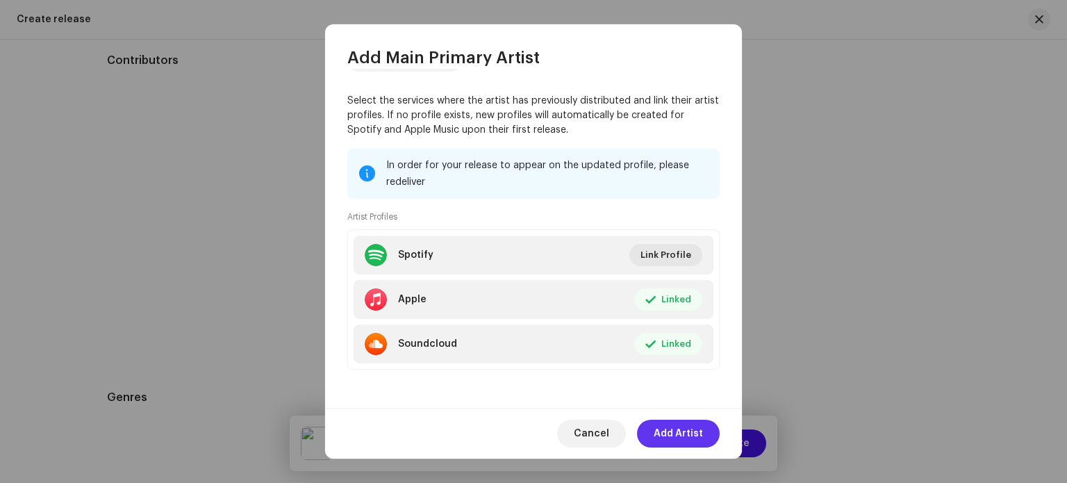
click at [696, 439] on span "Add Artist" at bounding box center [678, 434] width 49 height 28
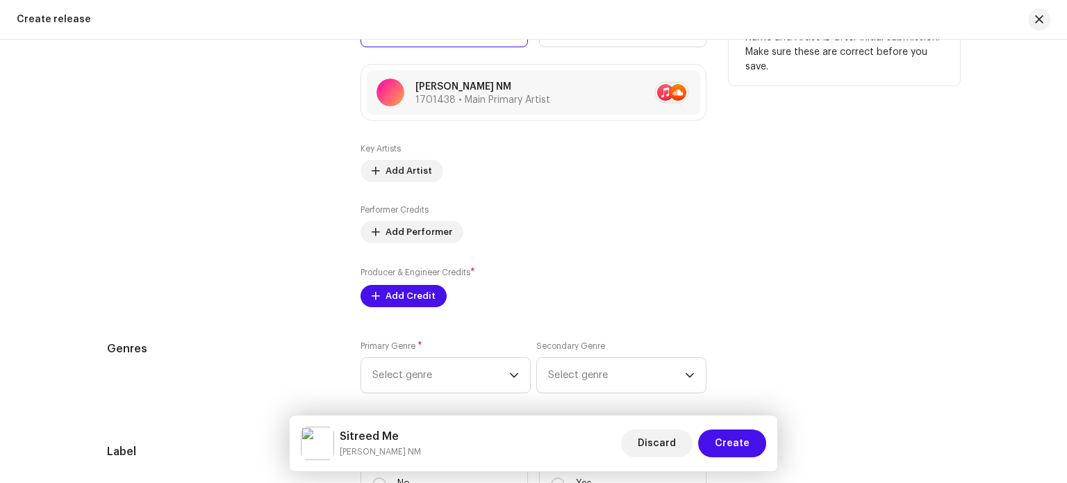
scroll to position [1737, 0]
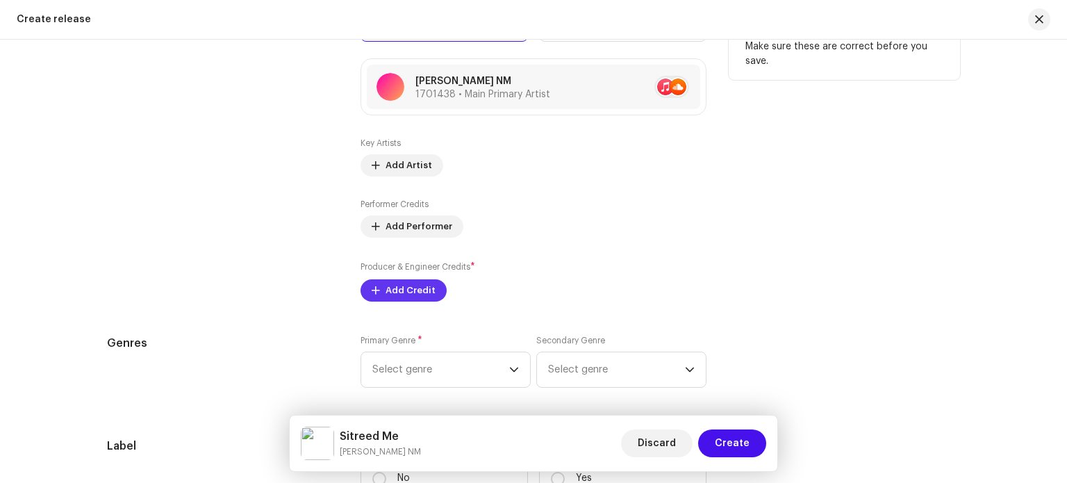
click at [407, 289] on span "Add Credit" at bounding box center [411, 291] width 50 height 28
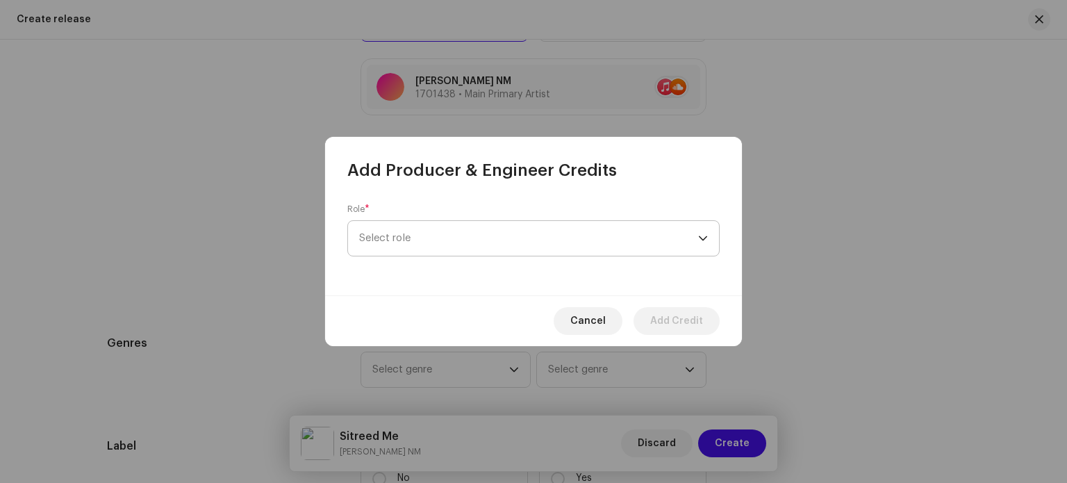
click at [441, 239] on span "Select role" at bounding box center [528, 238] width 339 height 35
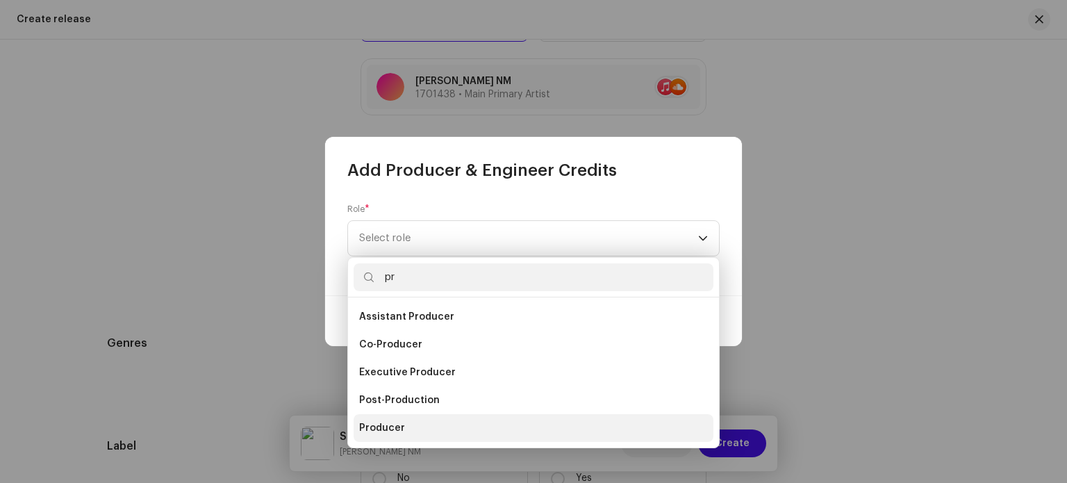
type input "pr"
click at [404, 431] on li "Producer" at bounding box center [534, 428] width 360 height 28
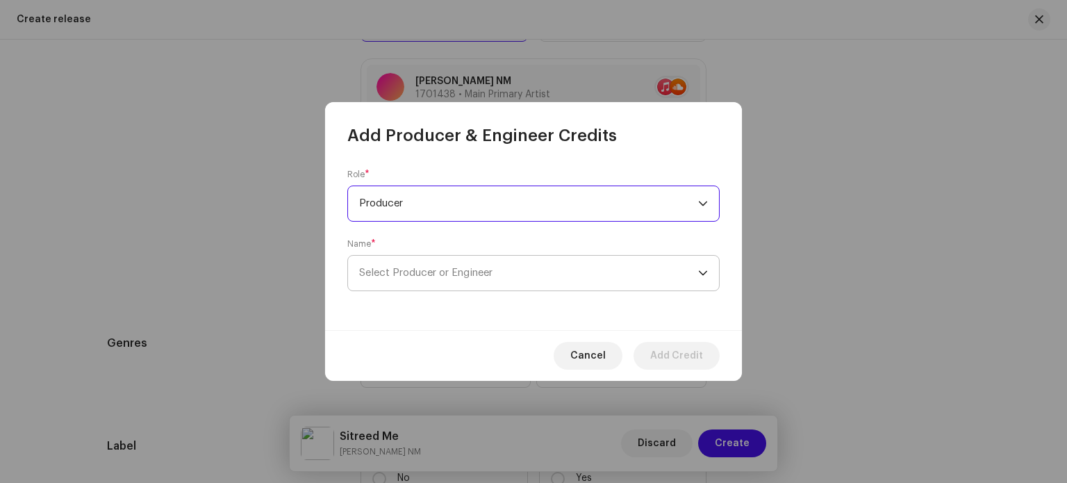
click at [425, 266] on span "Select Producer or Engineer" at bounding box center [528, 273] width 339 height 35
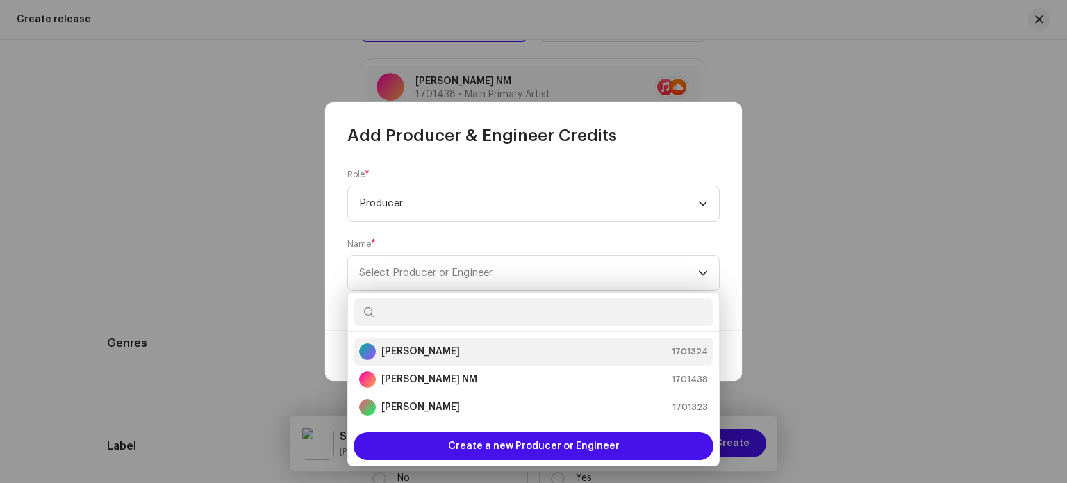
click at [422, 352] on strong "Karan Kumar" at bounding box center [420, 352] width 79 height 14
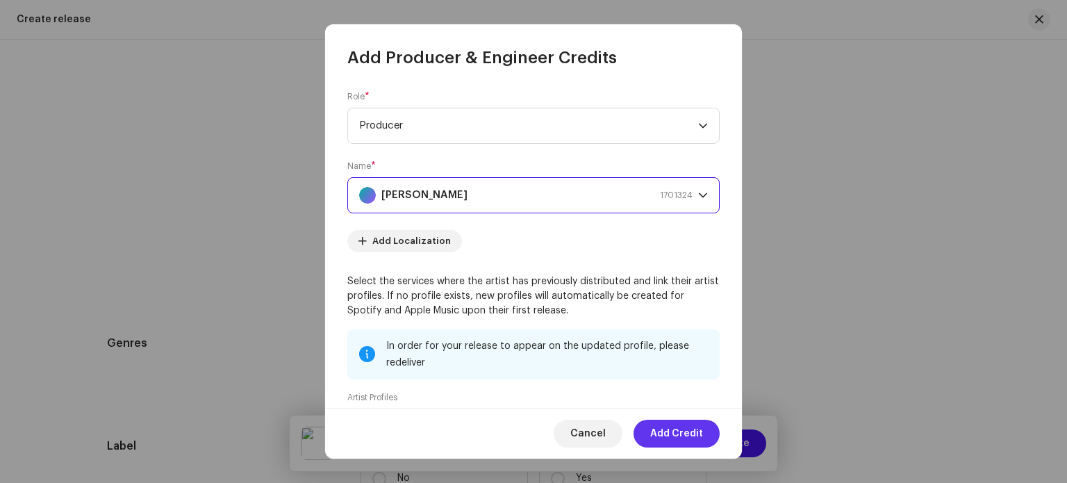
click at [685, 429] on span "Add Credit" at bounding box center [676, 434] width 53 height 28
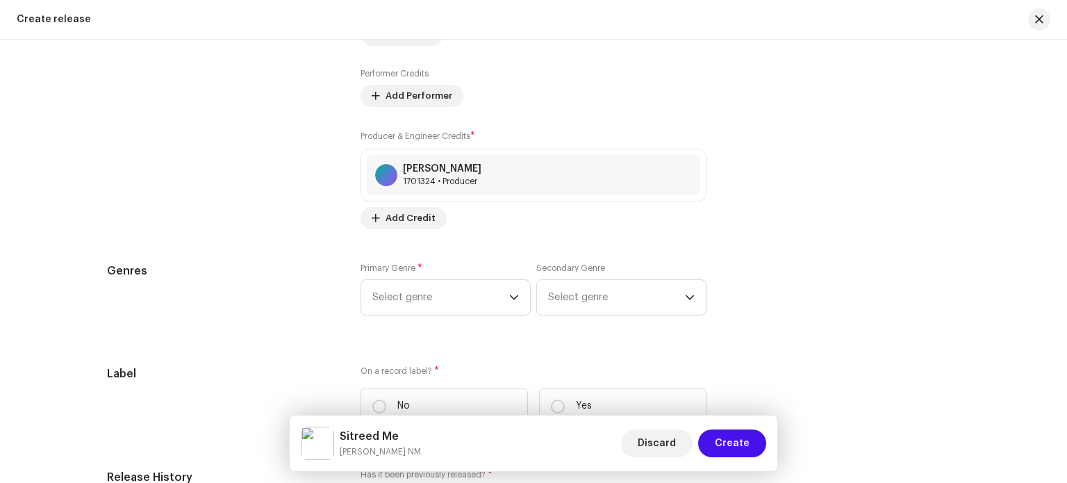
scroll to position [1946, 0]
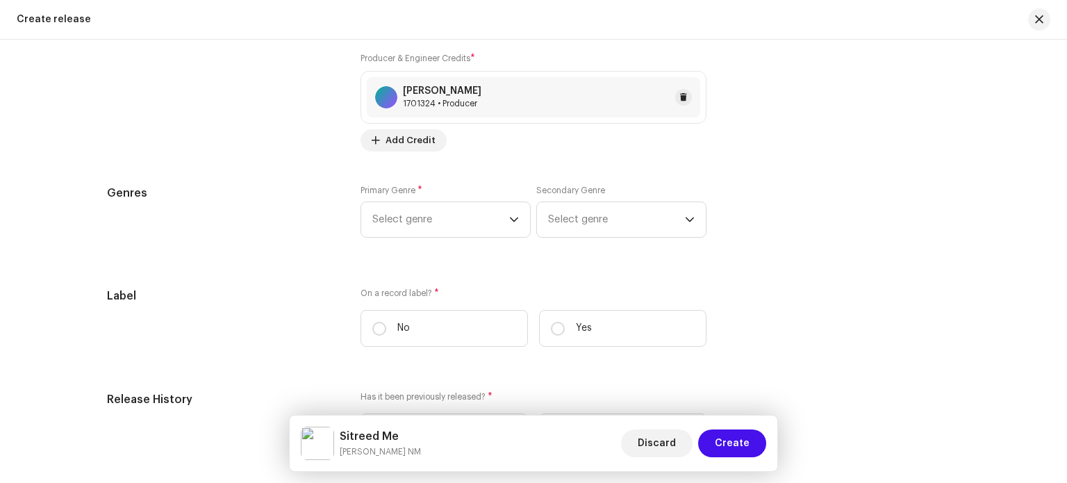
click at [464, 94] on div "Karan Kumar" at bounding box center [442, 90] width 79 height 11
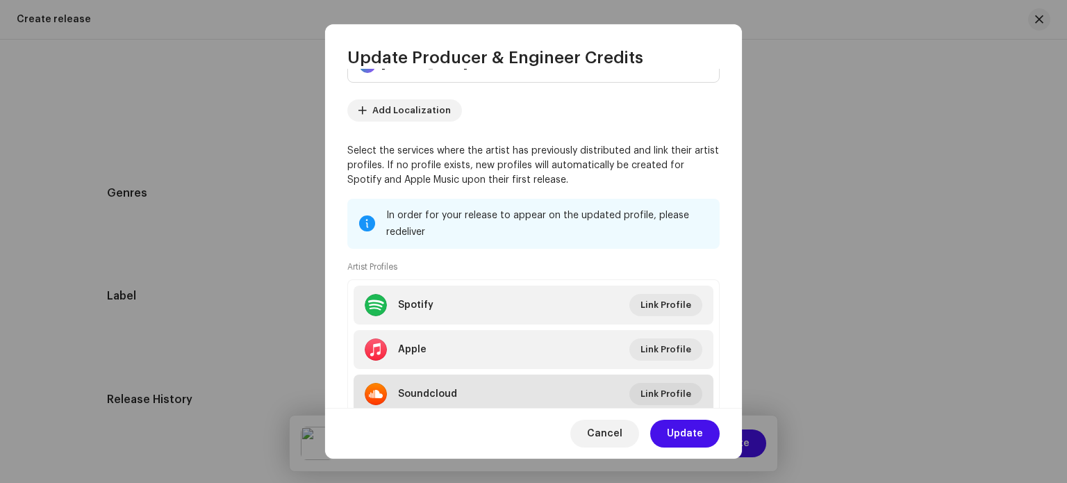
scroll to position [181, 0]
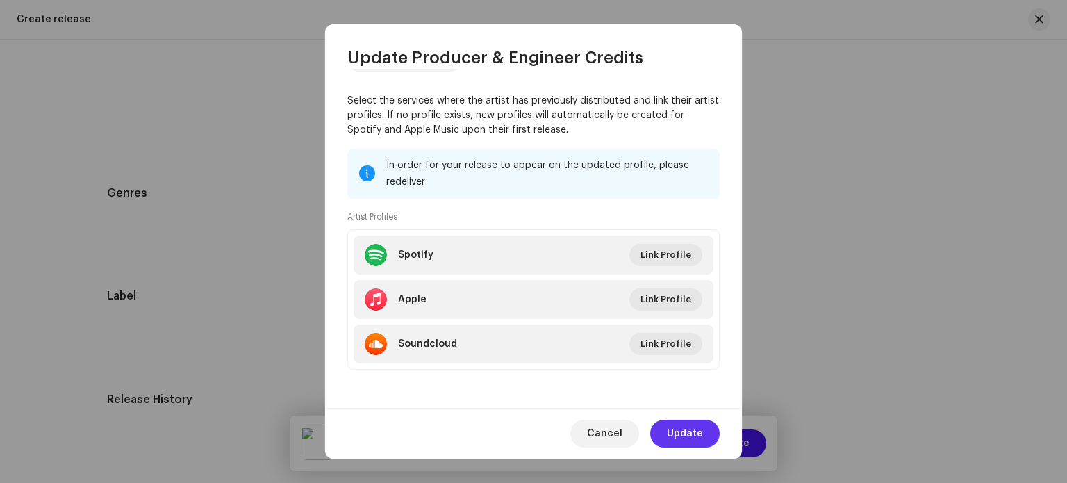
click at [697, 438] on span "Update" at bounding box center [685, 434] width 36 height 28
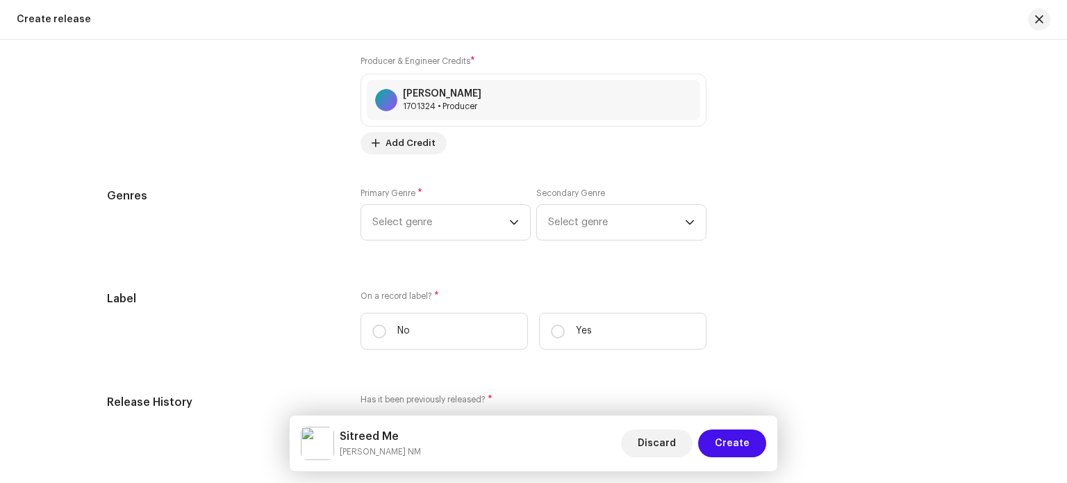
scroll to position [1946, 0]
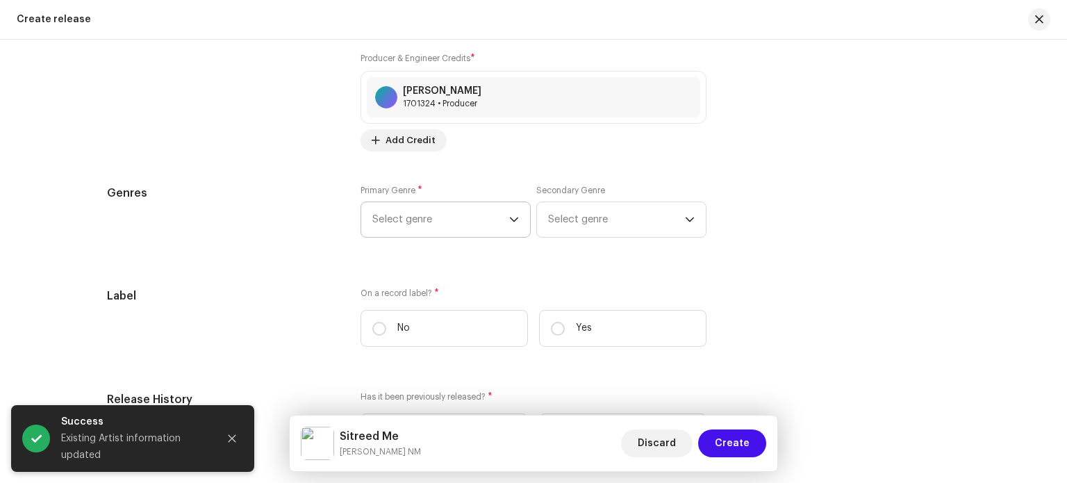
click at [509, 224] on icon "dropdown trigger" at bounding box center [514, 220] width 10 height 10
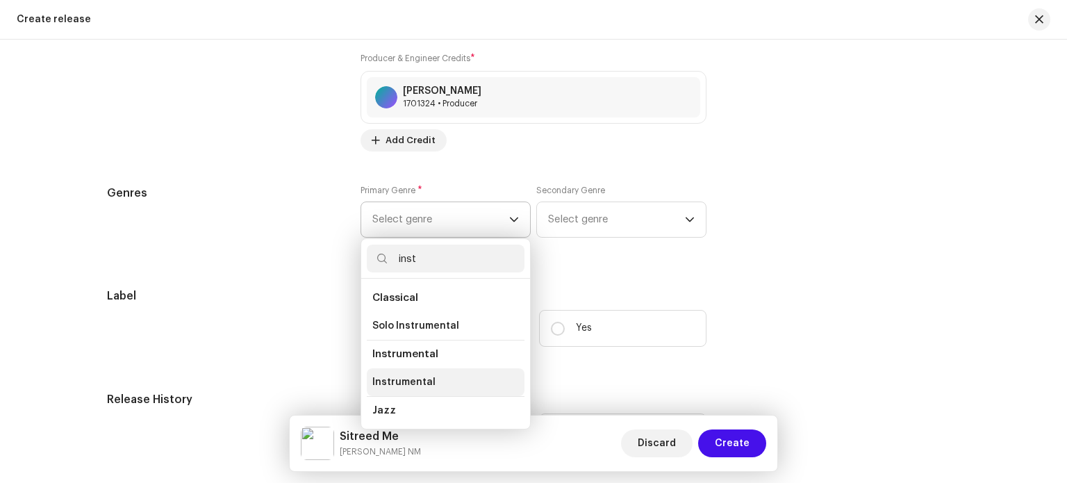
type input "inst"
click at [424, 386] on span "Instrumental" at bounding box center [403, 382] width 63 height 14
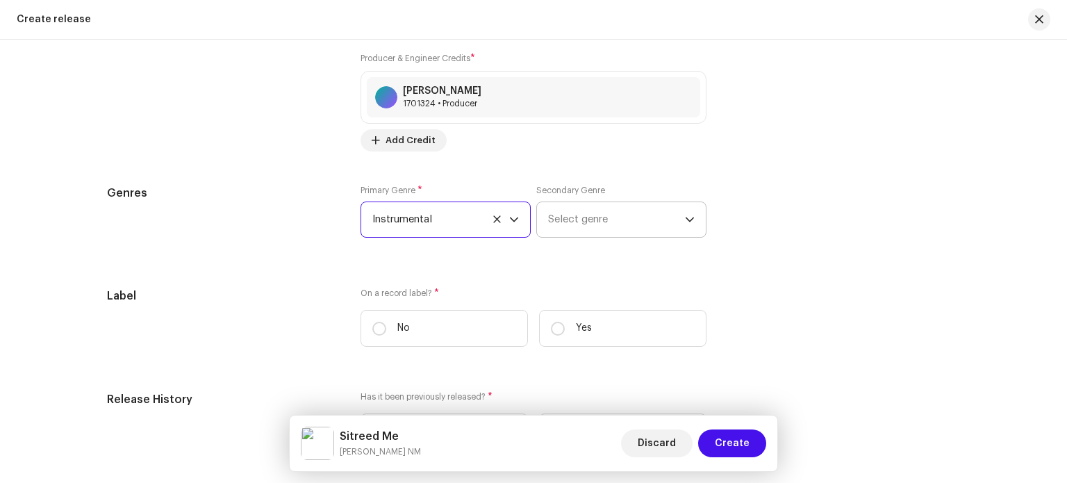
click at [601, 220] on span "Select genre" at bounding box center [616, 219] width 137 height 35
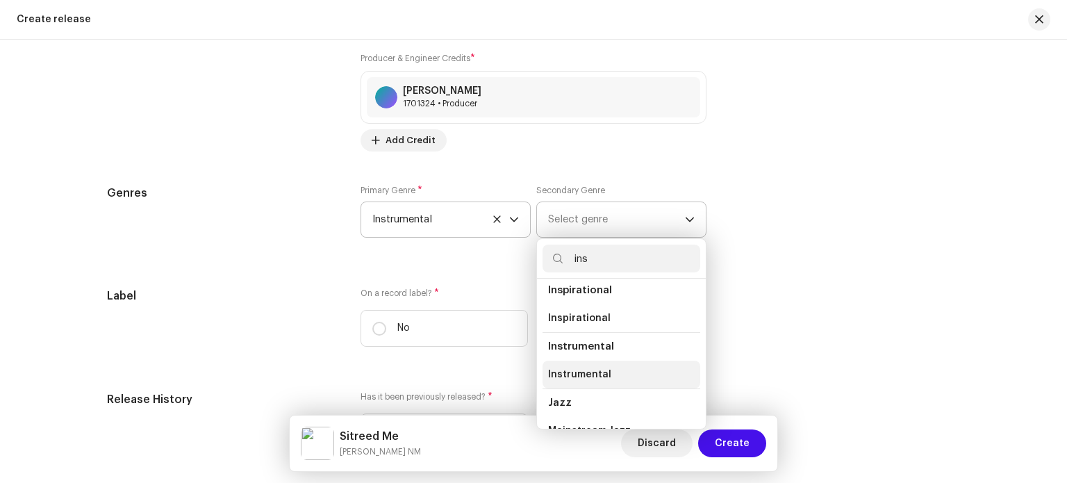
scroll to position [69, 0]
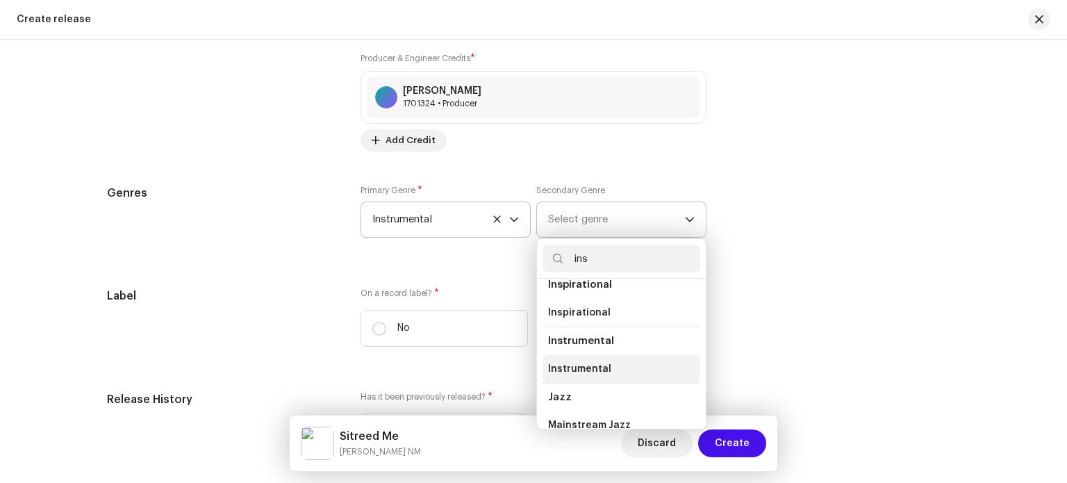
type input "ins"
click at [589, 375] on span "Instrumental" at bounding box center [579, 369] width 63 height 14
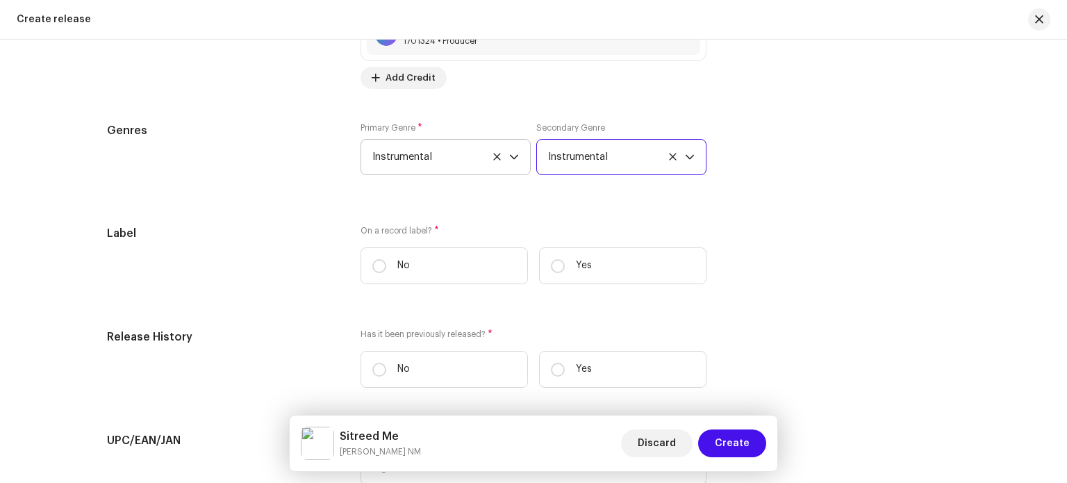
scroll to position [2015, 0]
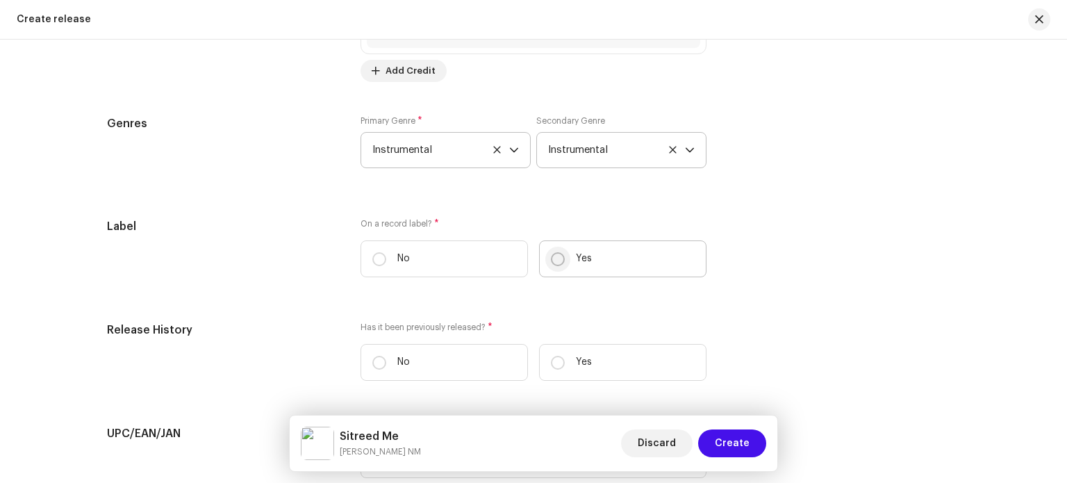
click at [554, 263] on input "Yes" at bounding box center [558, 259] width 14 height 14
radio input "true"
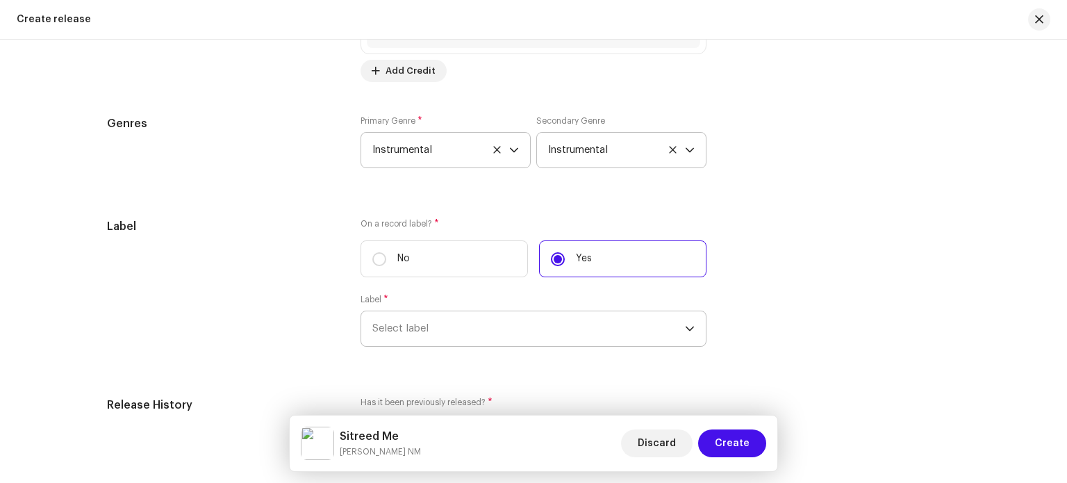
click at [470, 318] on span "Select label" at bounding box center [528, 328] width 313 height 35
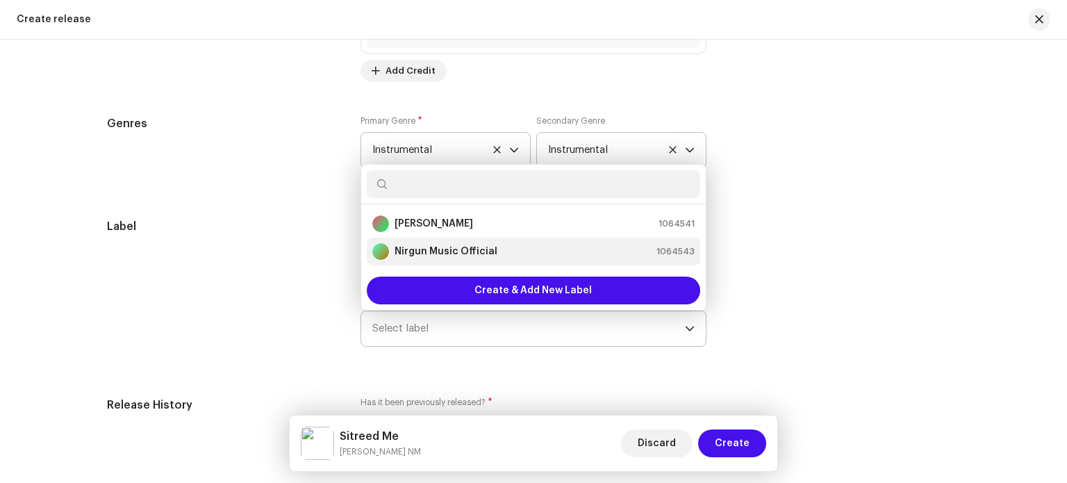
click at [459, 245] on li "Nirgun Music Official 1064543" at bounding box center [534, 252] width 334 height 28
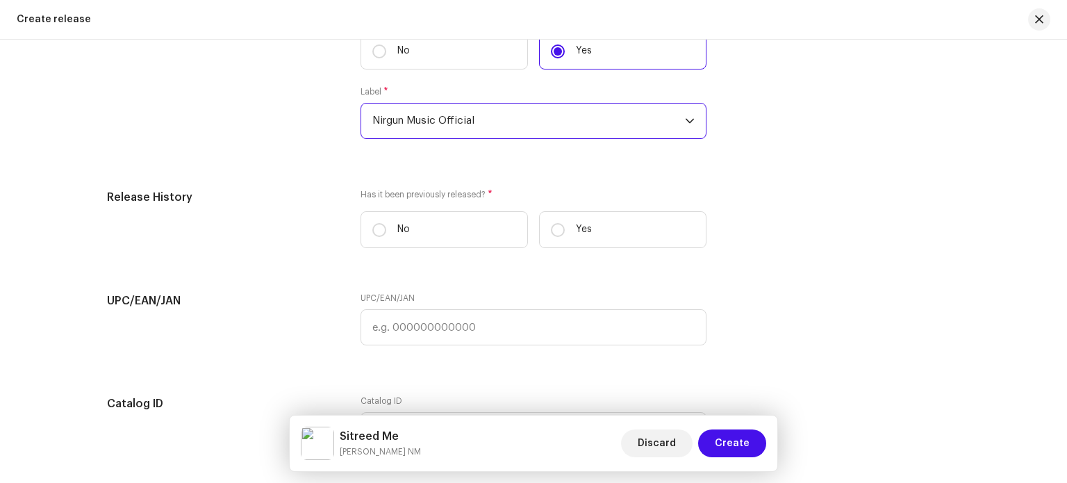
scroll to position [2223, 0]
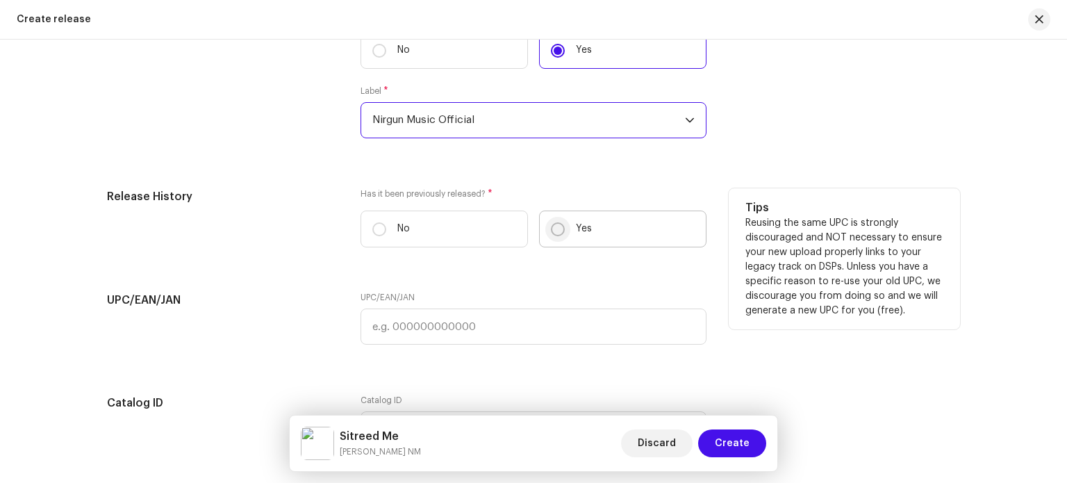
click at [559, 231] on input "Yes" at bounding box center [558, 229] width 14 height 14
radio input "true"
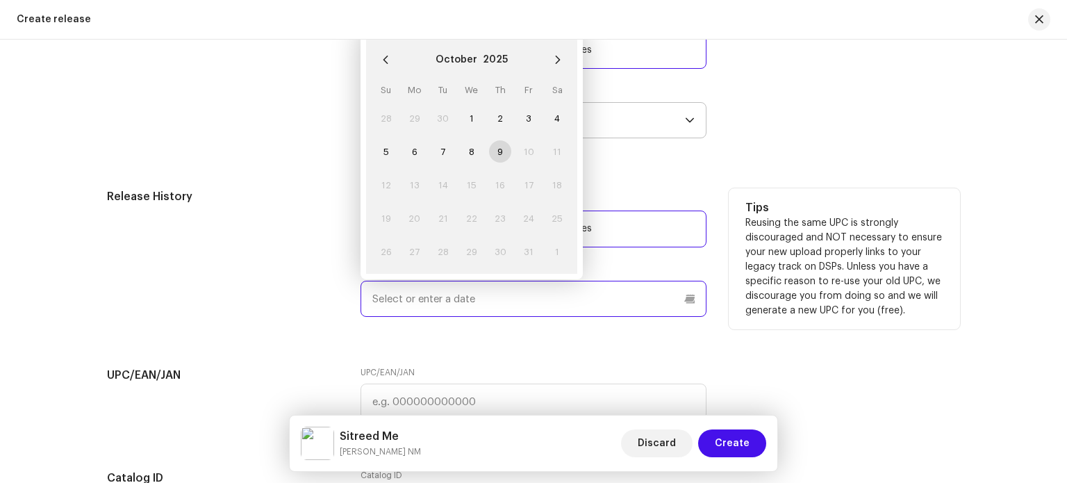
click at [426, 301] on input "text" at bounding box center [534, 299] width 346 height 36
click at [474, 156] on span "8" at bounding box center [472, 151] width 22 height 22
type input "10/08/2025"
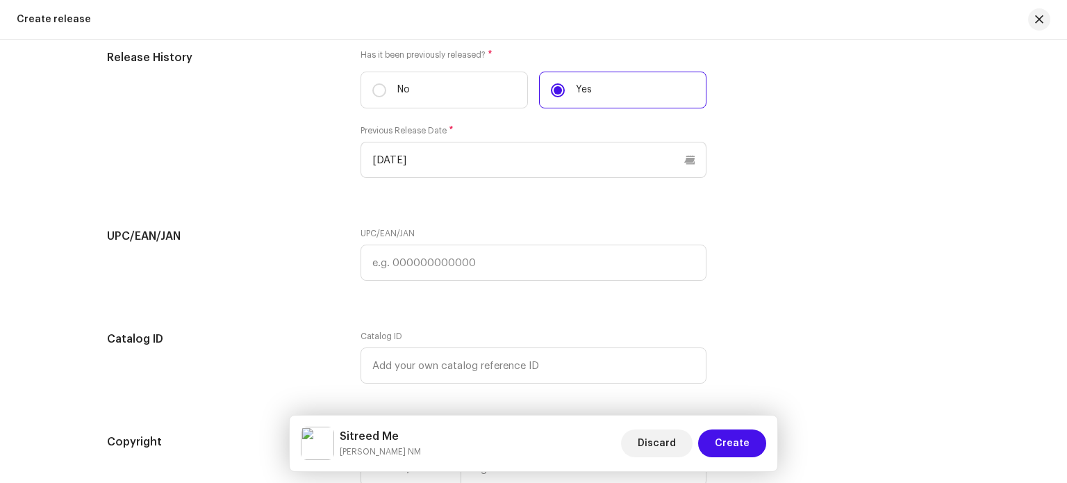
click at [799, 286] on div "UPC/EAN/JAN UPC/EAN/JAN" at bounding box center [533, 262] width 853 height 69
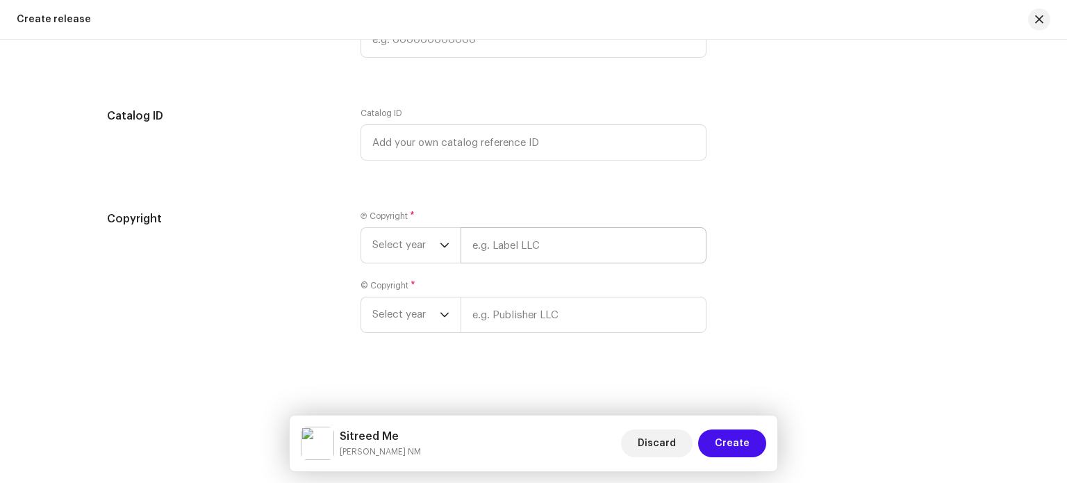
scroll to position [2591, 0]
click at [427, 246] on span "Select year" at bounding box center [405, 245] width 67 height 35
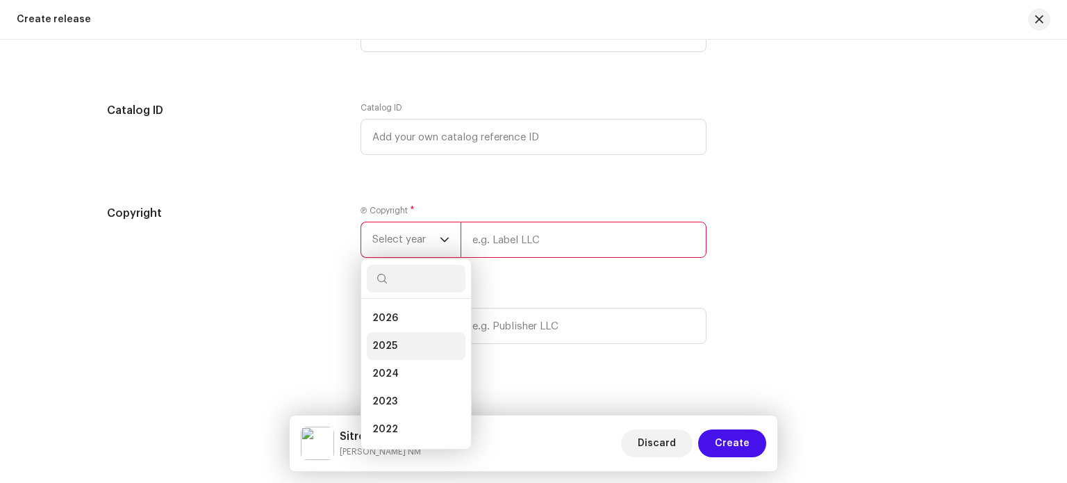
click at [395, 345] on li "2025" at bounding box center [416, 346] width 99 height 28
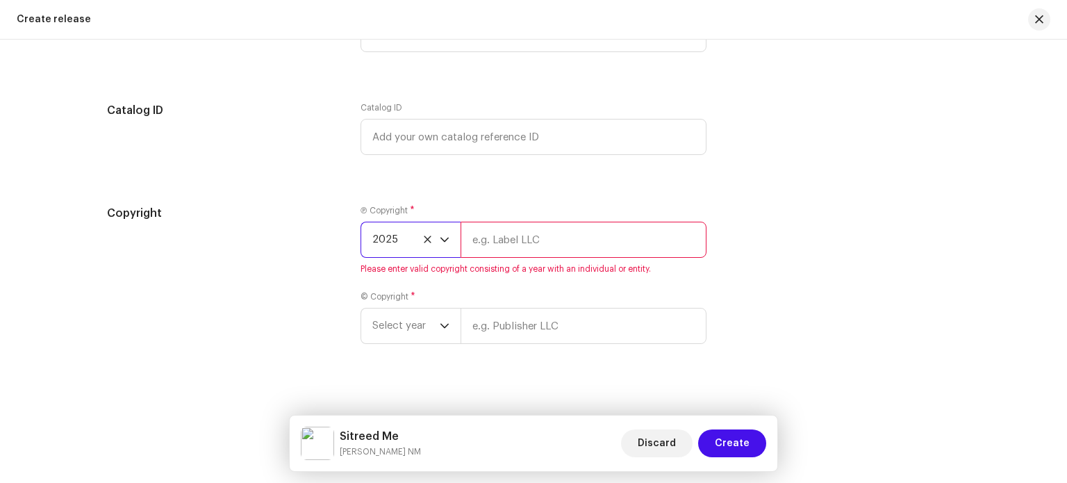
click at [528, 247] on input "text" at bounding box center [584, 240] width 246 height 36
type input "Nirgun Music Official"
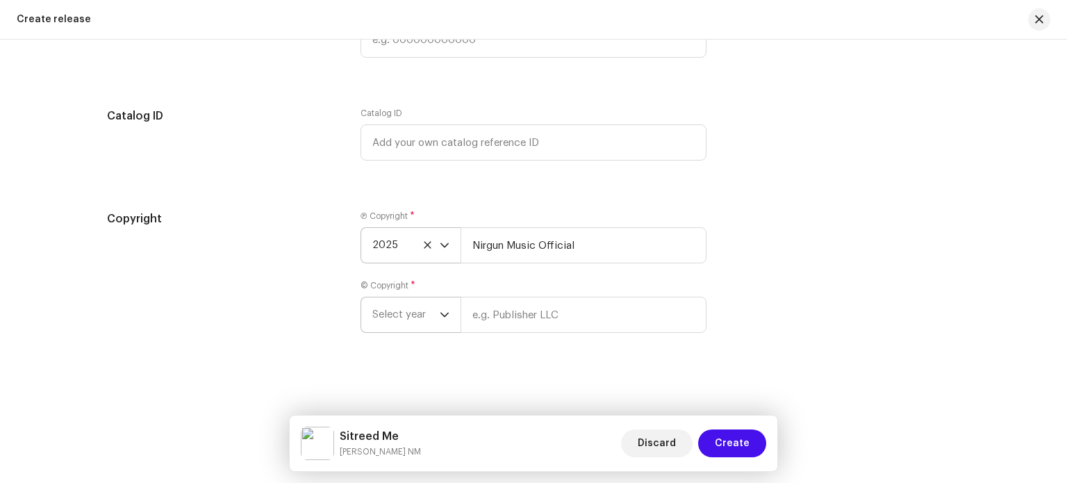
click at [440, 309] on div "dropdown trigger" at bounding box center [445, 314] width 10 height 35
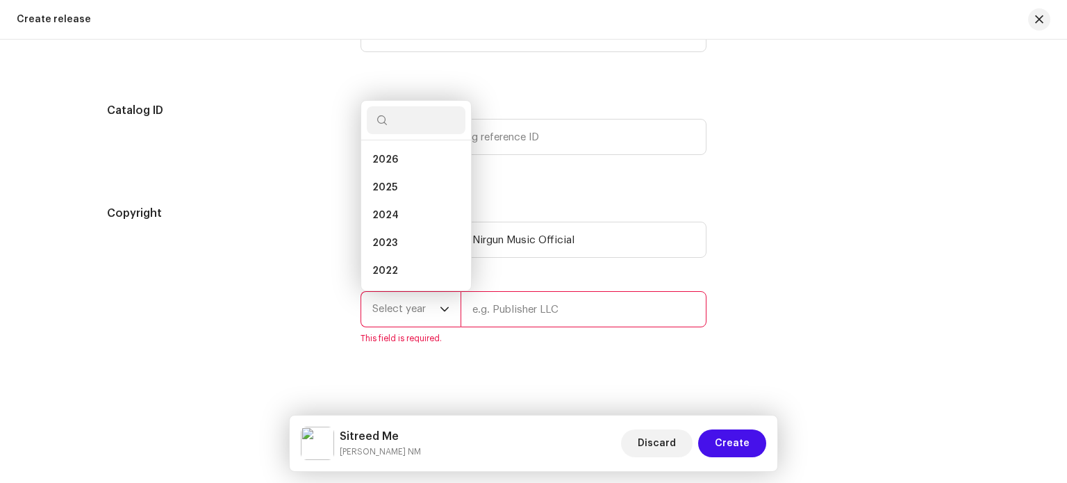
scroll to position [22, 0]
click at [401, 172] on li "2025" at bounding box center [416, 165] width 99 height 28
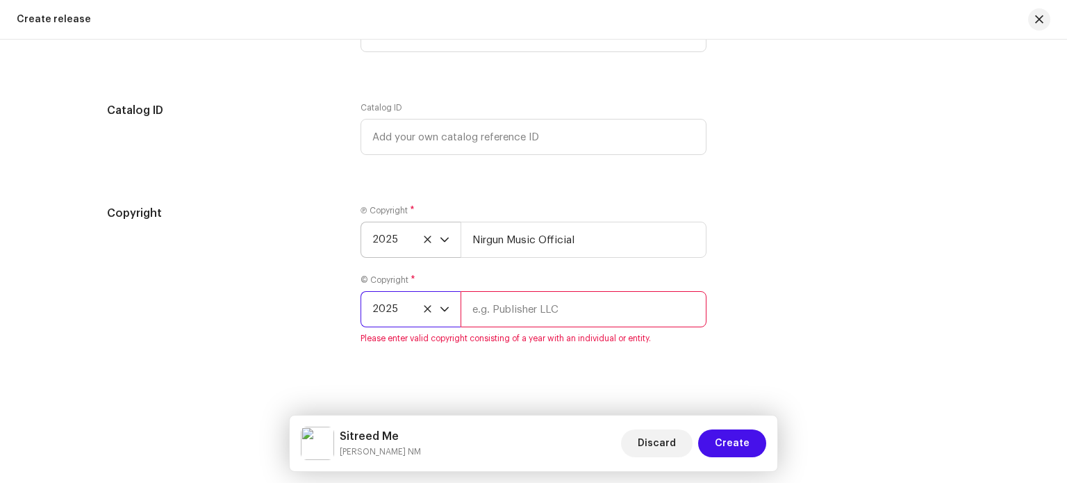
drag, startPoint x: 530, startPoint y: 314, endPoint x: 539, endPoint y: 322, distance: 12.3
click at [530, 314] on input "text" at bounding box center [584, 309] width 246 height 36
type input "Nirgun Music Official"
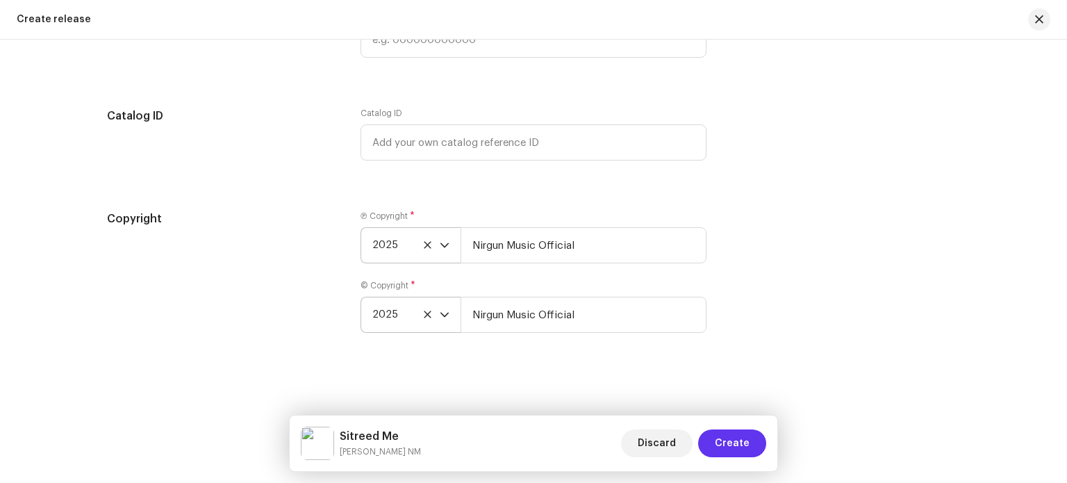
click at [750, 444] on button "Create" at bounding box center [732, 443] width 68 height 28
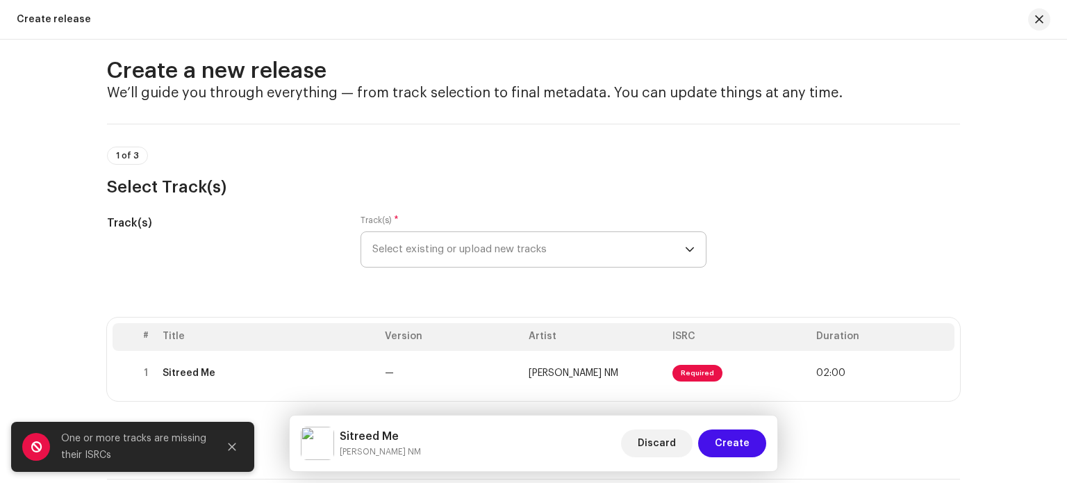
scroll to position [0, 0]
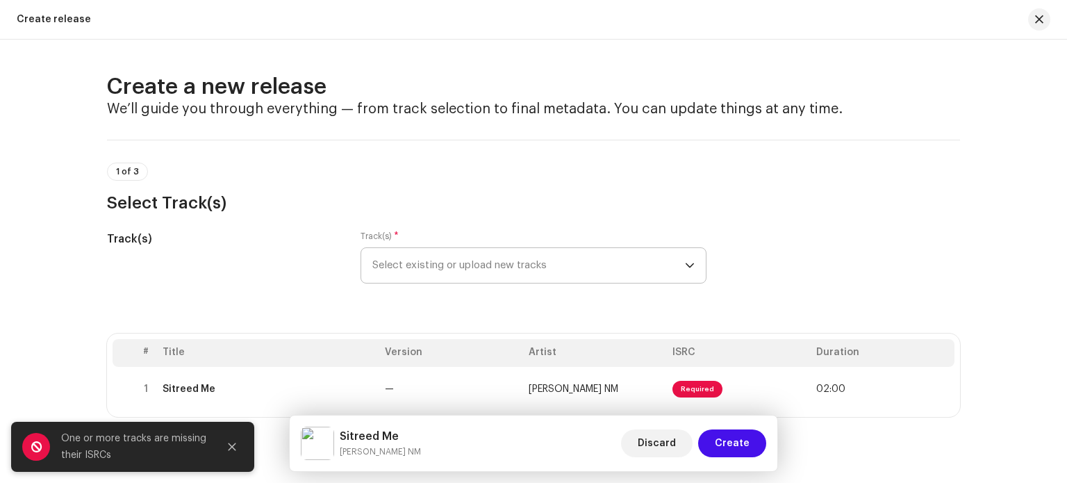
click at [504, 259] on span "Select existing or upload new tracks" at bounding box center [528, 265] width 313 height 35
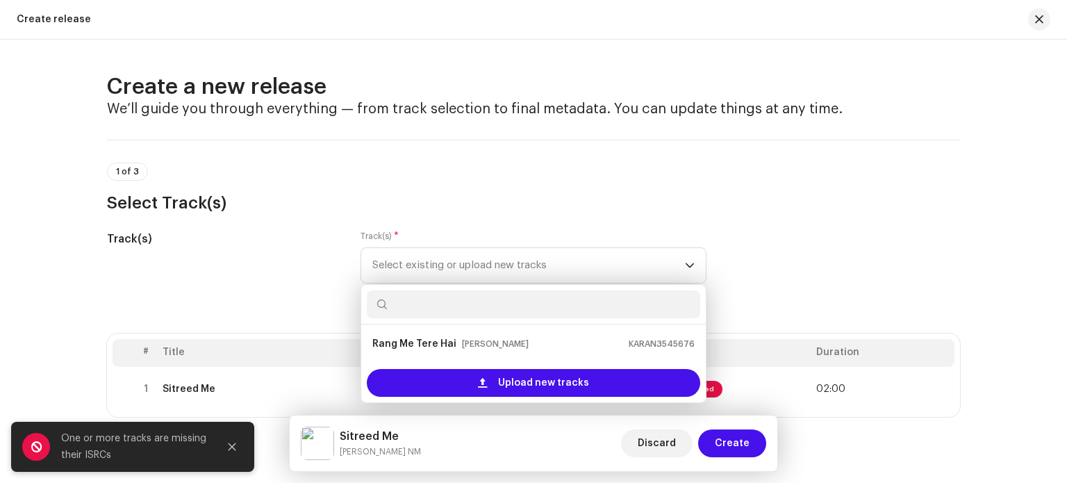
click at [520, 210] on h3 "Select Track(s)" at bounding box center [533, 203] width 853 height 22
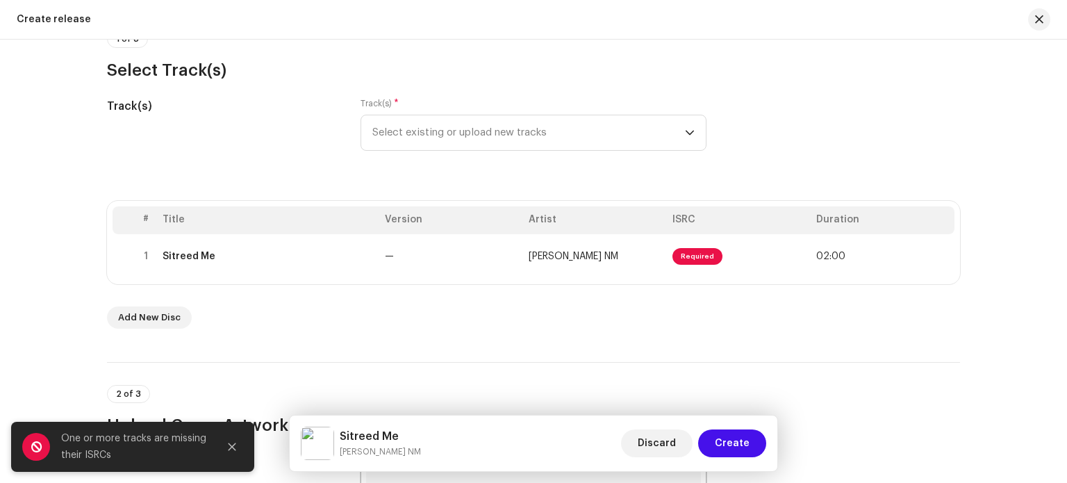
scroll to position [69, 0]
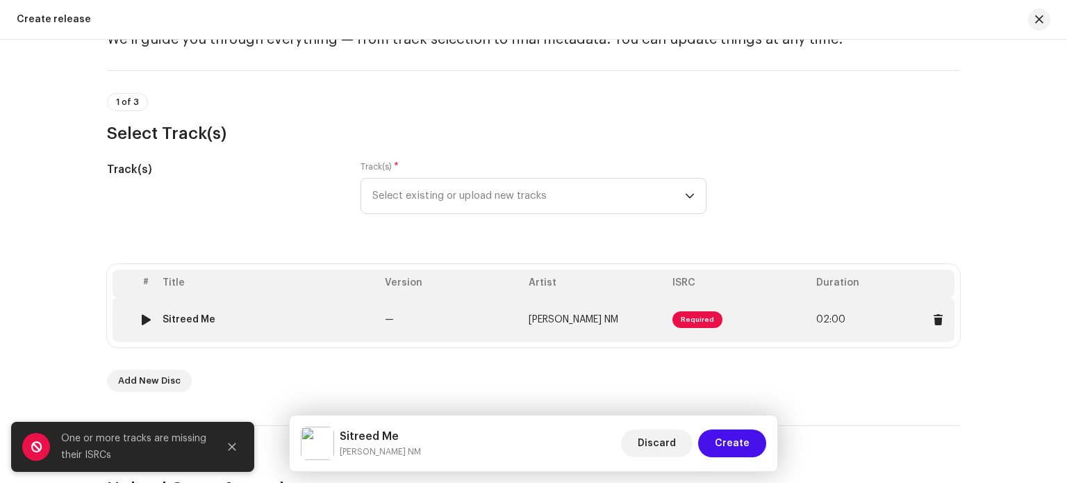
click at [689, 321] on span "Required" at bounding box center [698, 319] width 50 height 17
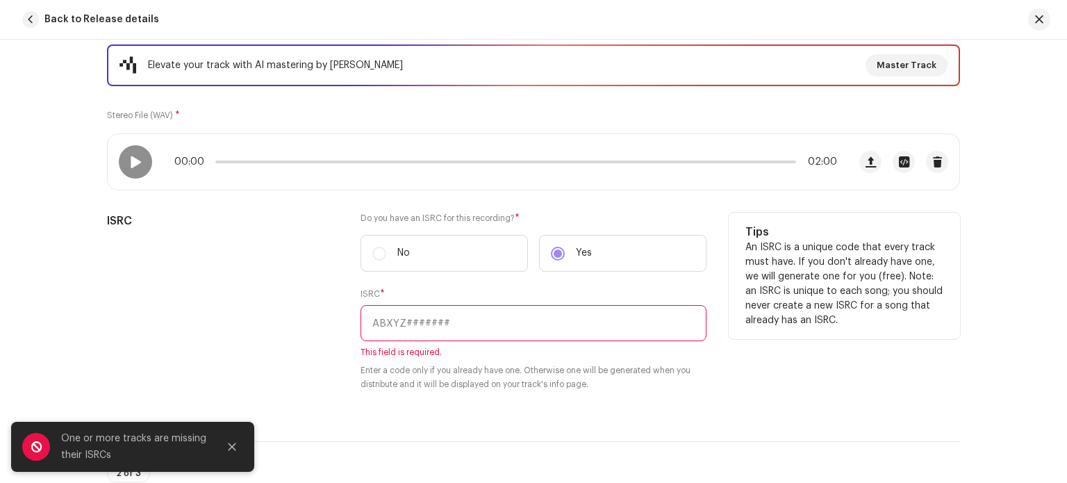
scroll to position [208, 0]
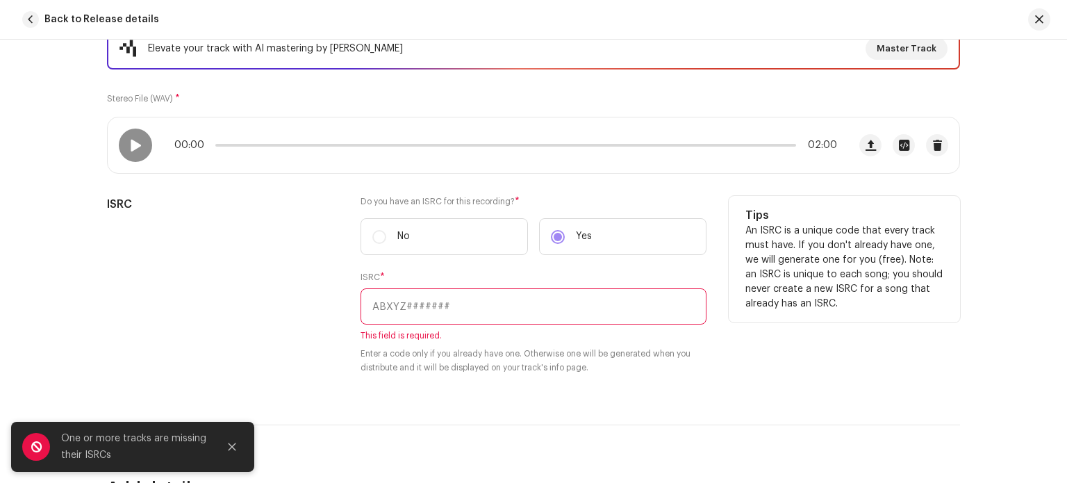
click at [458, 303] on input "text" at bounding box center [534, 306] width 346 height 36
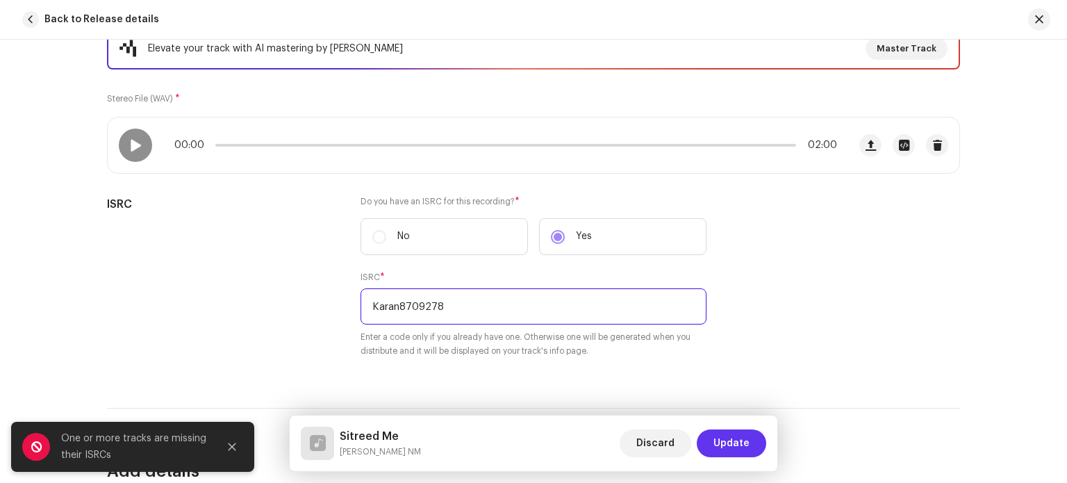
type input "Karan8709278"
click at [739, 442] on span "Update" at bounding box center [732, 443] width 36 height 28
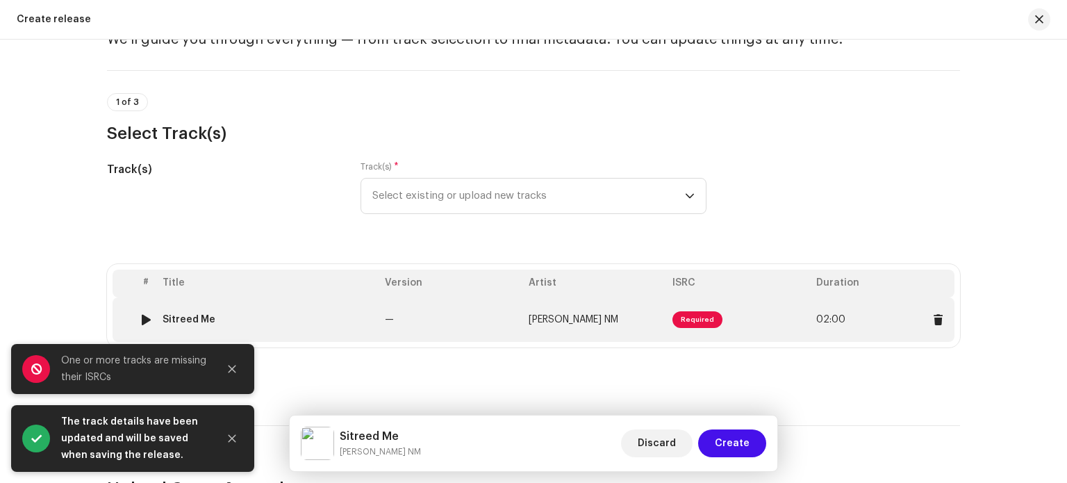
click at [702, 313] on span "Required" at bounding box center [698, 319] width 50 height 17
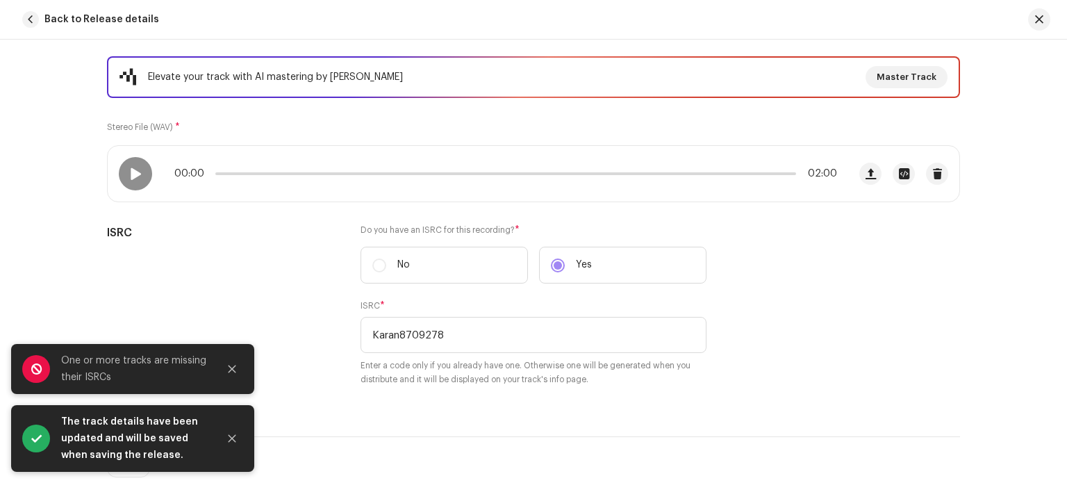
scroll to position [278, 0]
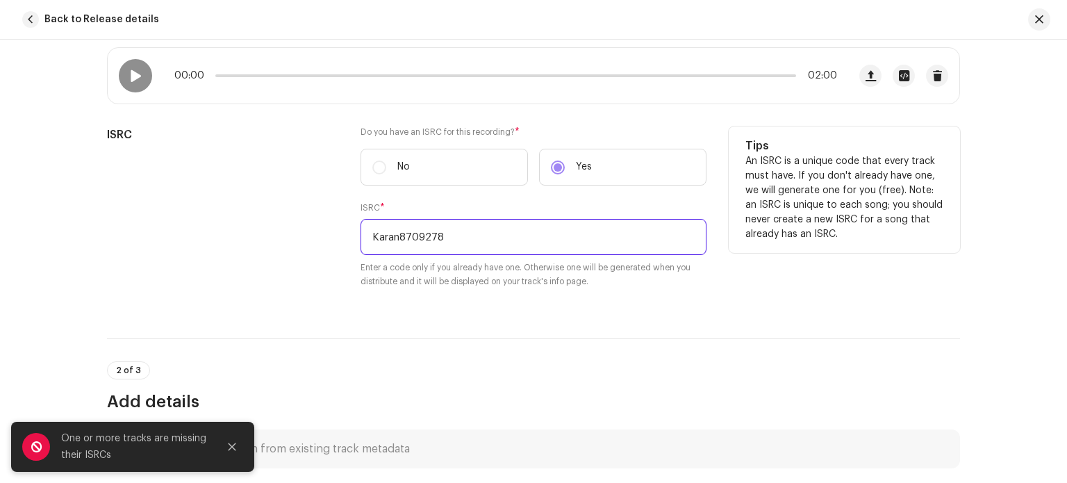
click at [575, 233] on input "Karan8709278" at bounding box center [534, 237] width 346 height 36
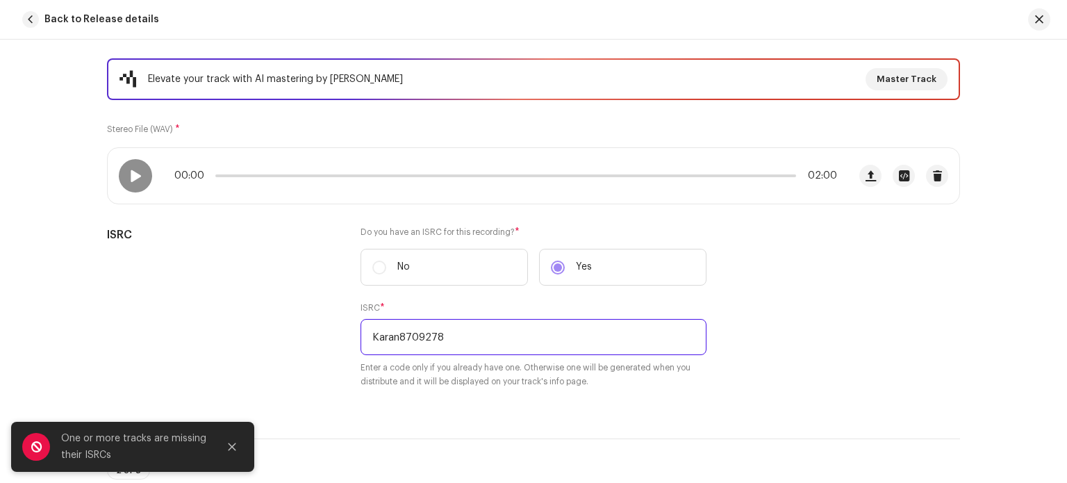
scroll to position [145, 0]
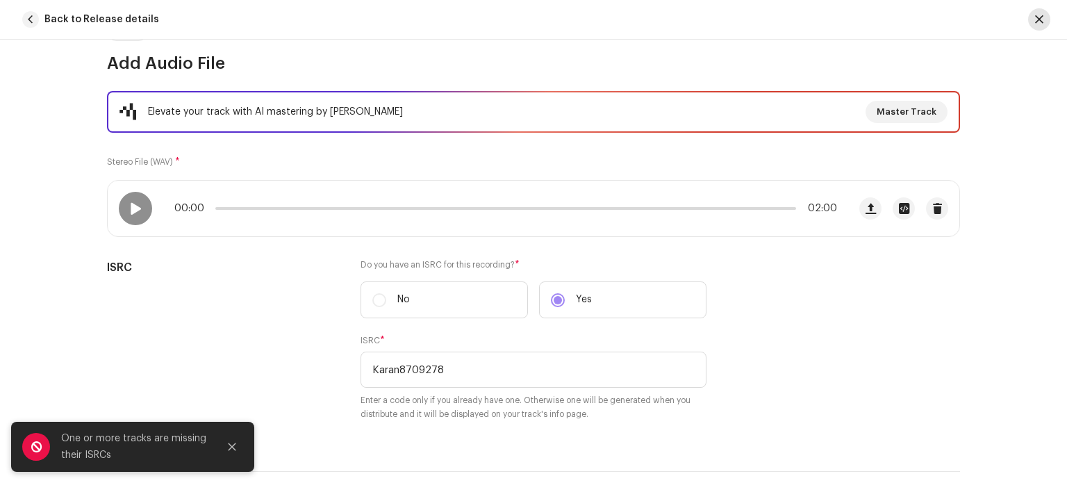
click at [1040, 17] on span "button" at bounding box center [1039, 19] width 8 height 11
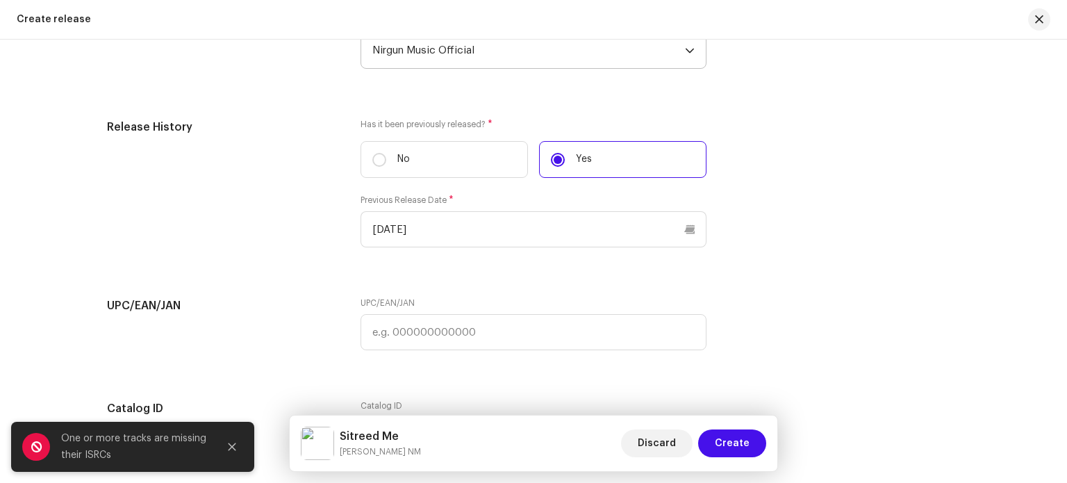
scroll to position [2591, 0]
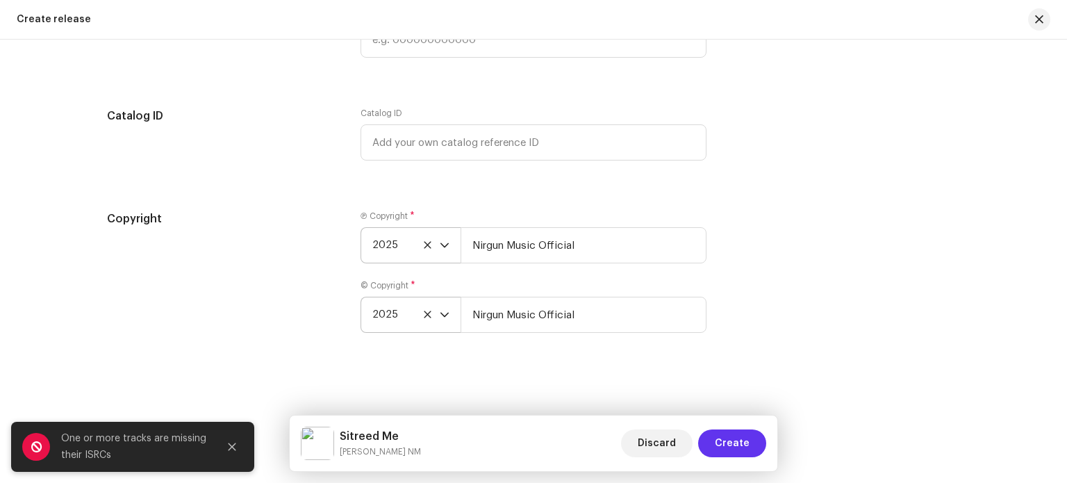
click at [750, 447] on button "Create" at bounding box center [732, 443] width 68 height 28
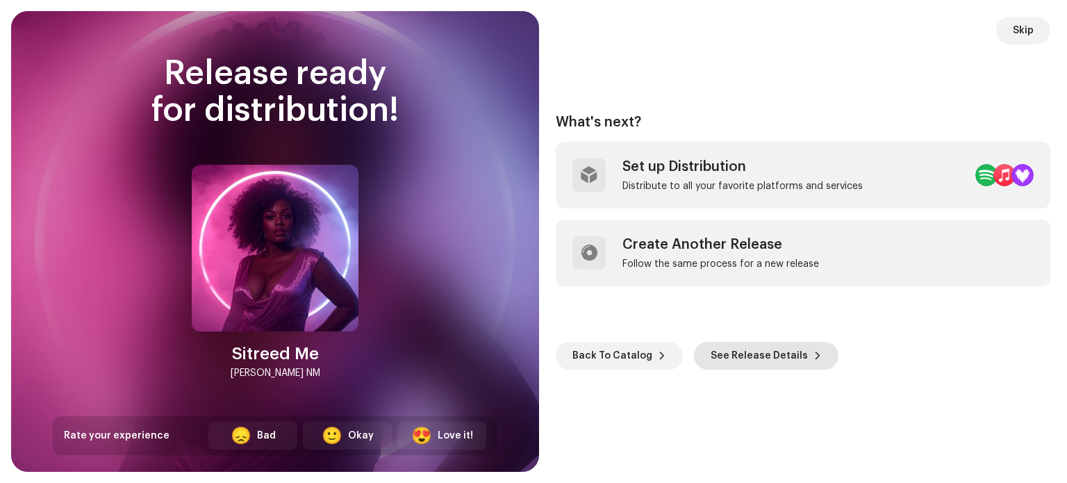
click at [775, 359] on span "See Release Details" at bounding box center [759, 356] width 97 height 28
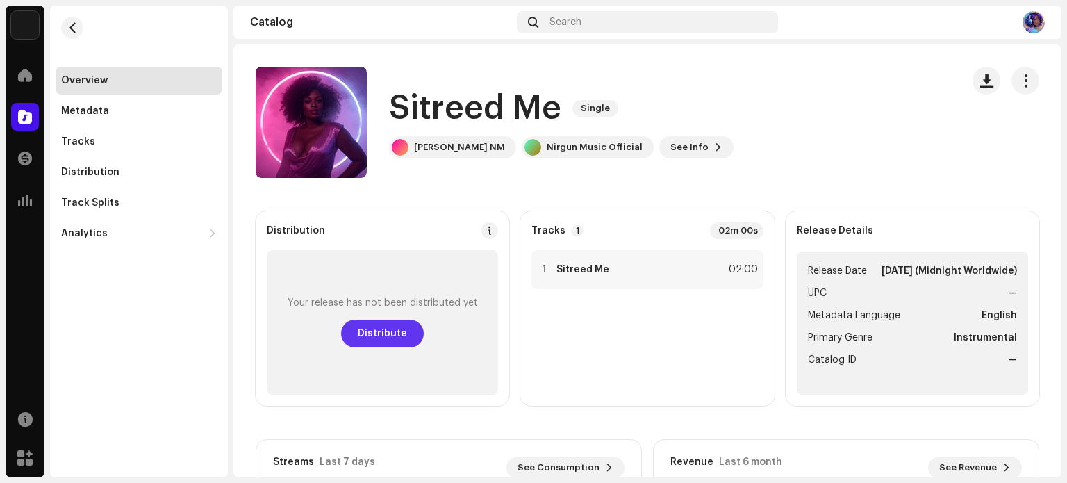
click at [400, 330] on span "Distribute" at bounding box center [382, 334] width 49 height 28
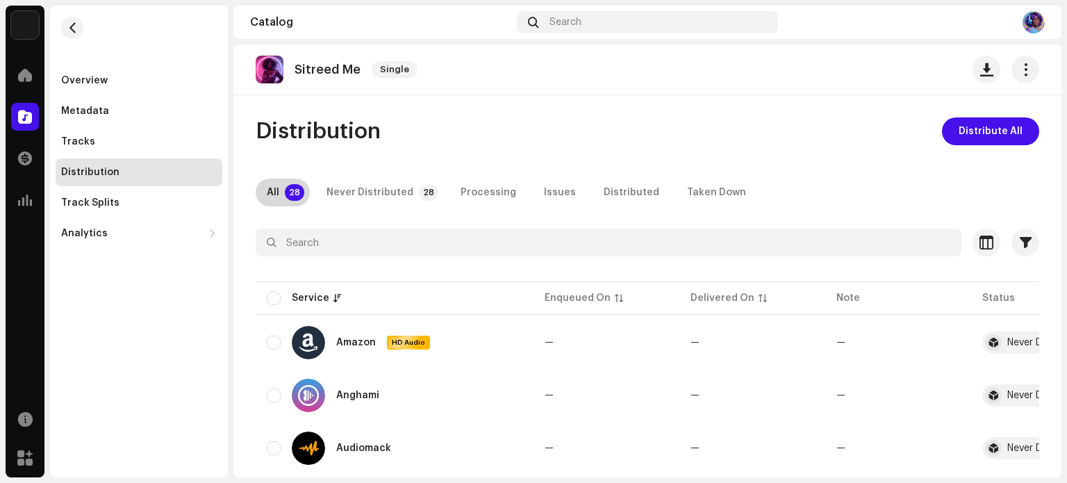
click at [275, 194] on div "All" at bounding box center [273, 193] width 13 height 28
click at [1008, 130] on span "Distribute All" at bounding box center [991, 131] width 64 height 28
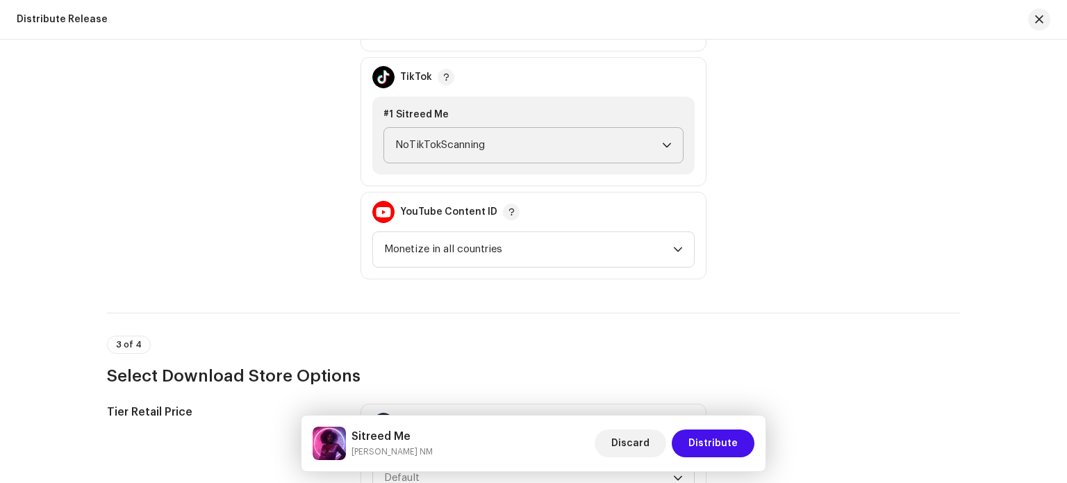
scroll to position [1598, 0]
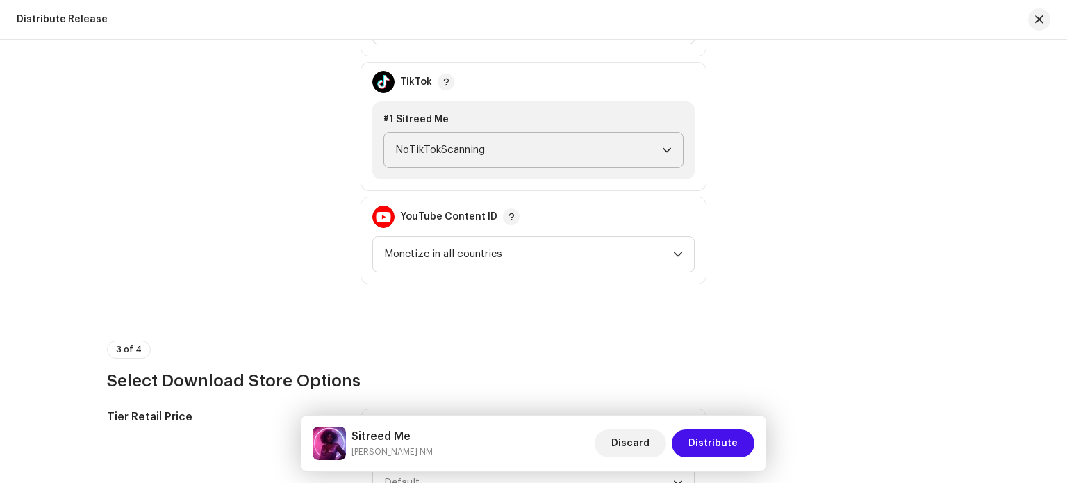
click at [614, 133] on span "NoTikTokScanning" at bounding box center [528, 150] width 267 height 35
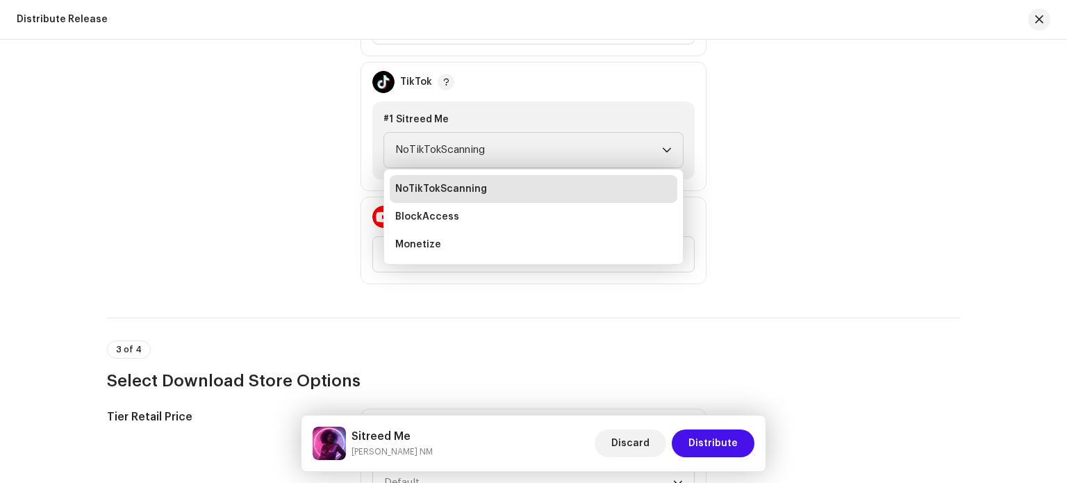
click at [767, 139] on div "Monetization Policy Facebook Rights Manager Claim Ad Earnings TikTok #1 Sitreed…" at bounding box center [533, 126] width 853 height 315
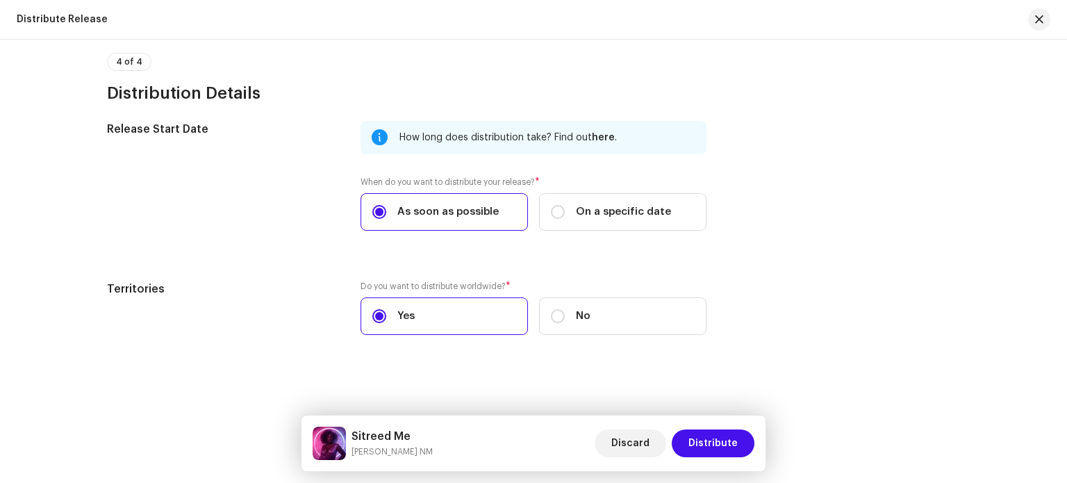
scroll to position [2225, 0]
click at [713, 444] on span "Distribute" at bounding box center [713, 443] width 49 height 28
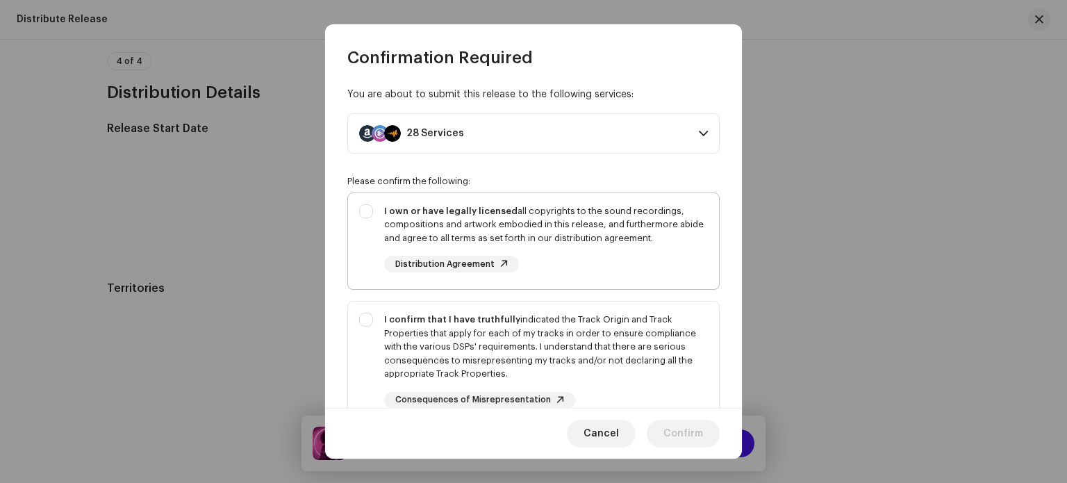
scroll to position [0, 0]
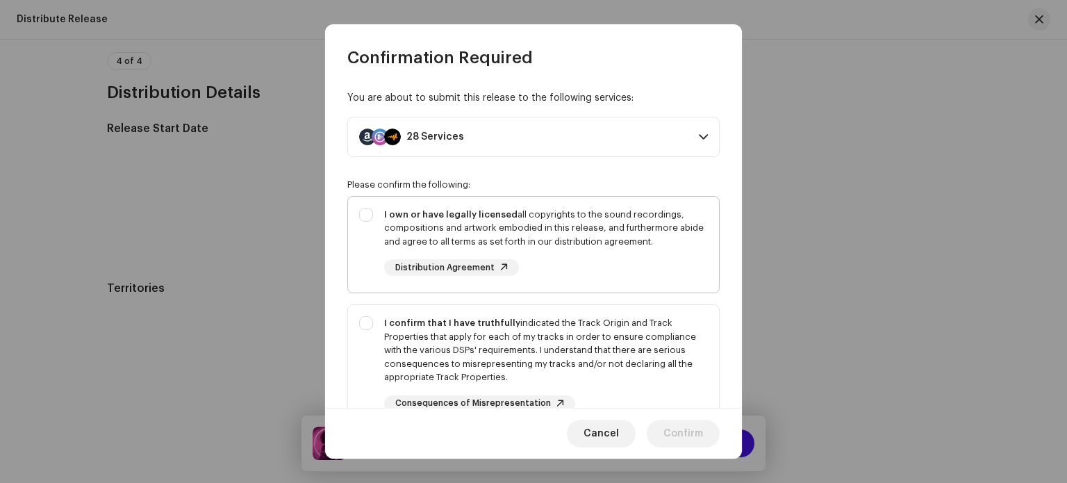
click at [365, 211] on div "I own or have legally licensed all copyrights to the sound recordings, composit…" at bounding box center [533, 242] width 371 height 91
checkbox input "true"
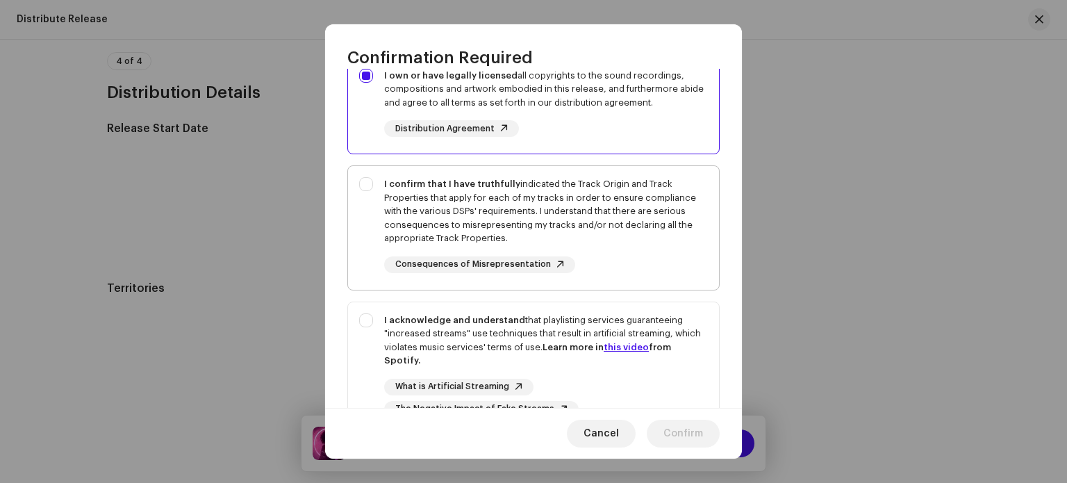
click at [367, 181] on div "I confirm that I have truthfully indicated the Track Origin and Track Propertie…" at bounding box center [533, 225] width 371 height 118
checkbox input "true"
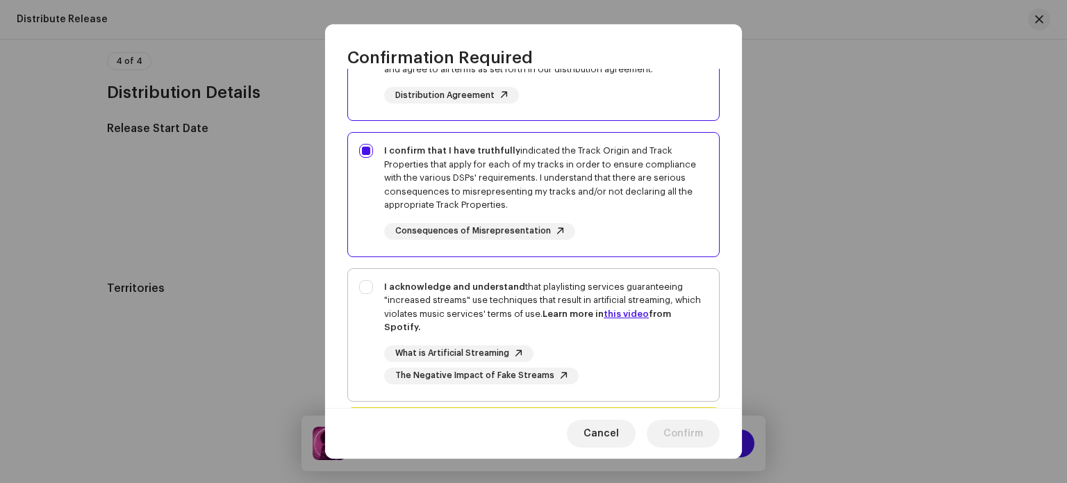
scroll to position [258, 0]
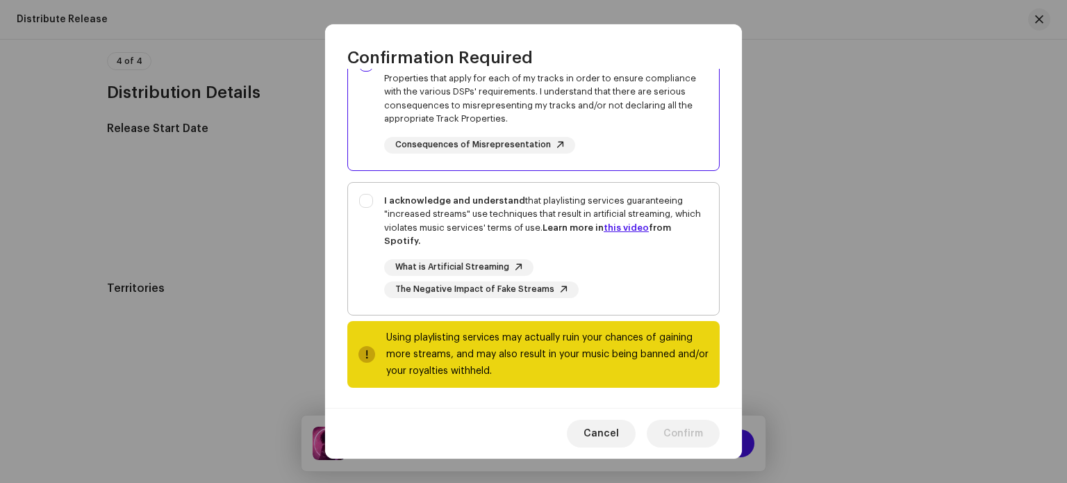
click at [365, 191] on div "I acknowledge and understand that playlisting services guaranteeing "increased …" at bounding box center [533, 246] width 371 height 126
checkbox input "true"
click at [673, 432] on span "Confirm" at bounding box center [684, 434] width 40 height 28
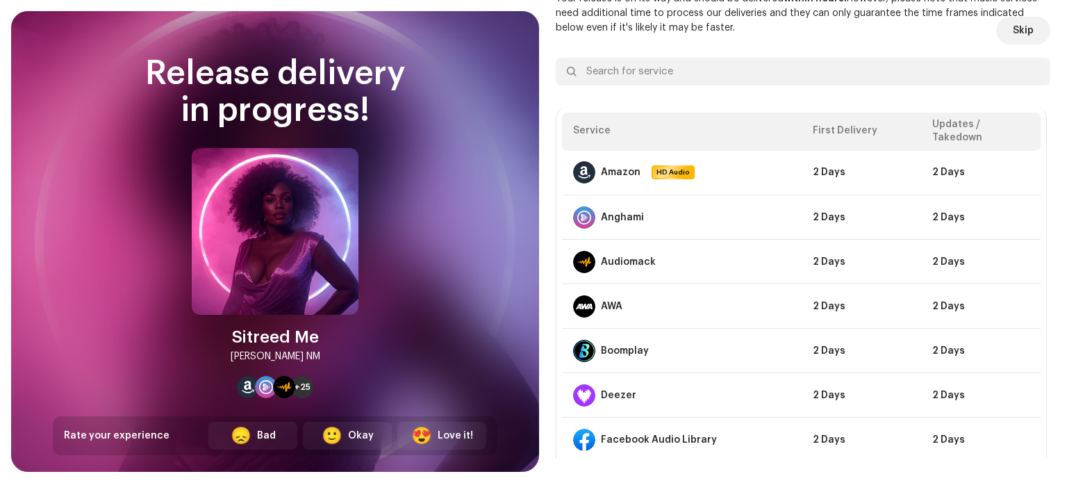
scroll to position [0, 0]
click at [1017, 30] on span "Skip" at bounding box center [1023, 31] width 21 height 28
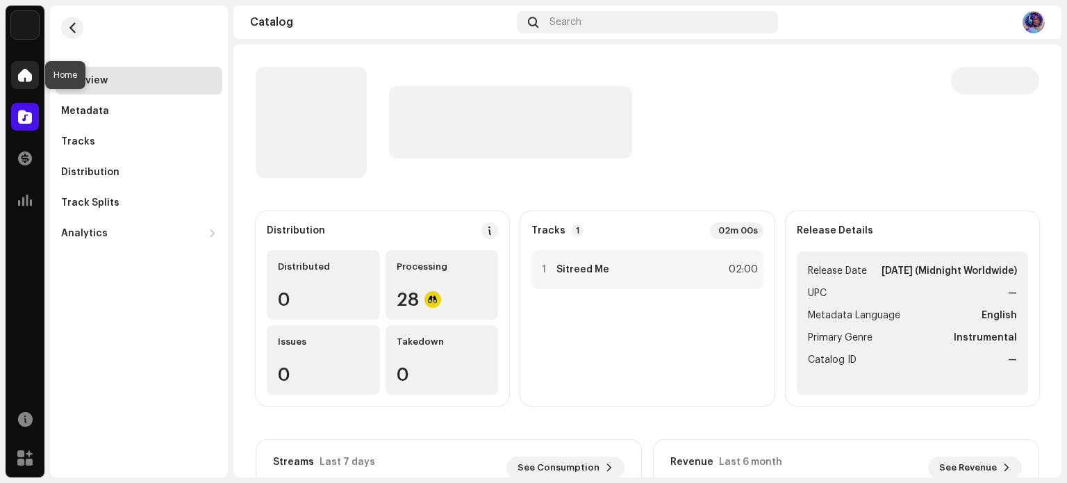
click at [25, 71] on span at bounding box center [25, 74] width 14 height 11
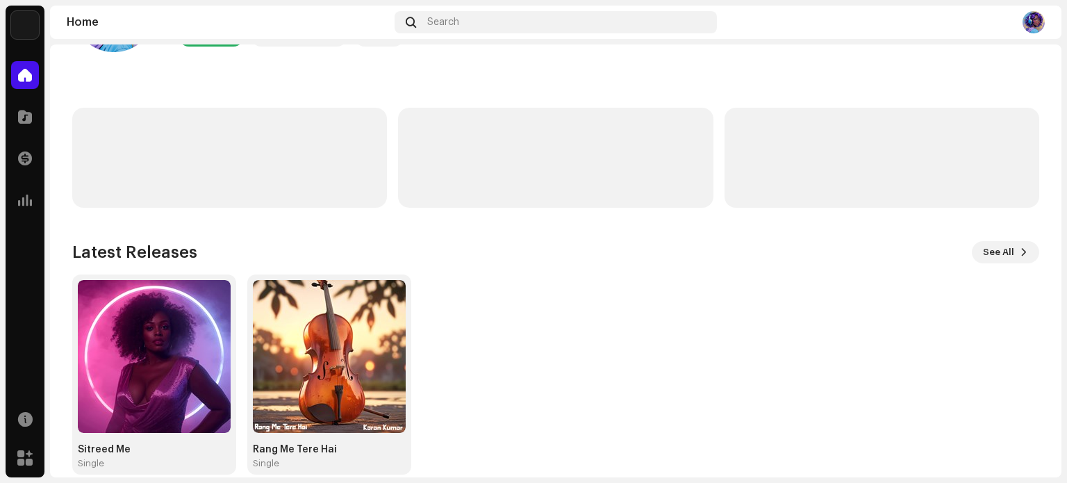
scroll to position [117, 0]
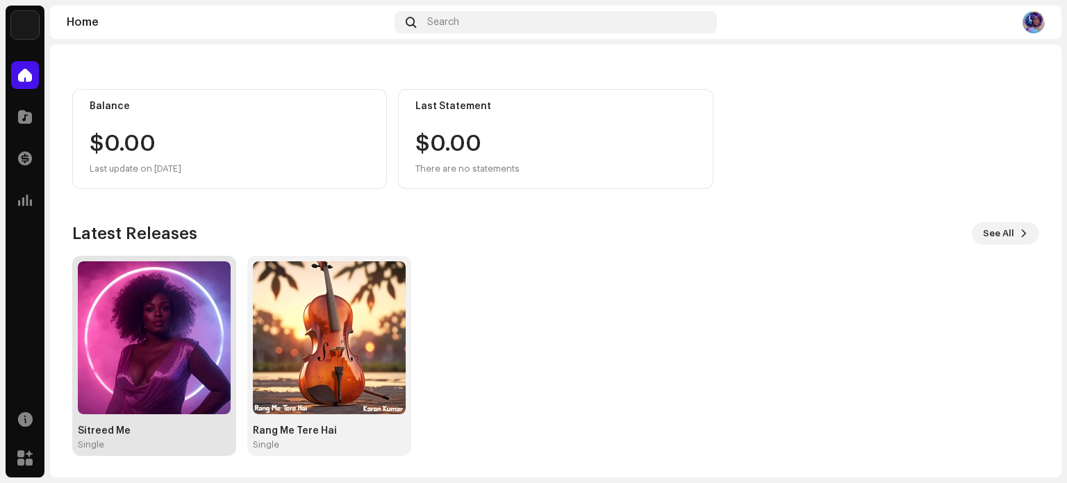
click at [153, 395] on img at bounding box center [154, 337] width 153 height 153
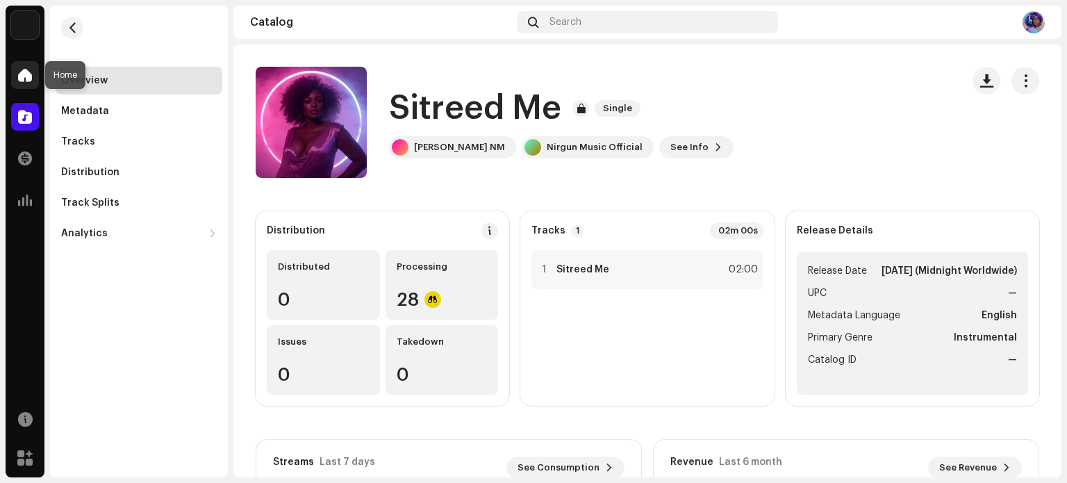
click at [28, 72] on span at bounding box center [25, 74] width 14 height 11
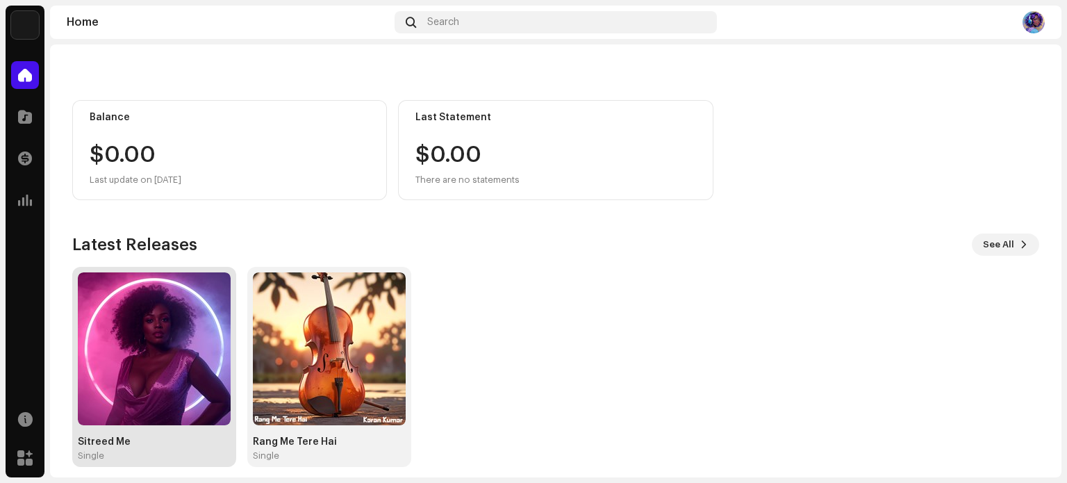
scroll to position [117, 0]
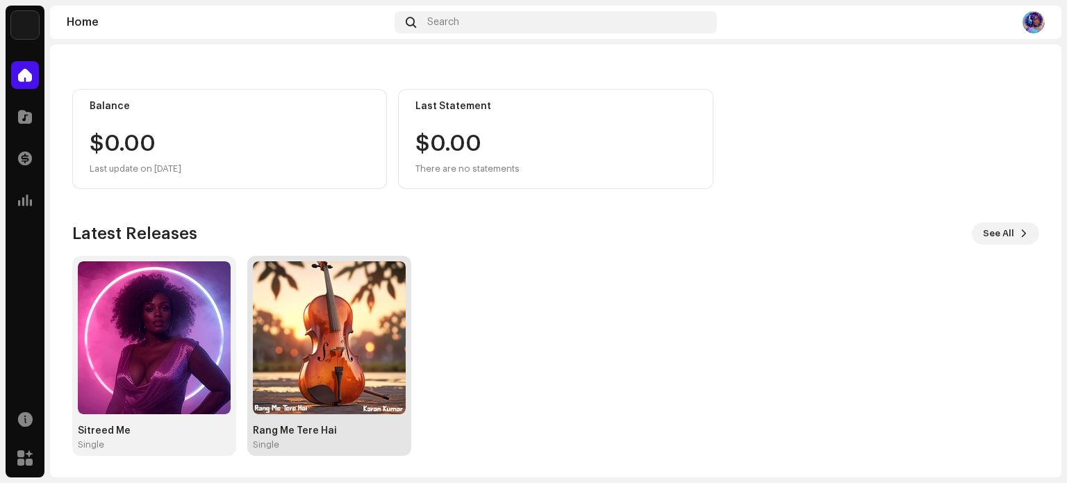
click at [321, 359] on img at bounding box center [329, 337] width 153 height 153
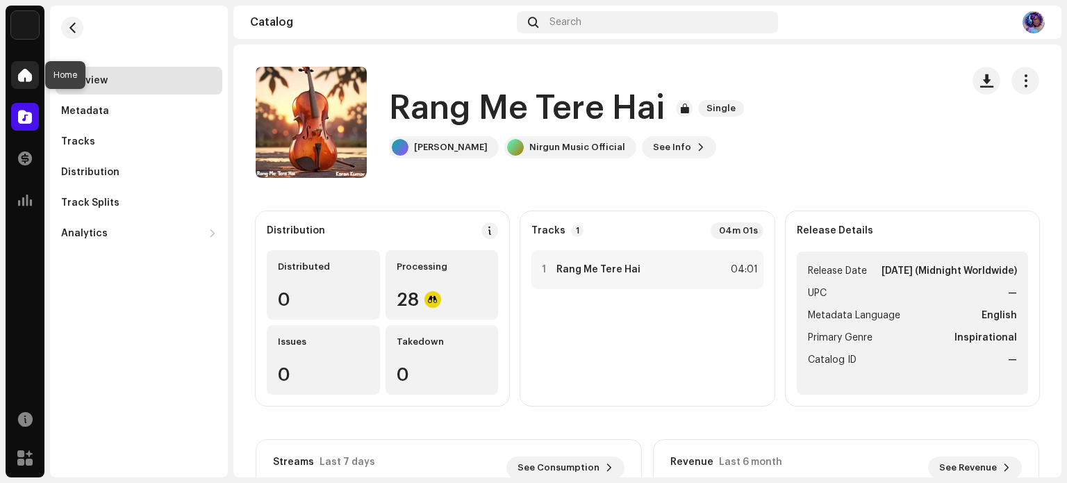
click at [24, 75] on span at bounding box center [25, 74] width 14 height 11
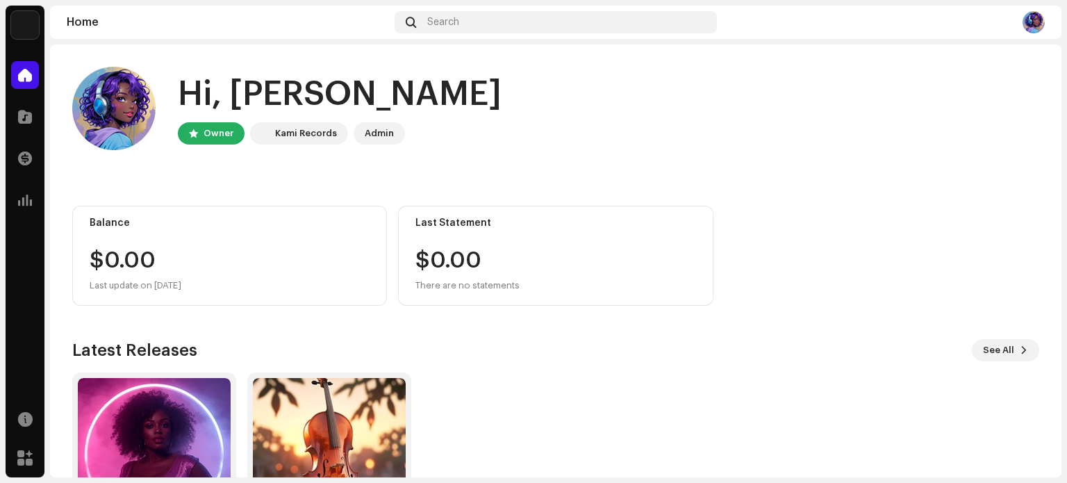
click at [1033, 27] on img at bounding box center [1034, 22] width 22 height 22
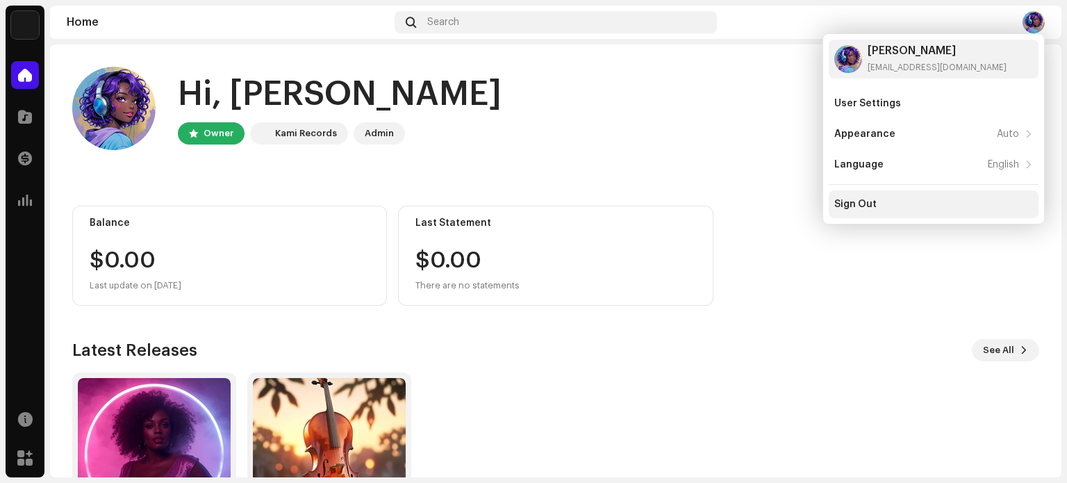
click at [862, 205] on div "Sign Out" at bounding box center [855, 204] width 42 height 11
